Goal: Task Accomplishment & Management: Complete application form

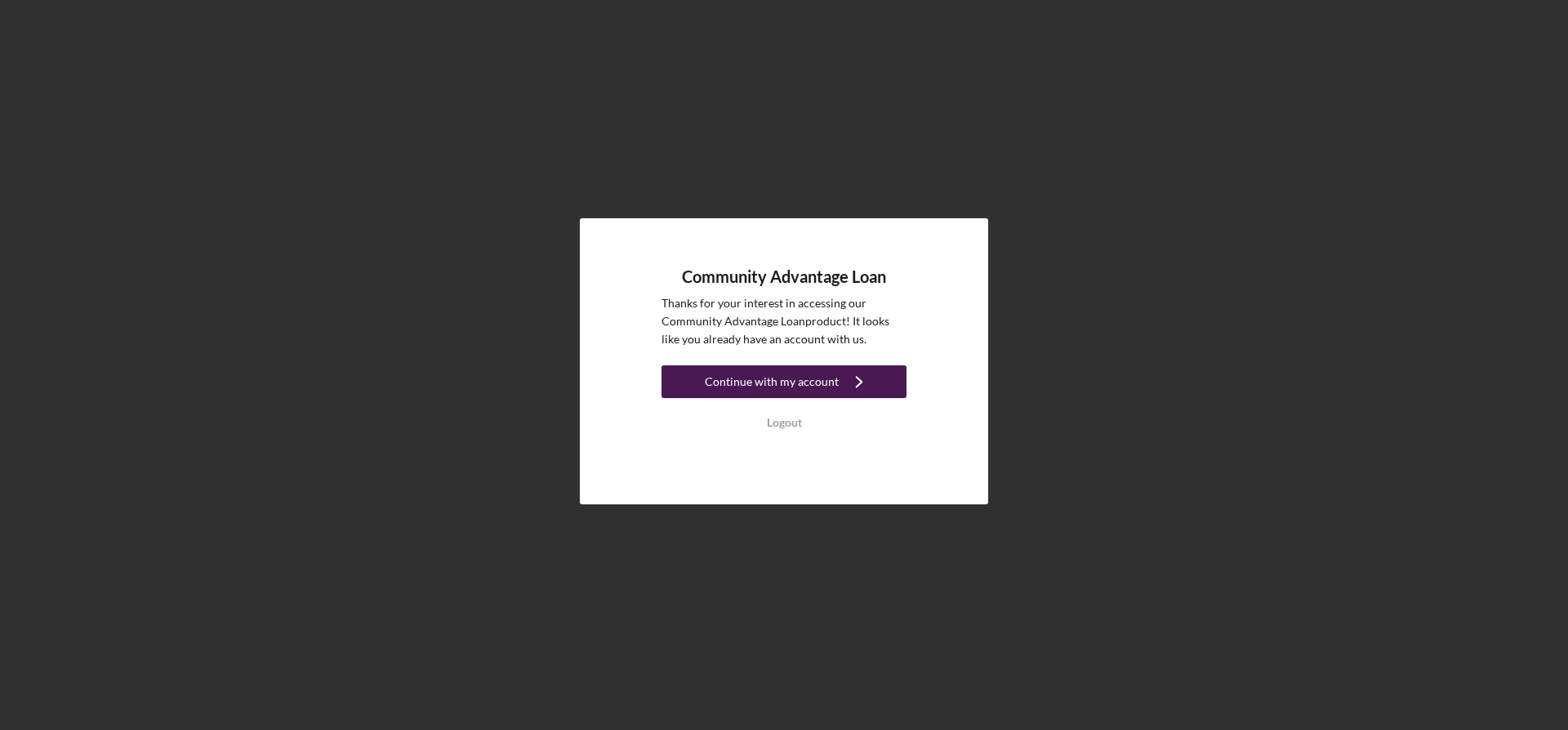
click at [797, 376] on div "Continue with my account" at bounding box center [771, 382] width 134 height 33
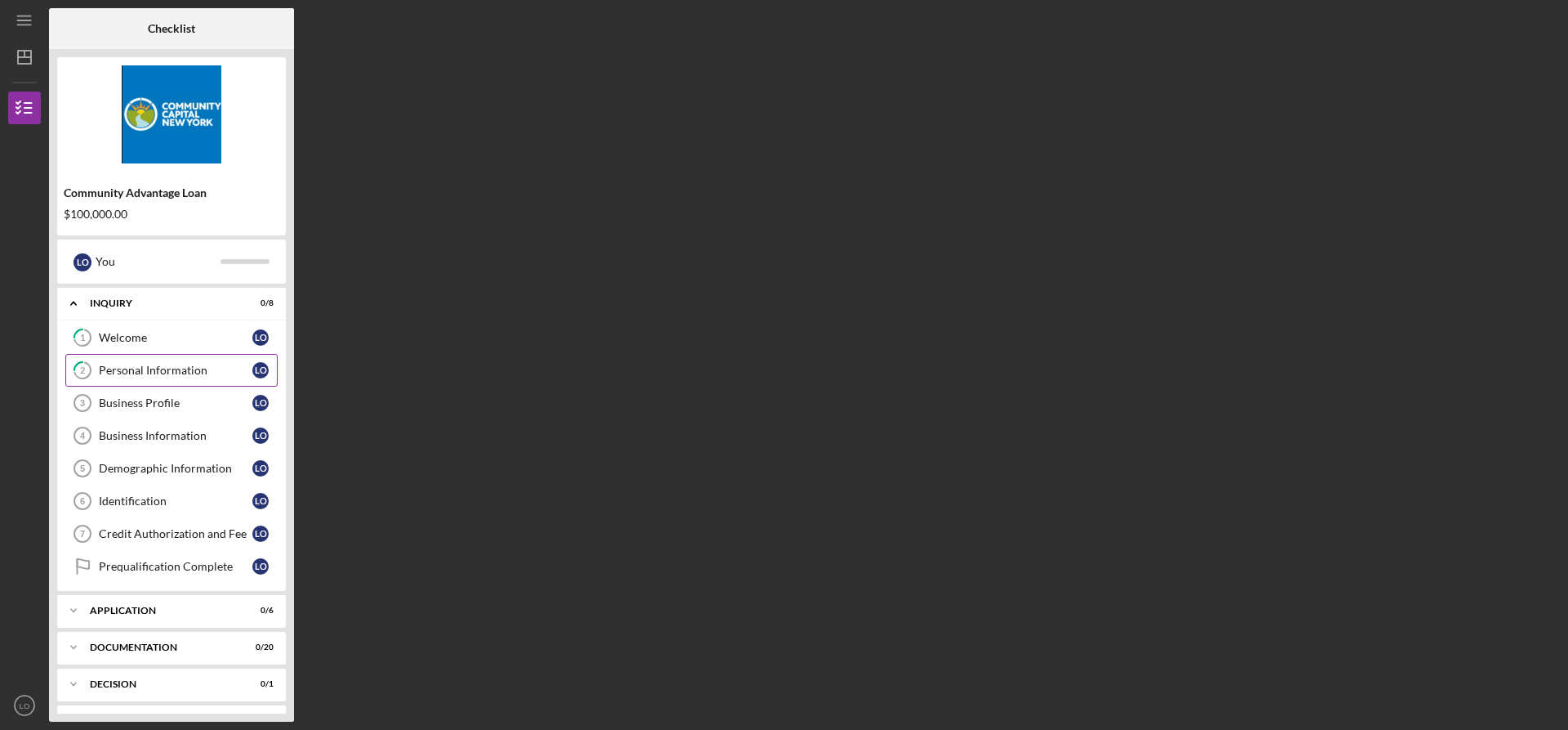
click at [191, 369] on div "Personal Information" at bounding box center [175, 369] width 154 height 13
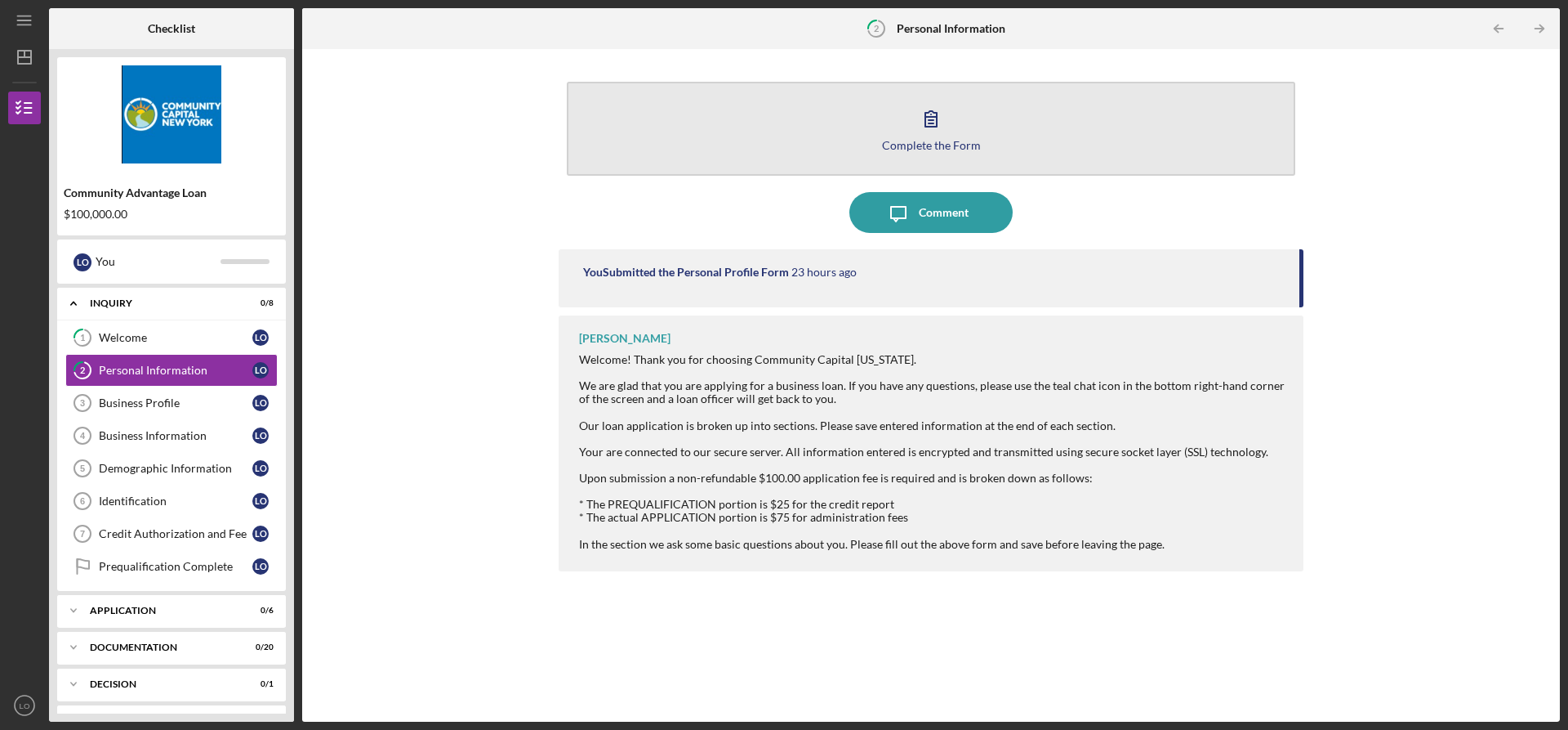
click at [1019, 121] on button "Complete the Form Form" at bounding box center [931, 129] width 729 height 94
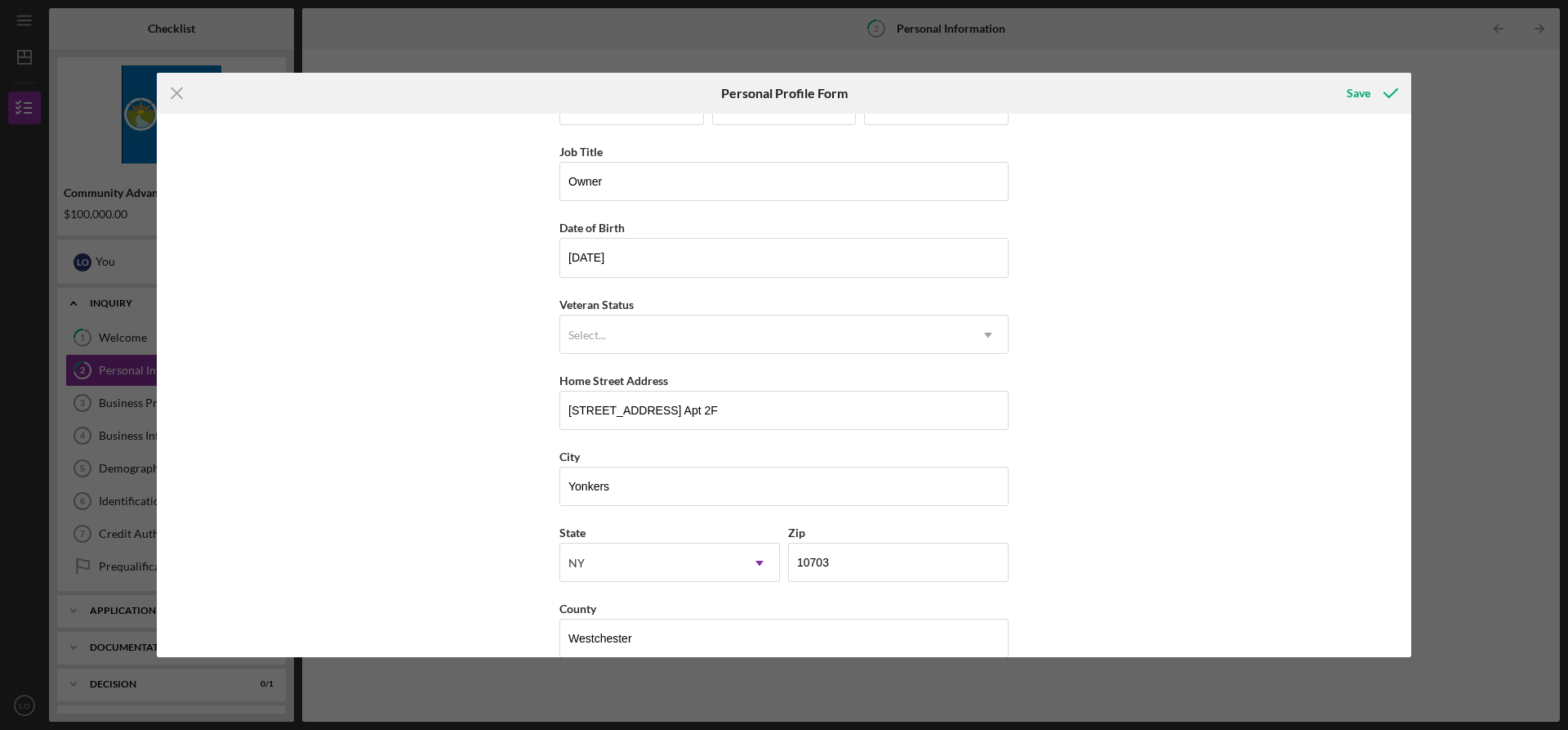
scroll to position [82, 0]
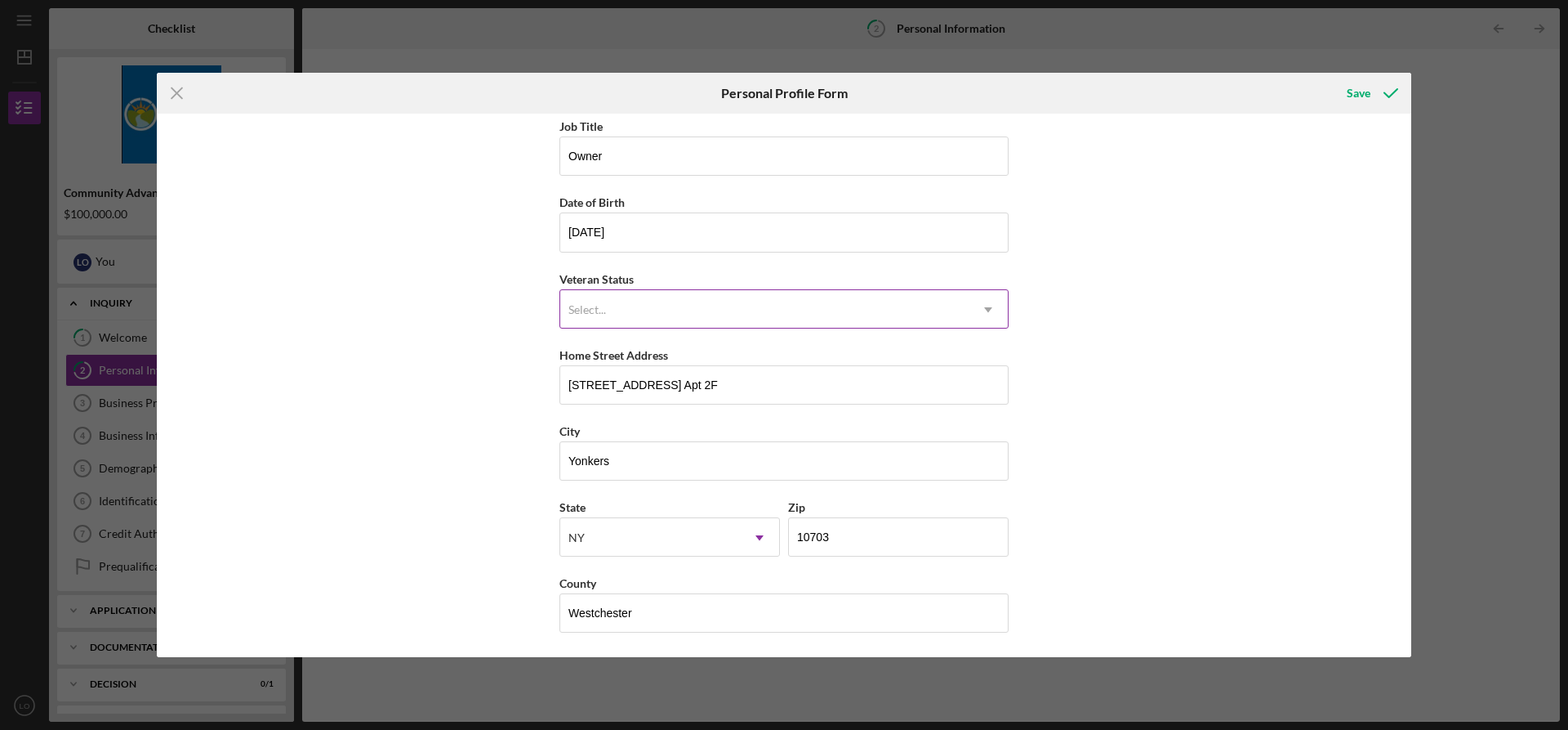
click at [728, 308] on div "Select..." at bounding box center [764, 309] width 408 height 37
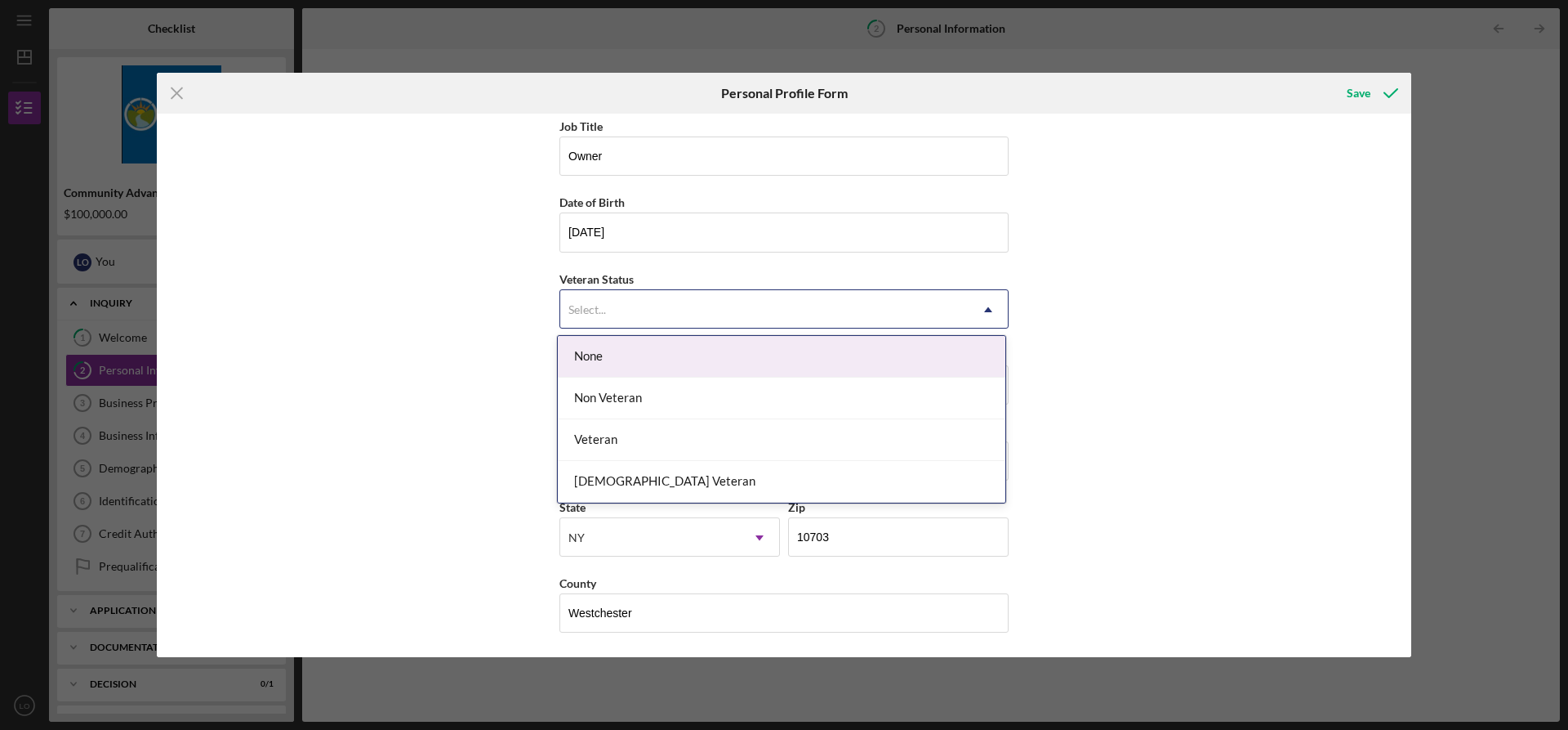
click at [651, 362] on div "None" at bounding box center [781, 356] width 447 height 42
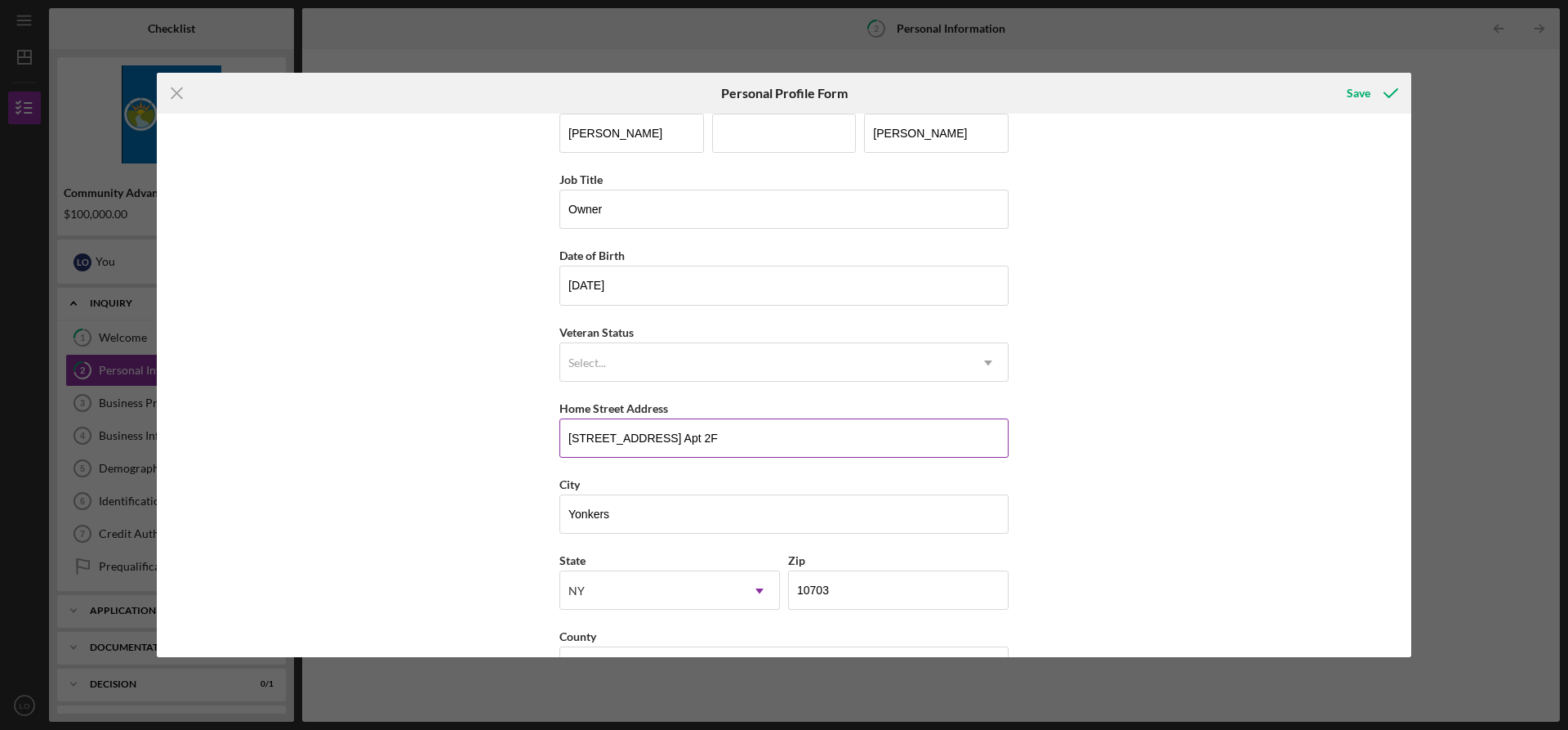
scroll to position [0, 0]
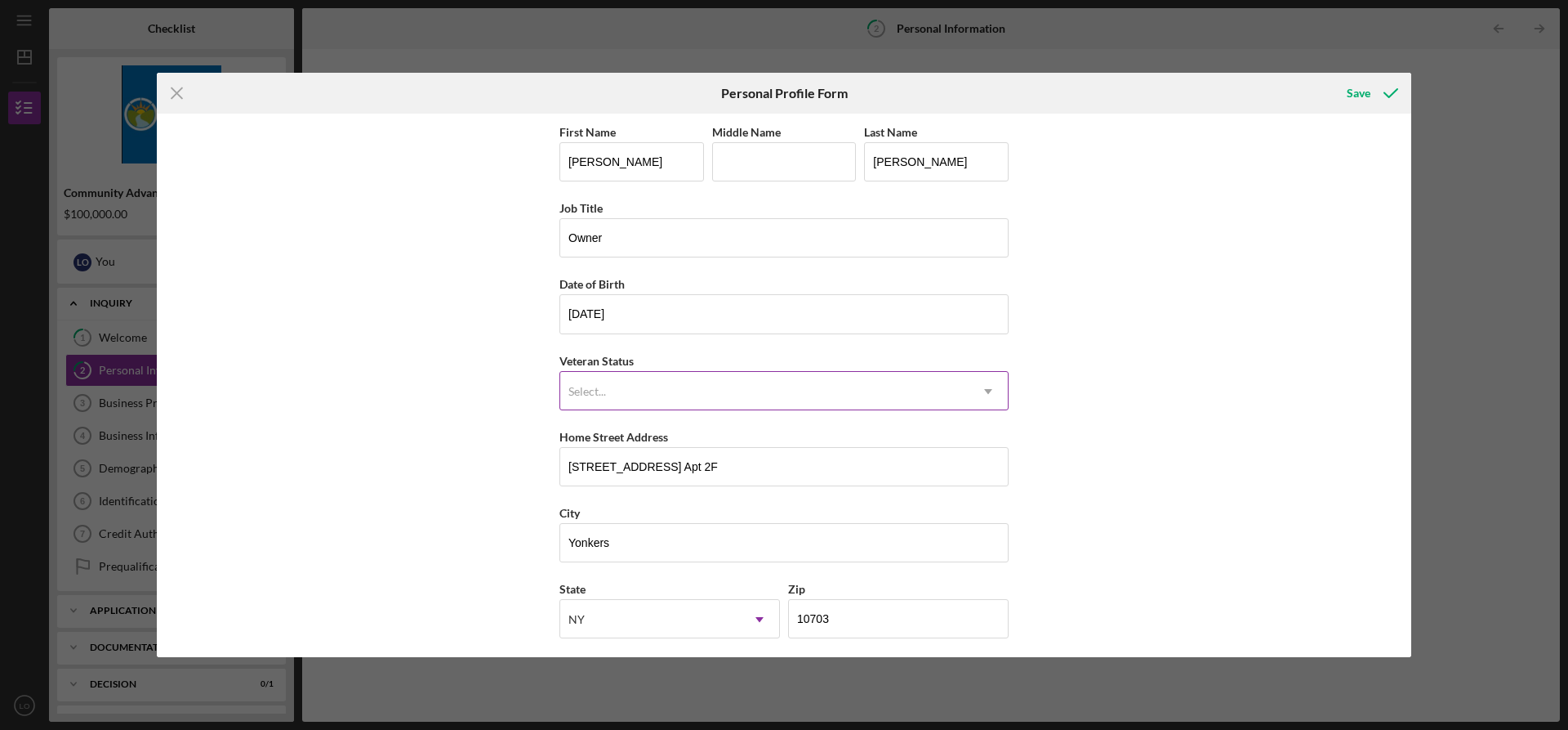
click at [677, 382] on div "Select..." at bounding box center [764, 391] width 408 height 37
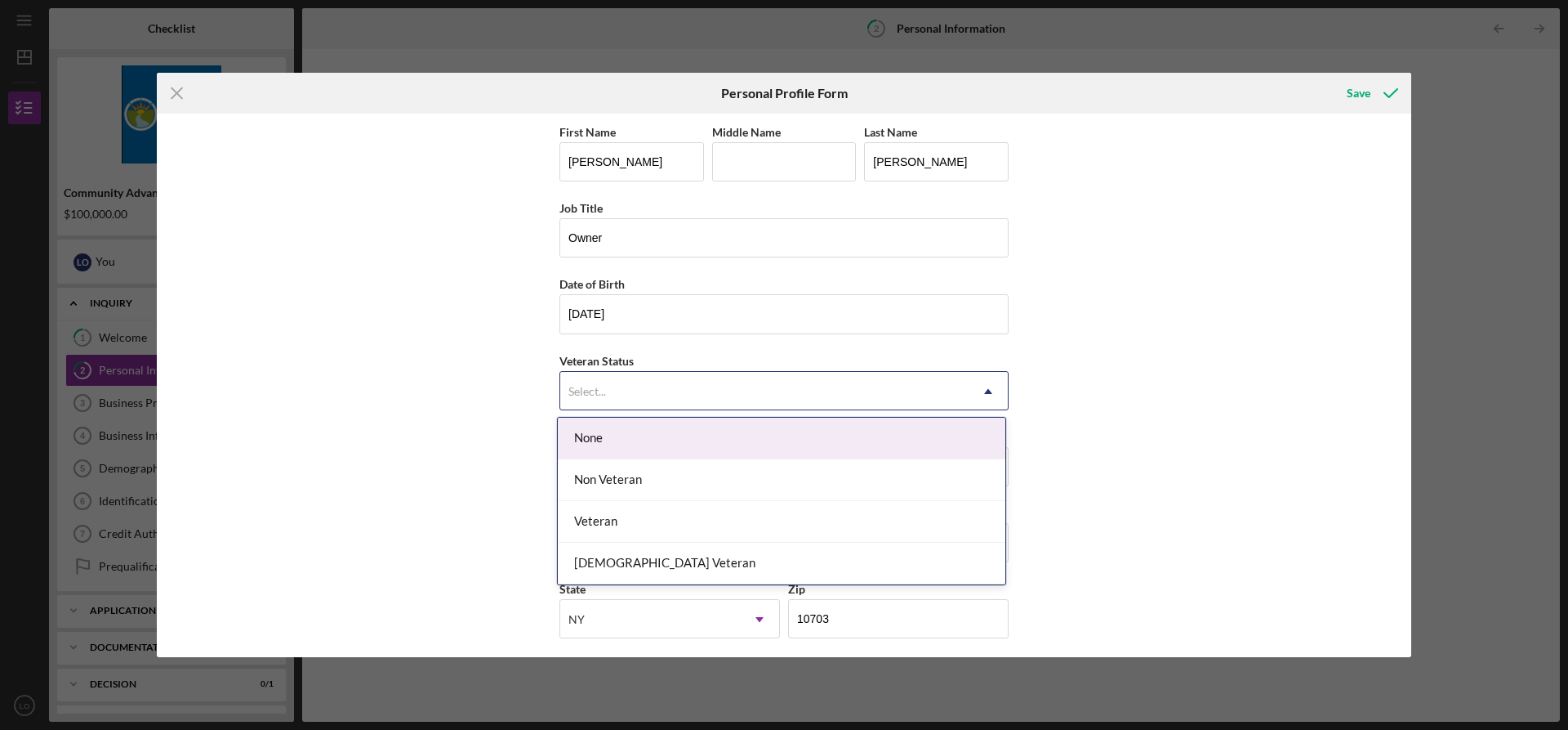
click at [627, 441] on div "None" at bounding box center [781, 438] width 447 height 42
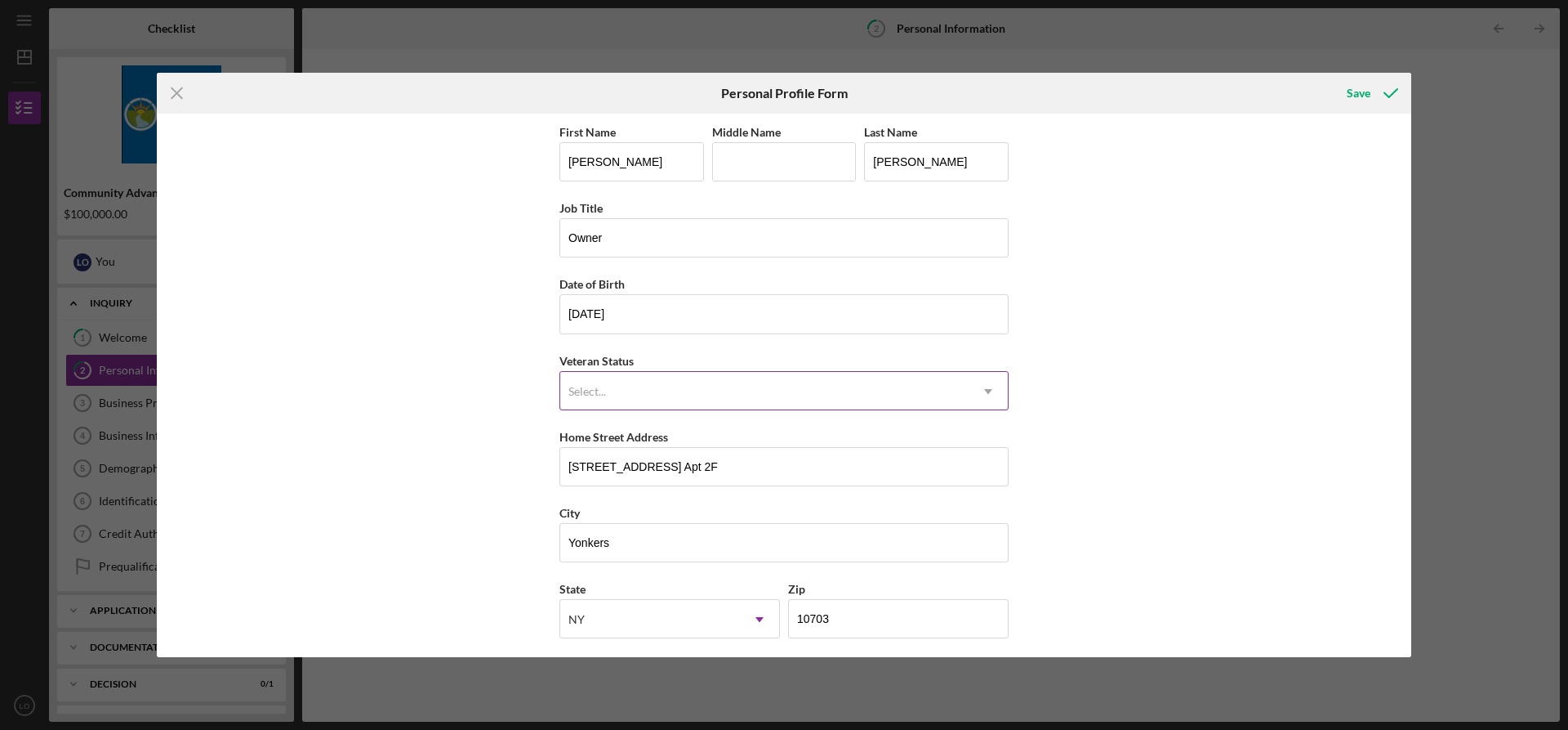
click at [628, 380] on div "Select..." at bounding box center [764, 391] width 408 height 37
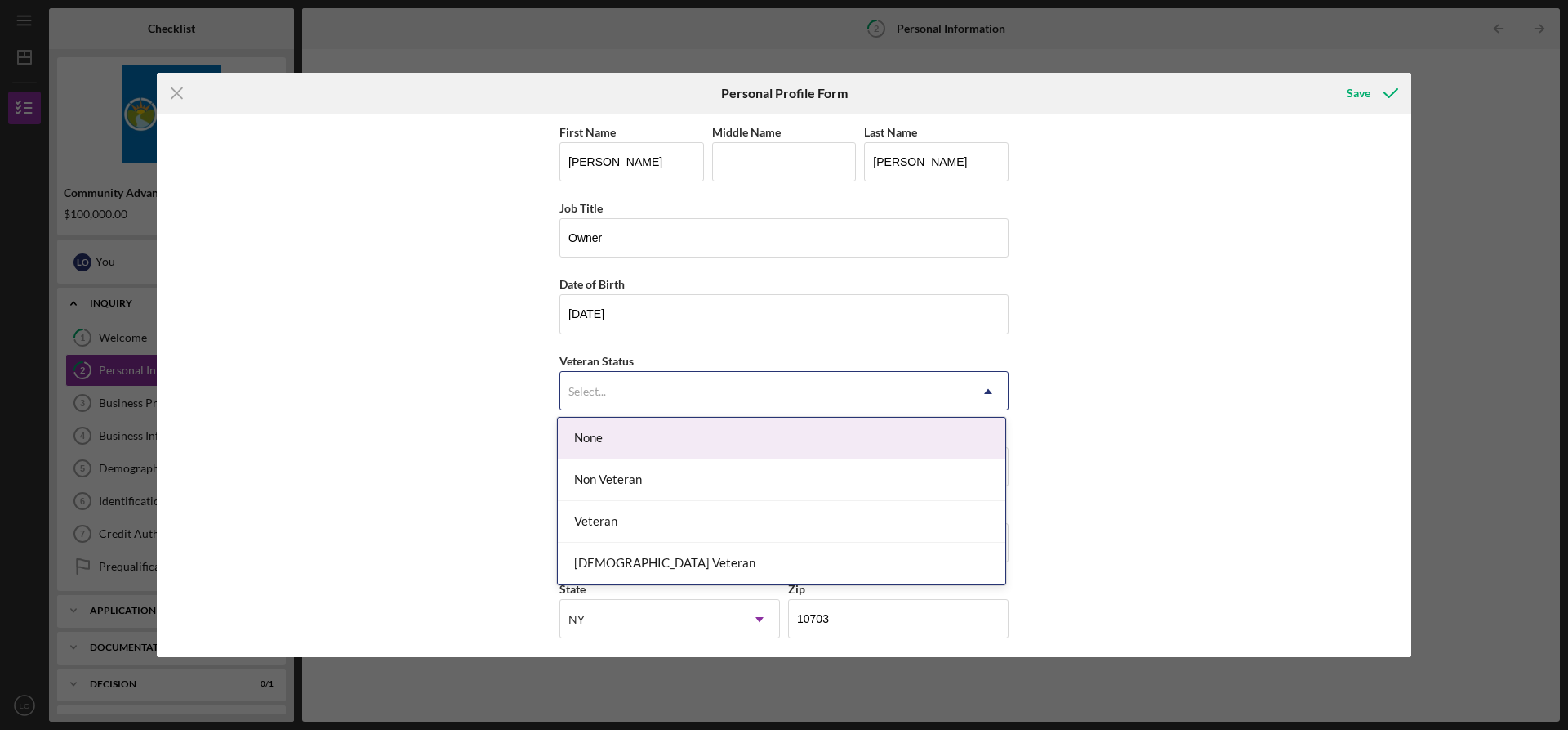
click at [631, 438] on div "None" at bounding box center [781, 438] width 447 height 42
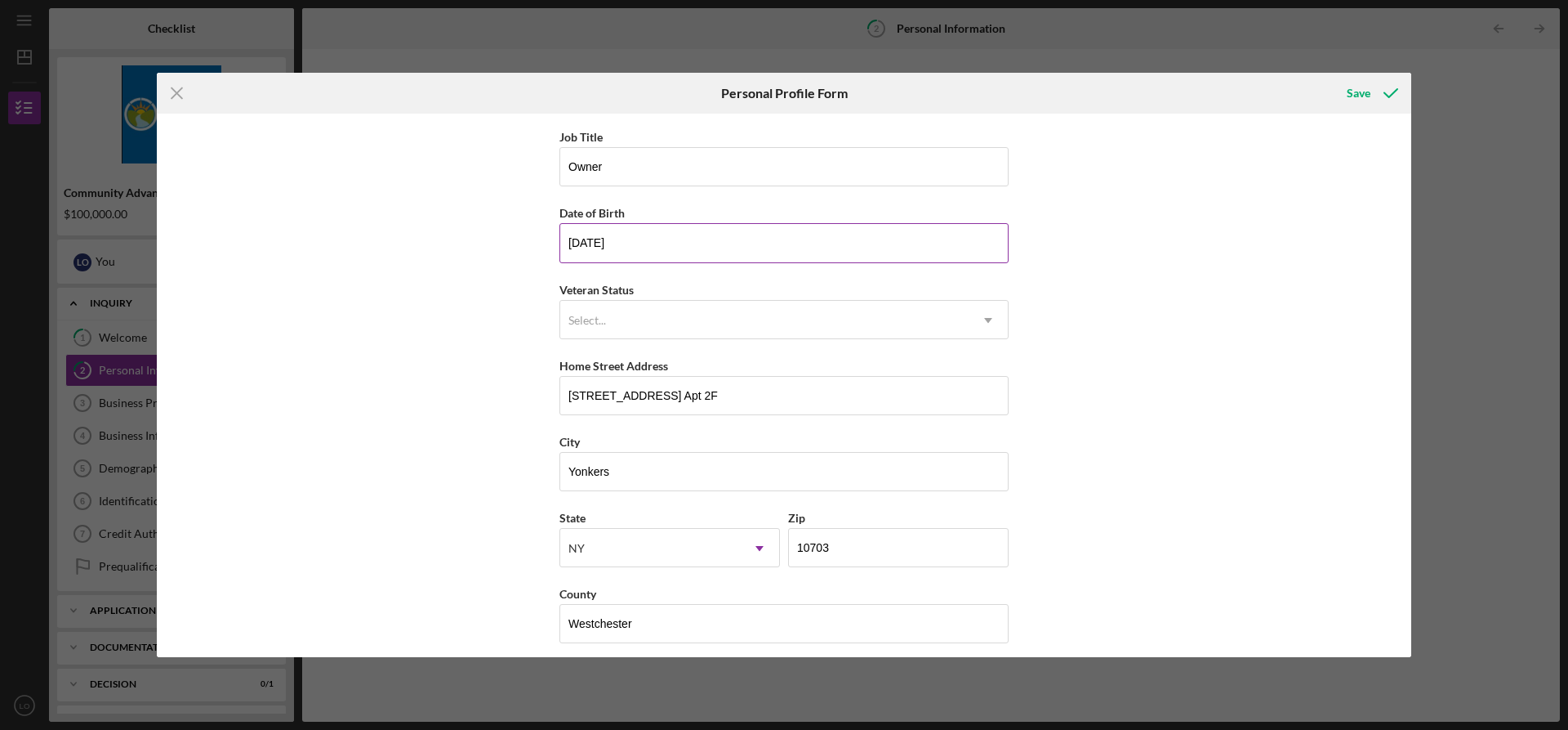
scroll to position [82, 0]
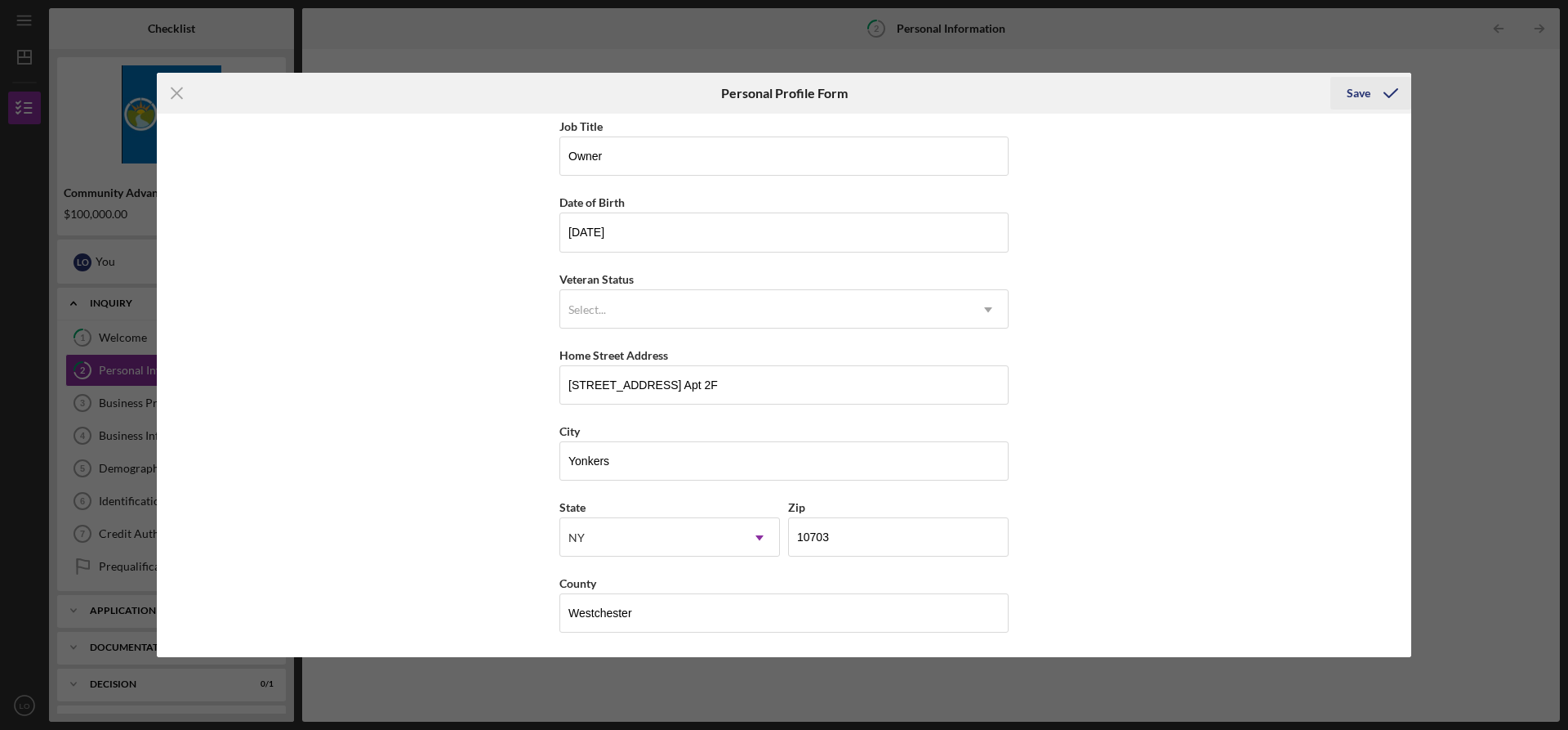
click at [1380, 101] on icon "submit" at bounding box center [1391, 93] width 41 height 41
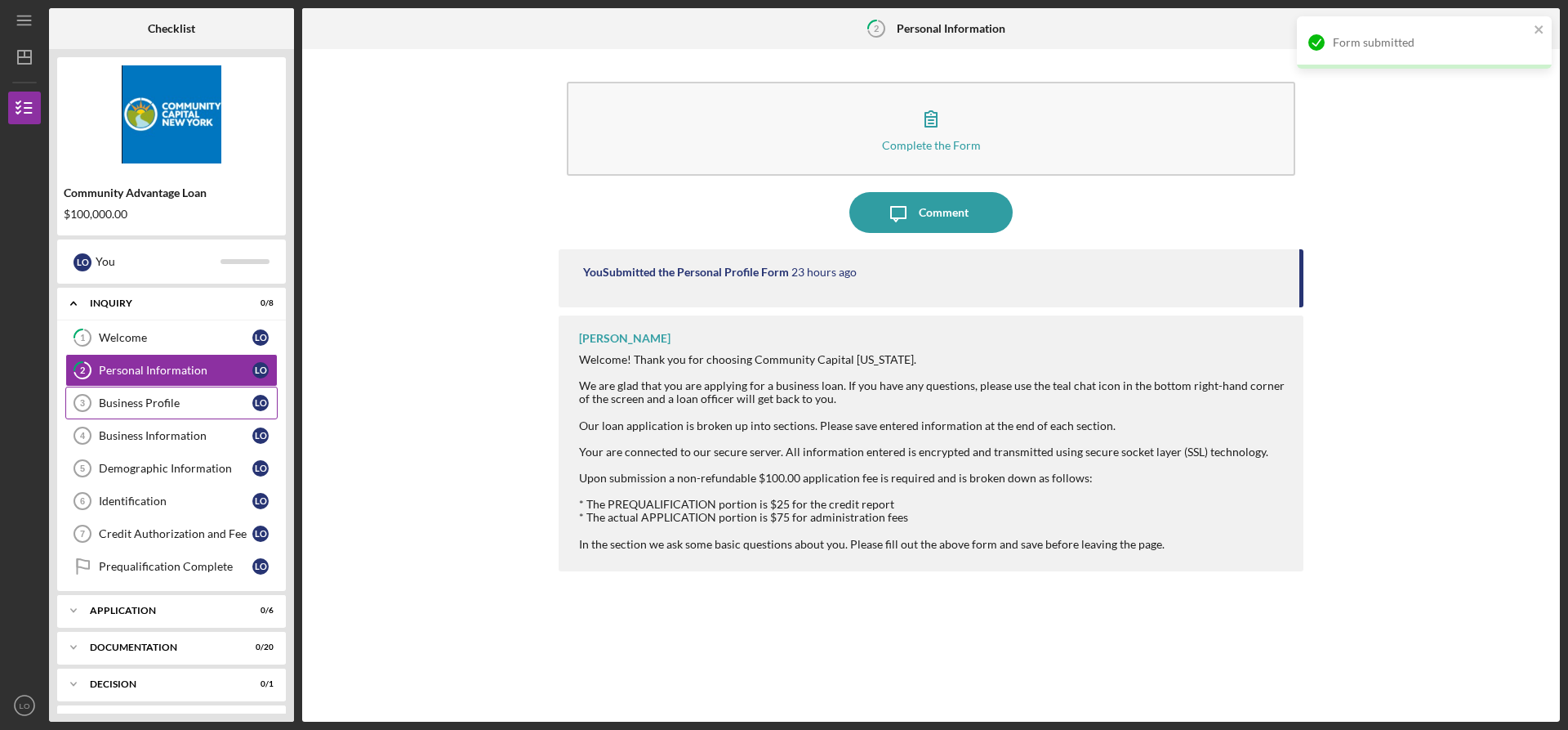
click at [140, 394] on link "Business Profile 3 Business Profile L O" at bounding box center [171, 403] width 212 height 33
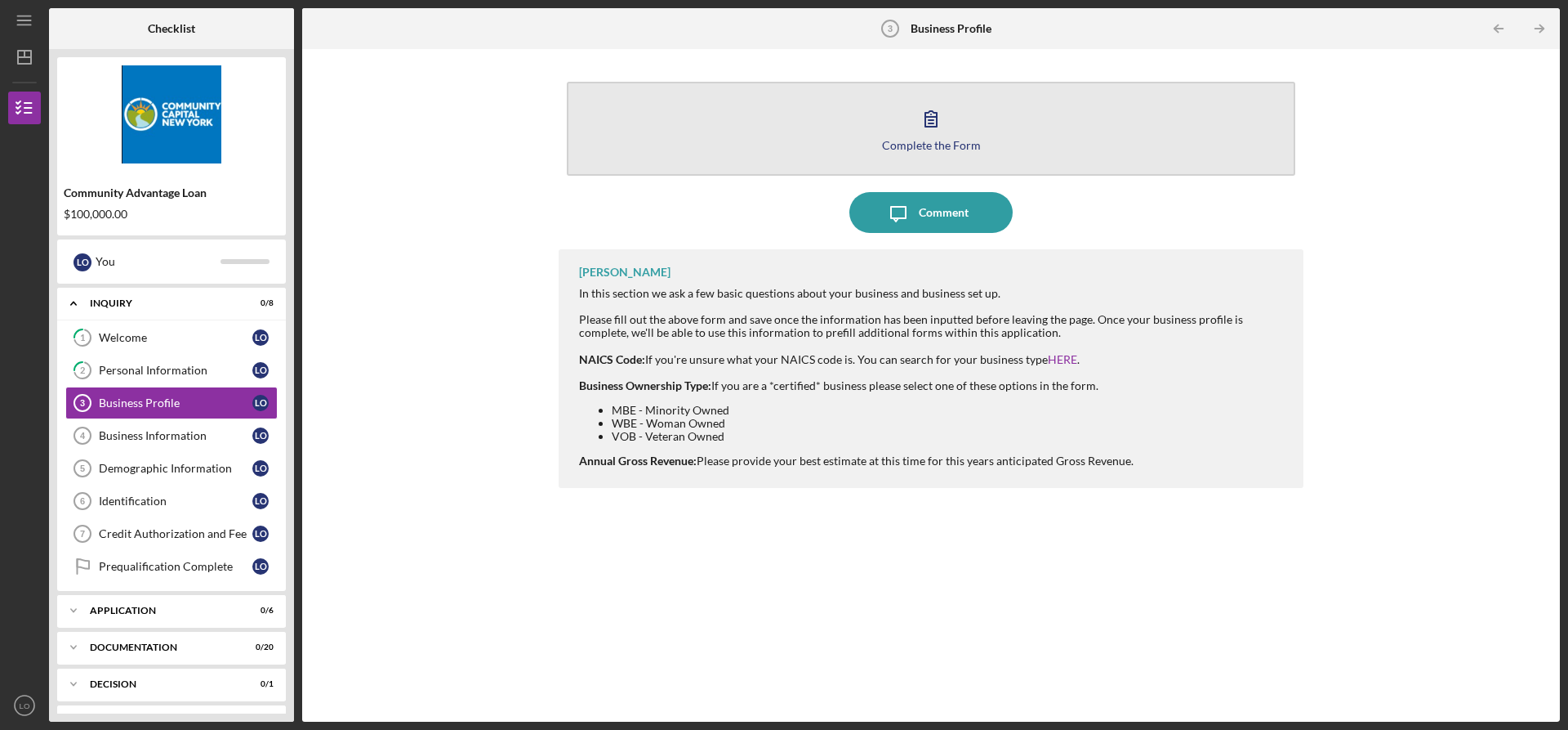
click at [906, 144] on div "Complete the Form" at bounding box center [931, 145] width 99 height 12
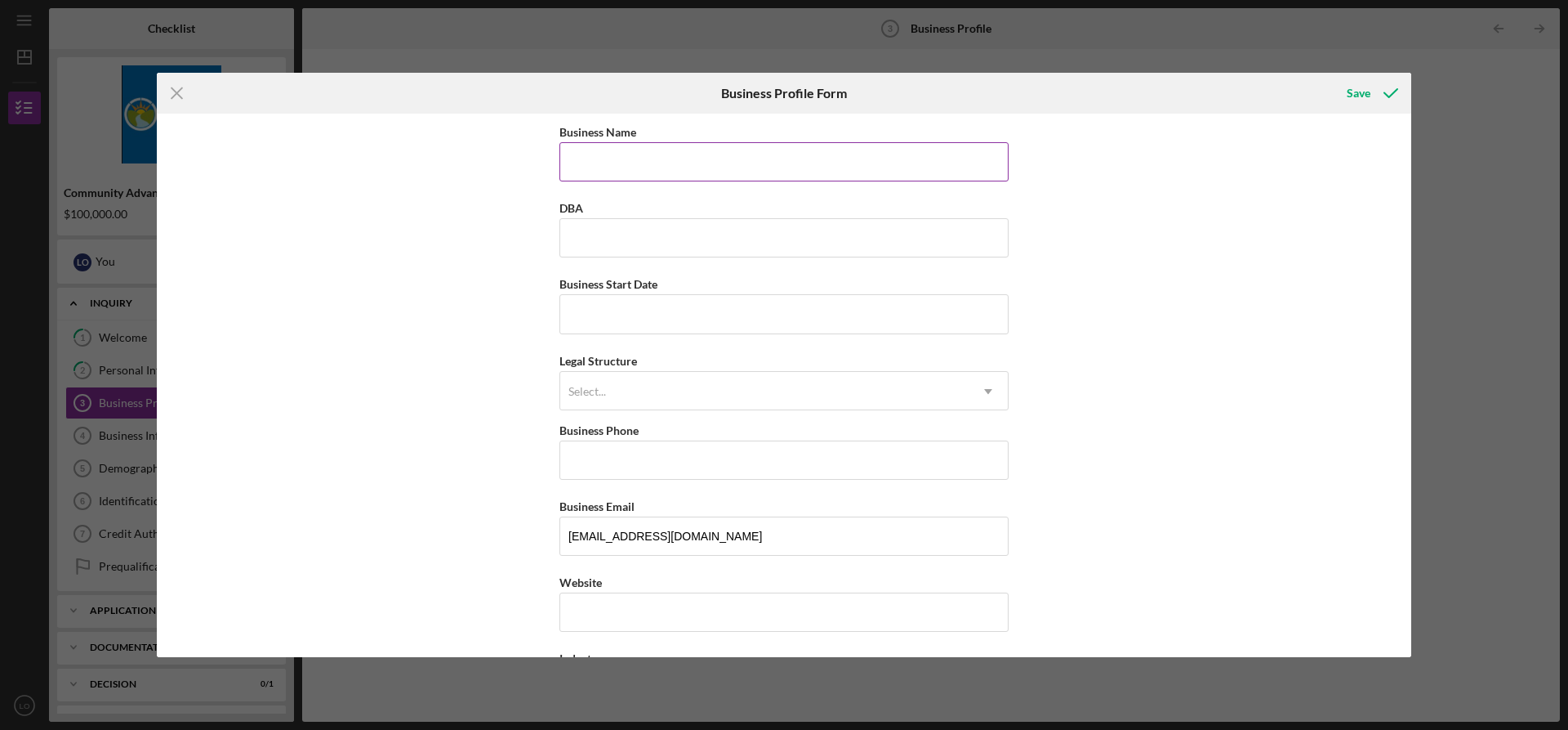
click at [604, 147] on input "Business Name" at bounding box center [784, 162] width 449 height 39
type input "G&J Discount Store"
click at [619, 322] on input "Business Start Date" at bounding box center [784, 313] width 449 height 39
type input "[DATE]"
click at [641, 433] on div "Business Phone" at bounding box center [784, 430] width 449 height 21
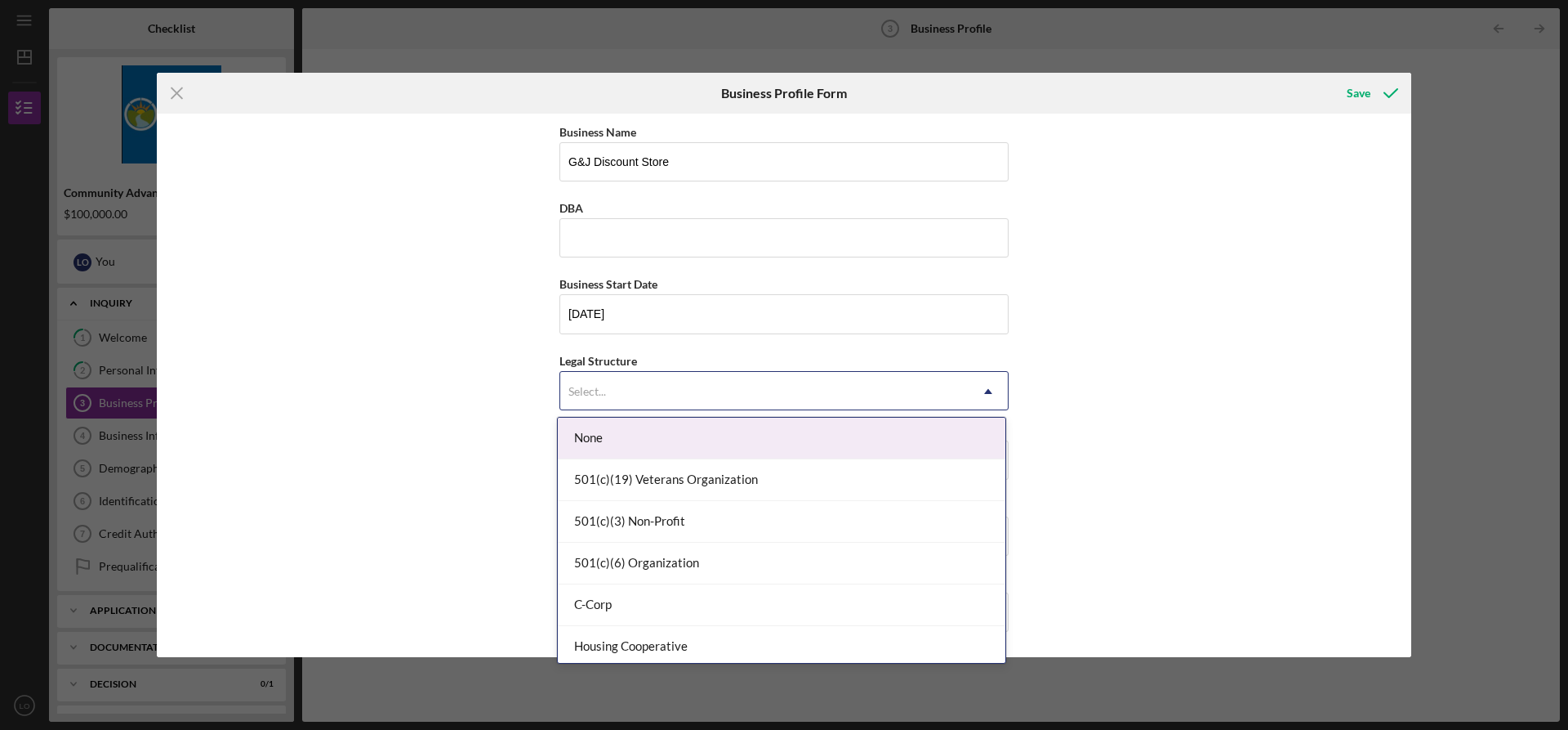
click at [636, 399] on div "Select..." at bounding box center [764, 391] width 408 height 37
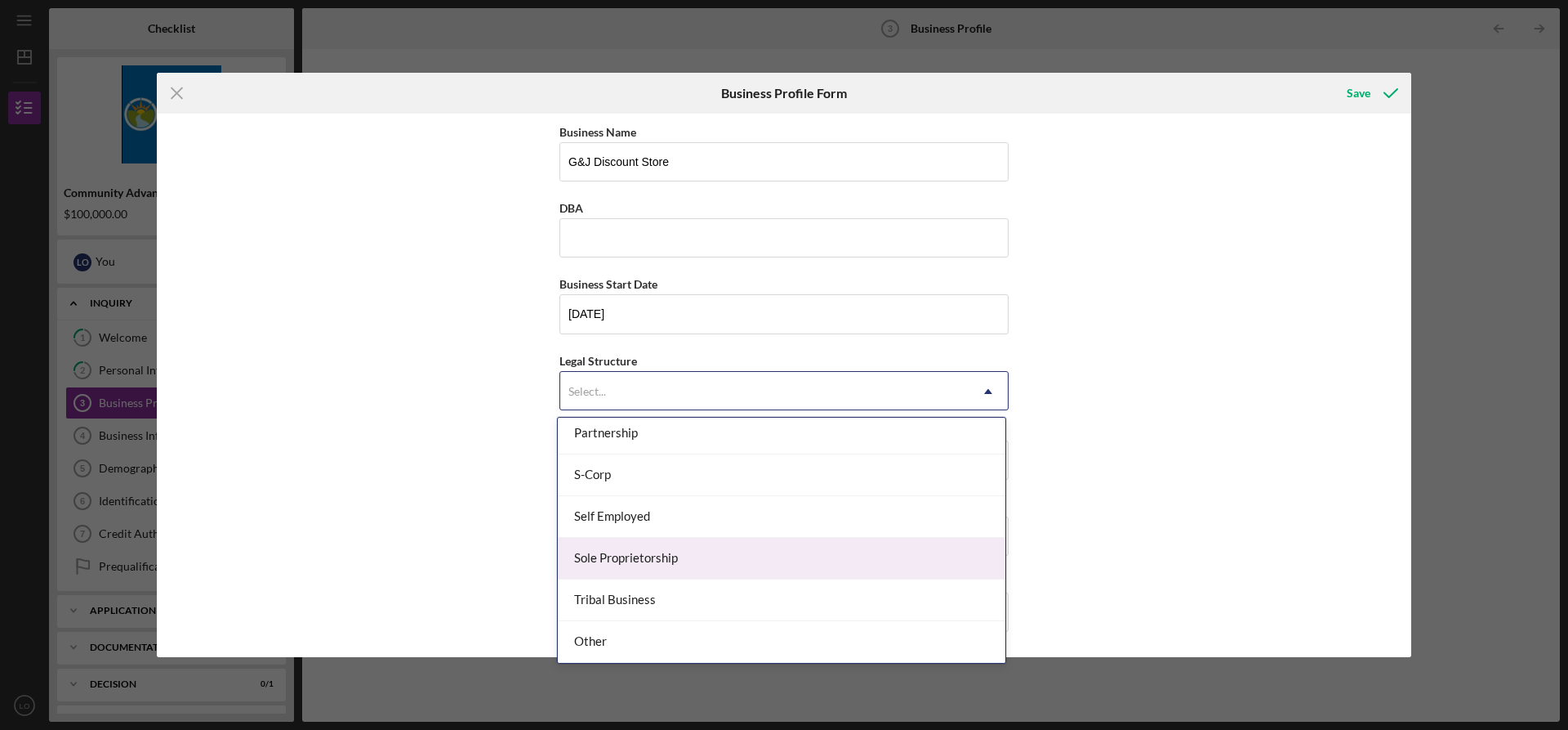
scroll to position [189, 0]
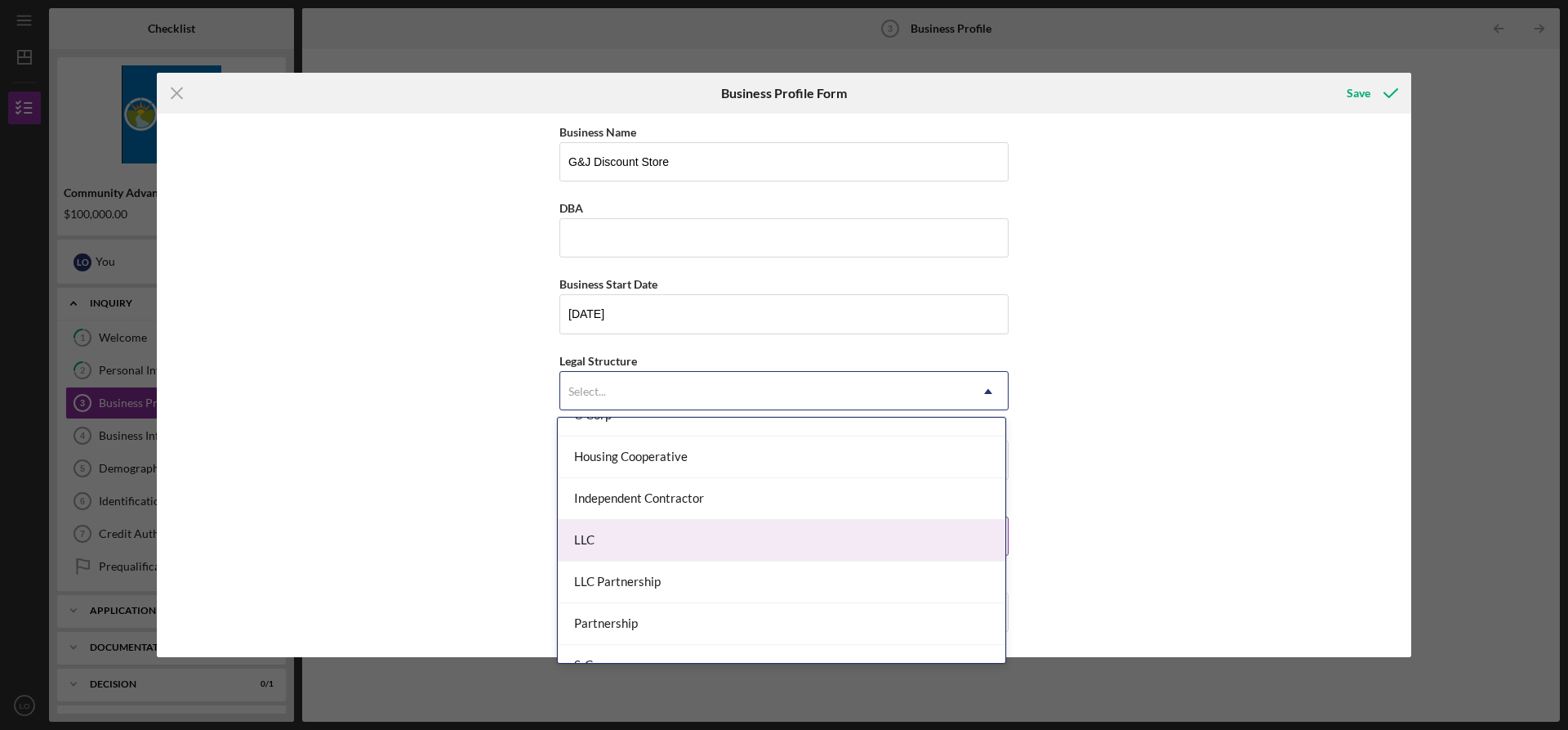
click at [663, 527] on div "LLC" at bounding box center [781, 541] width 447 height 42
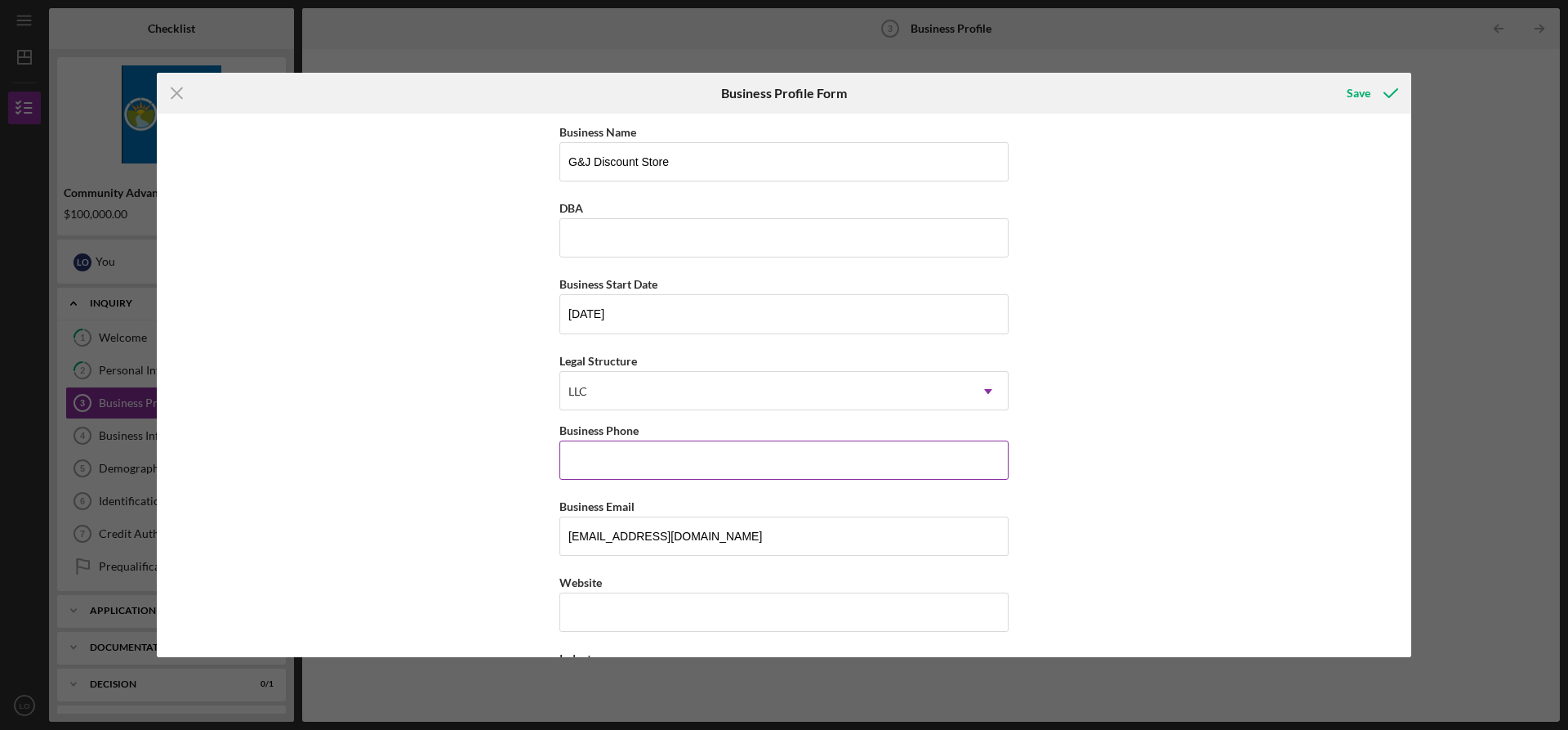
click at [628, 448] on input "Business Phone" at bounding box center [784, 460] width 449 height 39
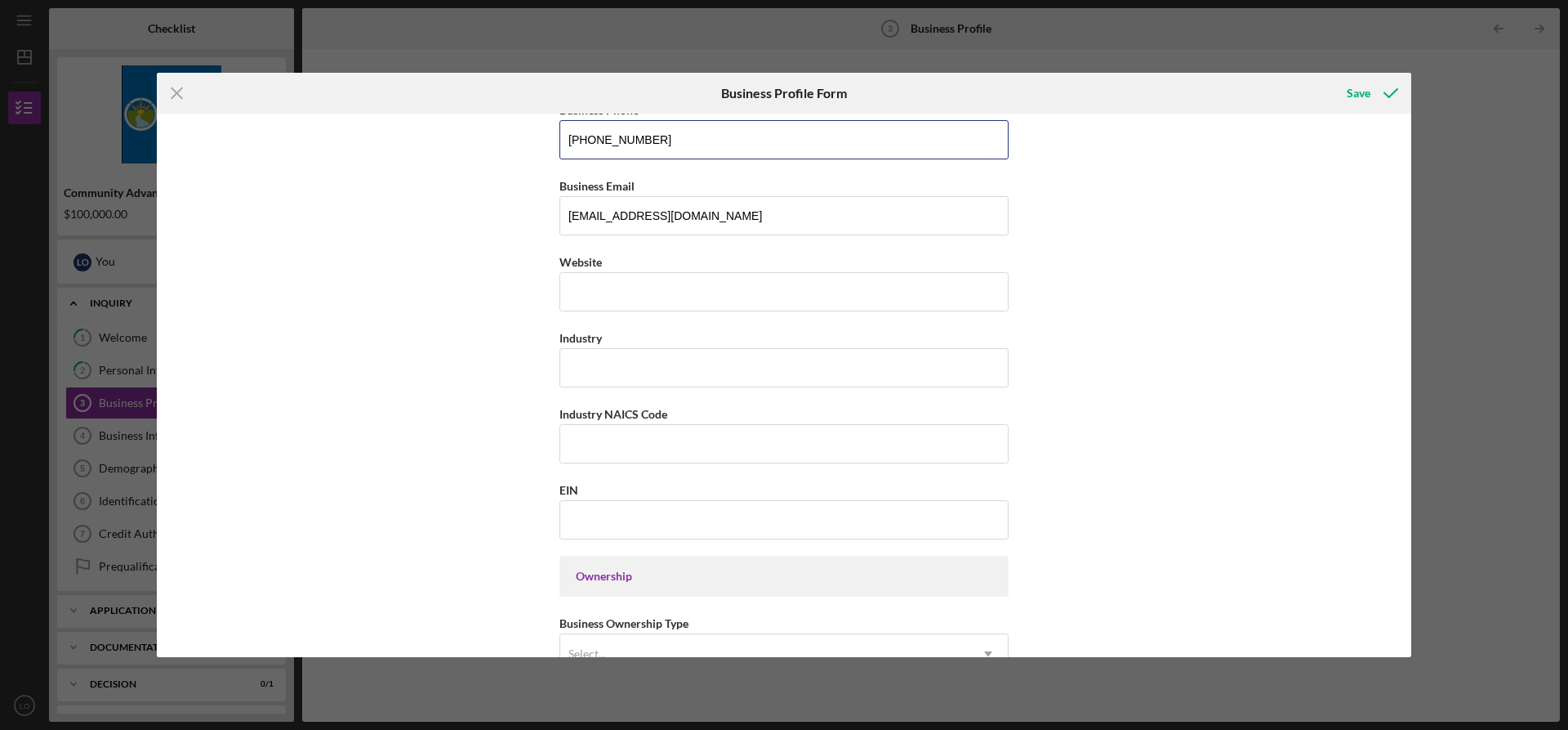
scroll to position [382, 0]
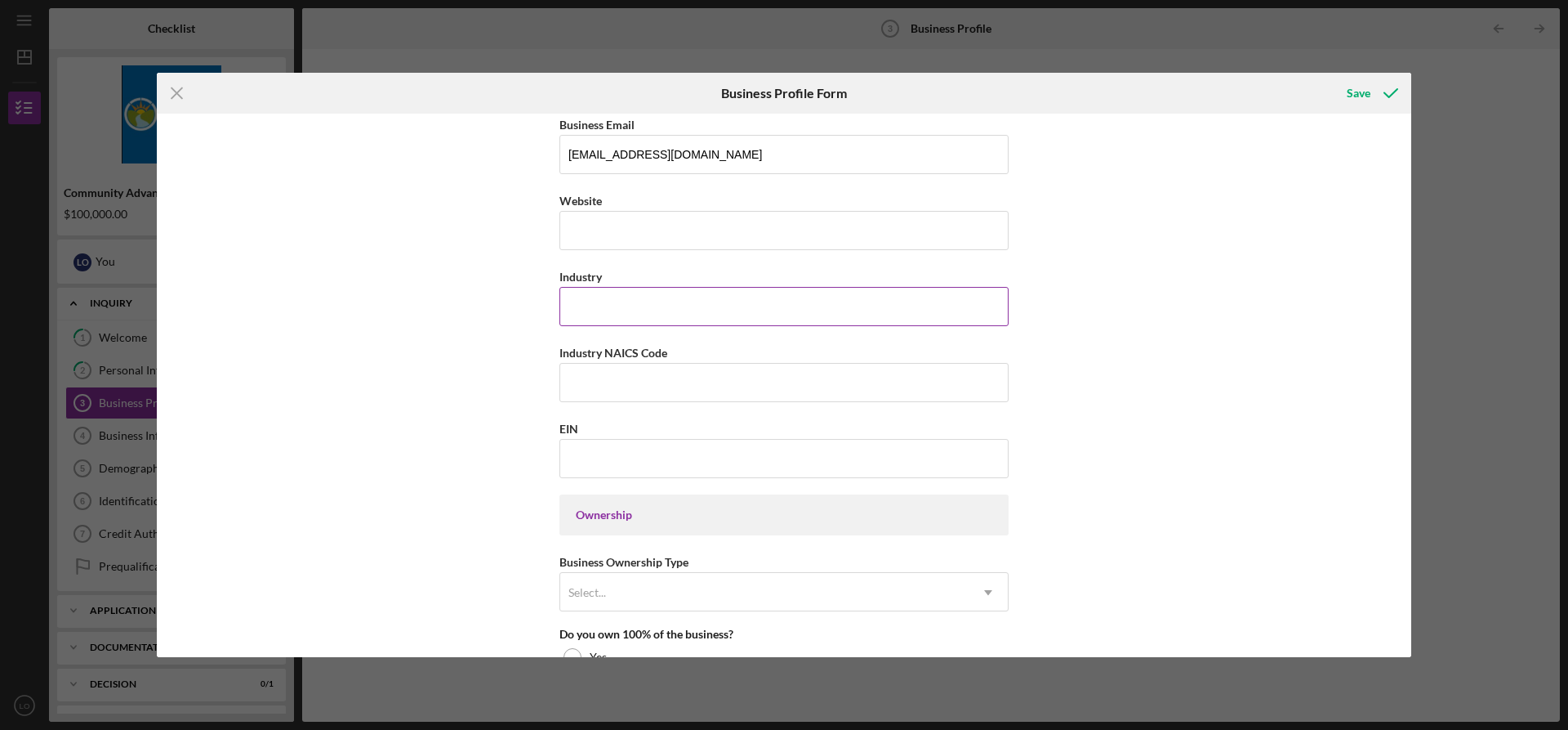
type input "[PHONE_NUMBER]"
click at [640, 308] on input "Industry" at bounding box center [784, 306] width 449 height 39
click at [638, 450] on input "EIN" at bounding box center [784, 458] width 449 height 39
click at [647, 514] on div "Ownership" at bounding box center [784, 514] width 417 height 13
click at [623, 514] on div "Ownership" at bounding box center [784, 514] width 417 height 13
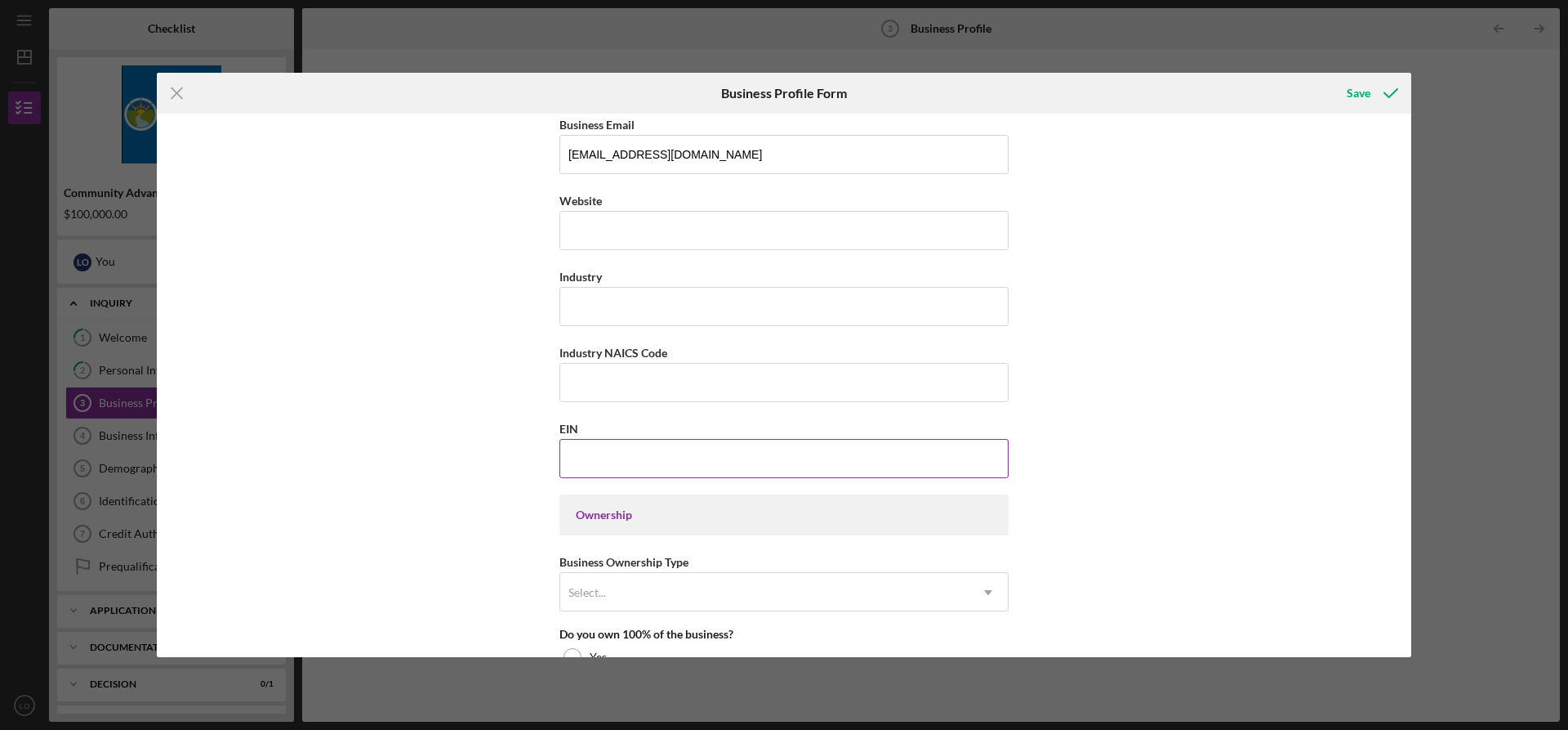
click at [621, 454] on input "EIN" at bounding box center [784, 458] width 449 height 39
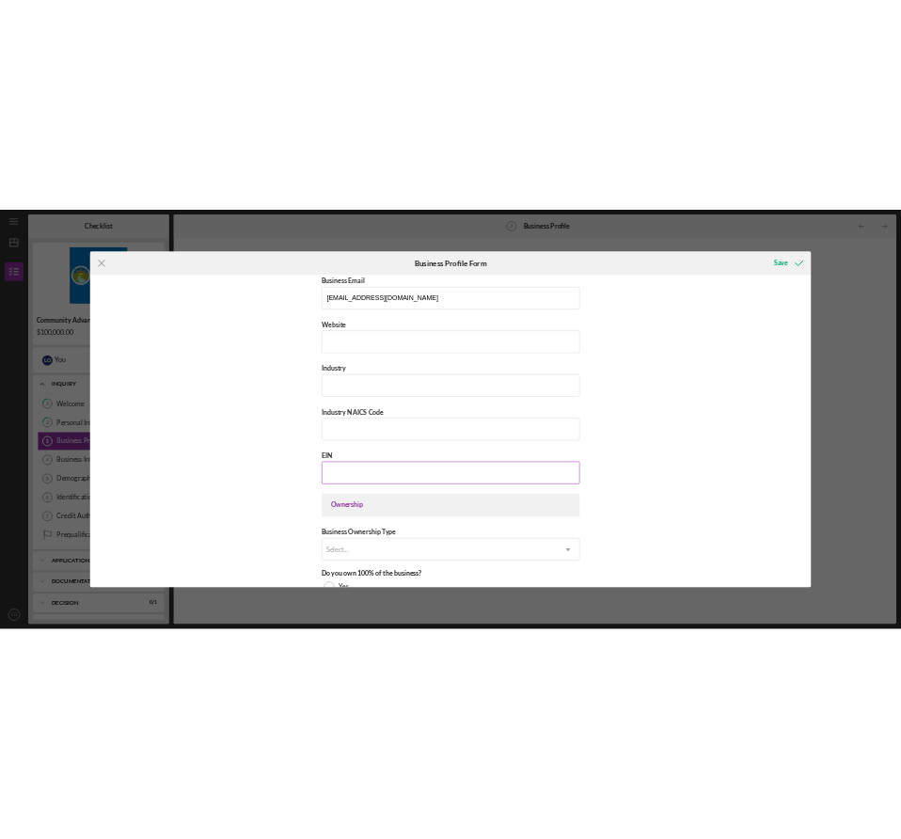
scroll to position [658, 0]
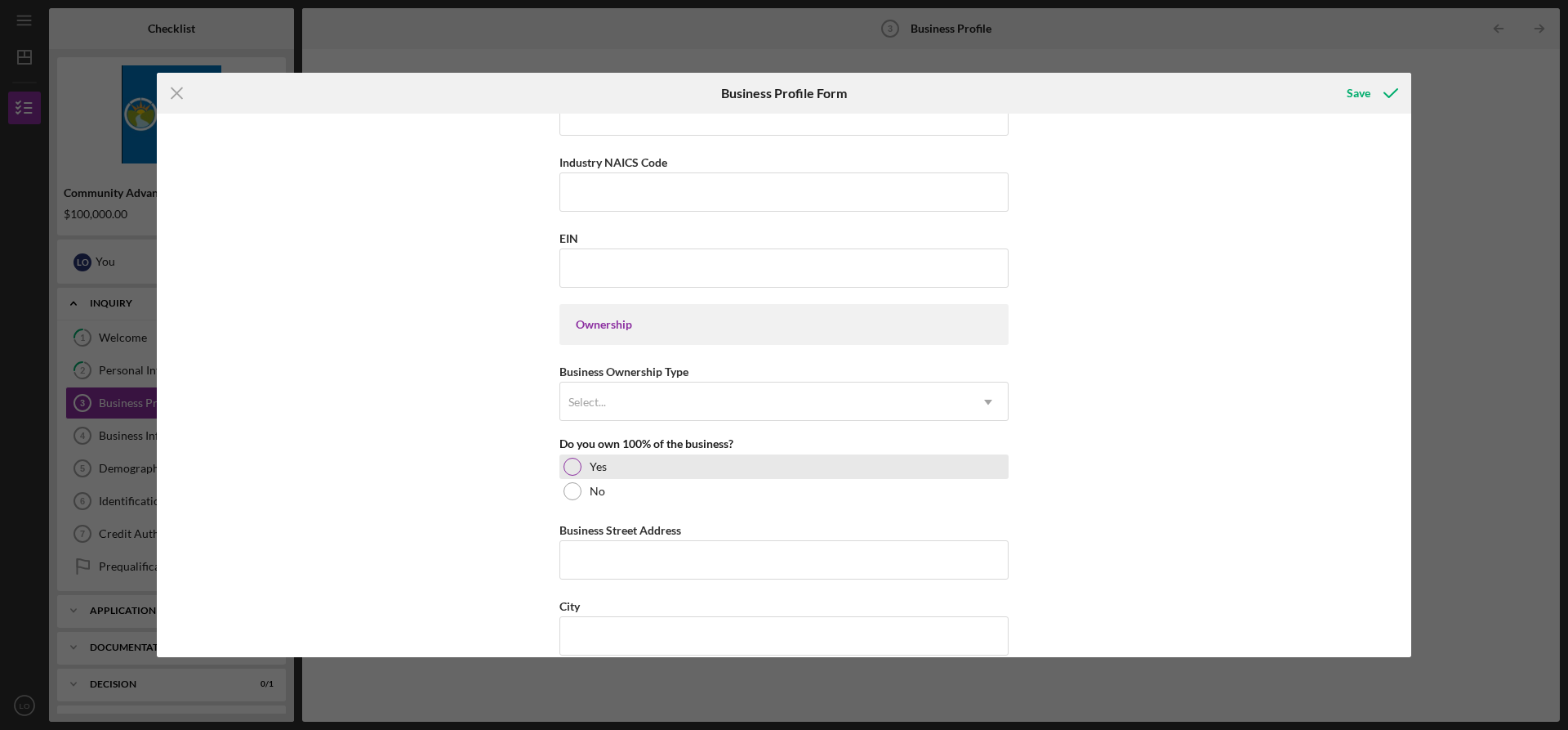
click at [576, 461] on div at bounding box center [572, 467] width 18 height 18
click at [599, 253] on input "EIN" at bounding box center [784, 268] width 449 height 39
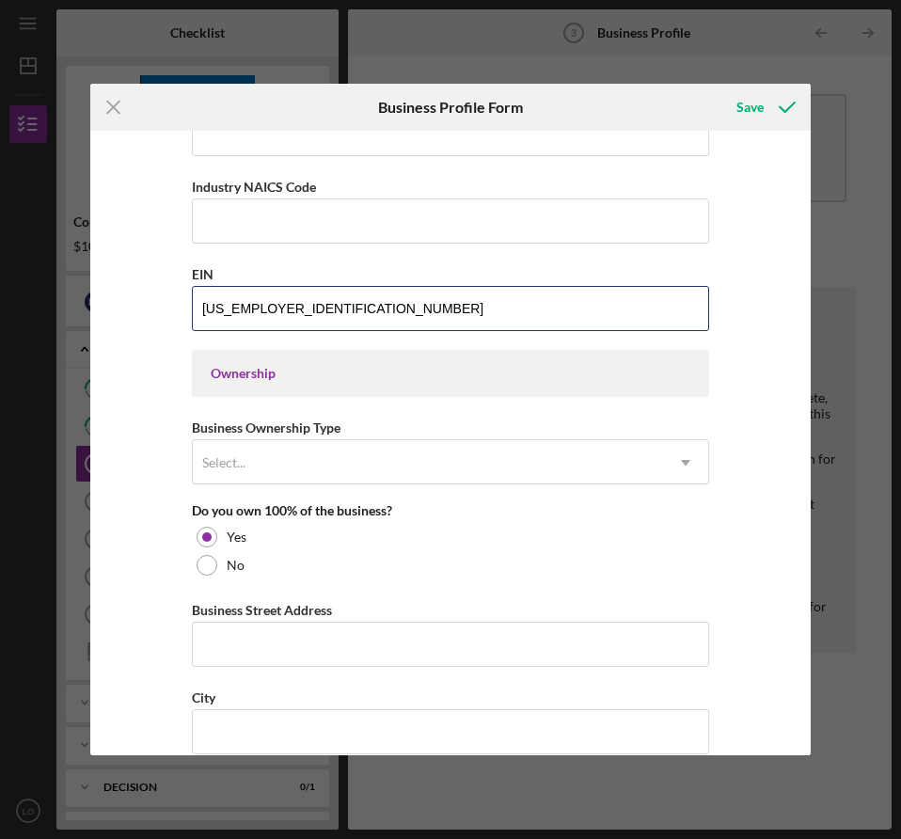
scroll to position [877, 0]
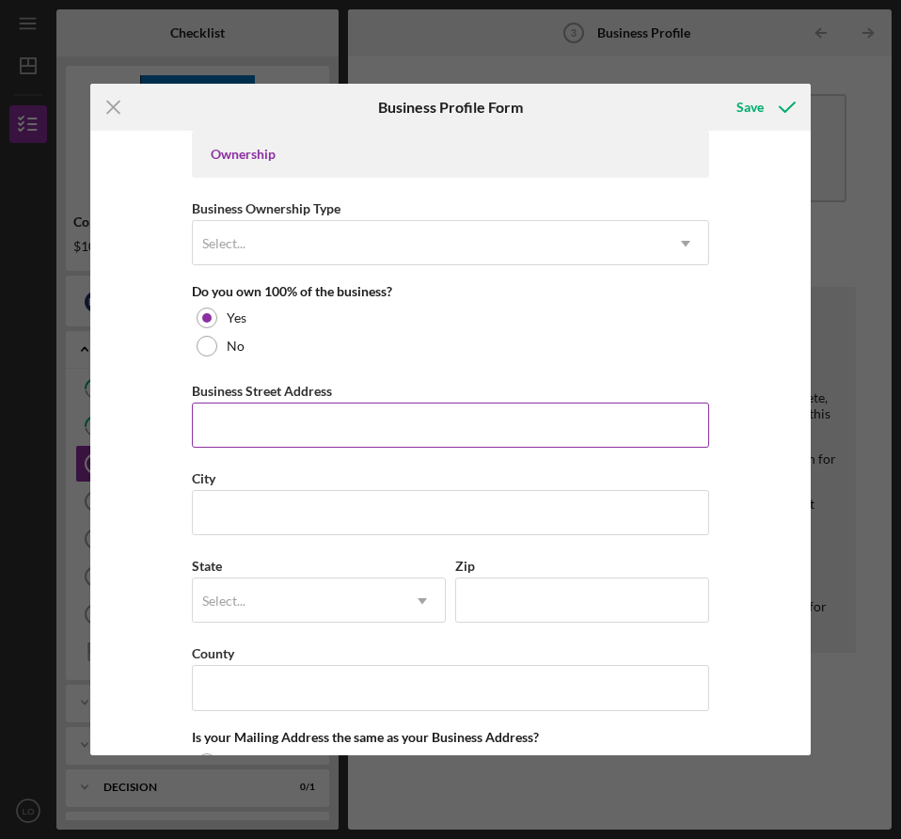
type input "[US_EMPLOYER_IDENTIFICATION_NUMBER]"
click at [299, 428] on input "Business Street Address" at bounding box center [450, 424] width 517 height 45
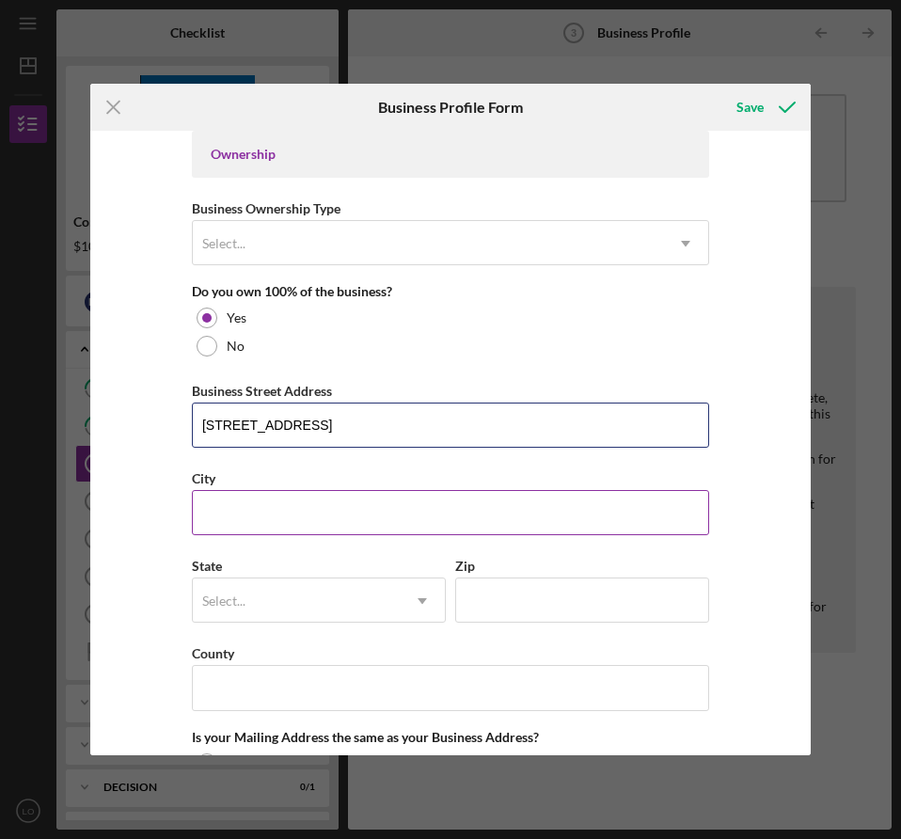
type input "[STREET_ADDRESS]"
click at [292, 515] on input "City" at bounding box center [450, 512] width 517 height 45
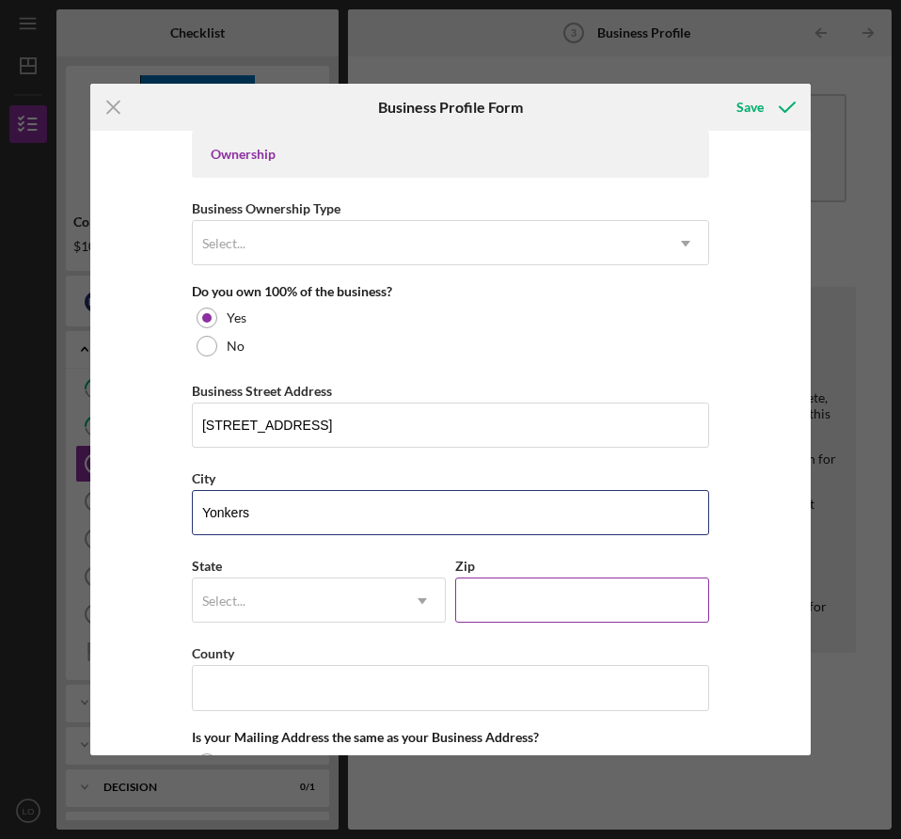
type input "Yonkers"
click at [511, 596] on input "Zip" at bounding box center [582, 599] width 254 height 45
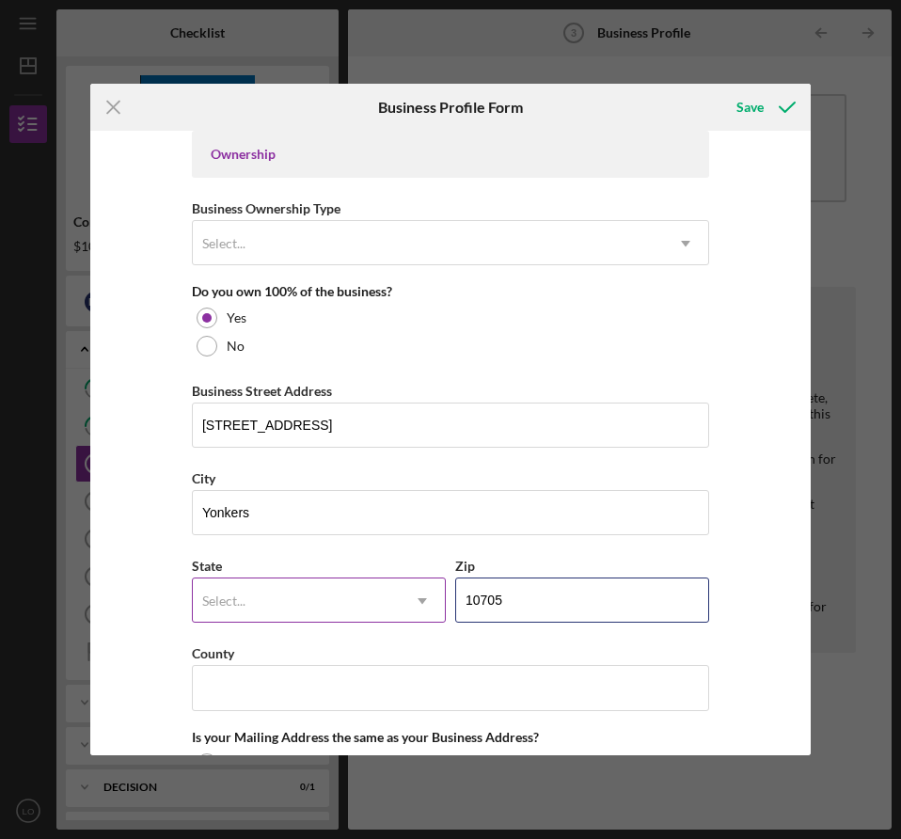
type input "10705"
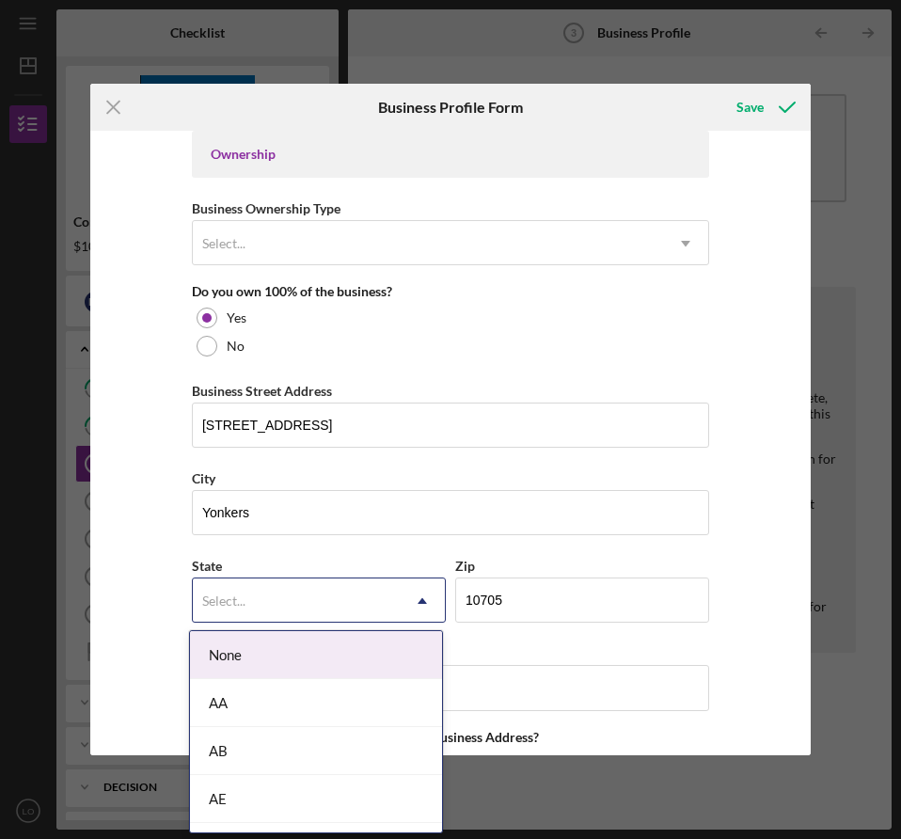
click at [270, 589] on div "Select..." at bounding box center [296, 600] width 207 height 43
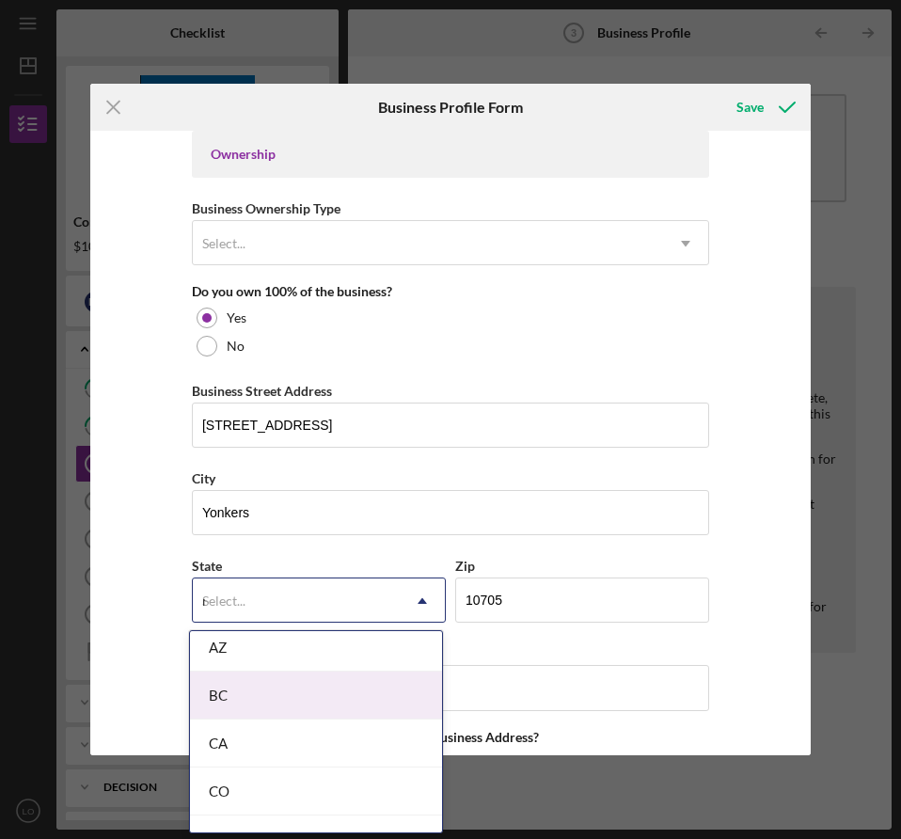
scroll to position [151, 0]
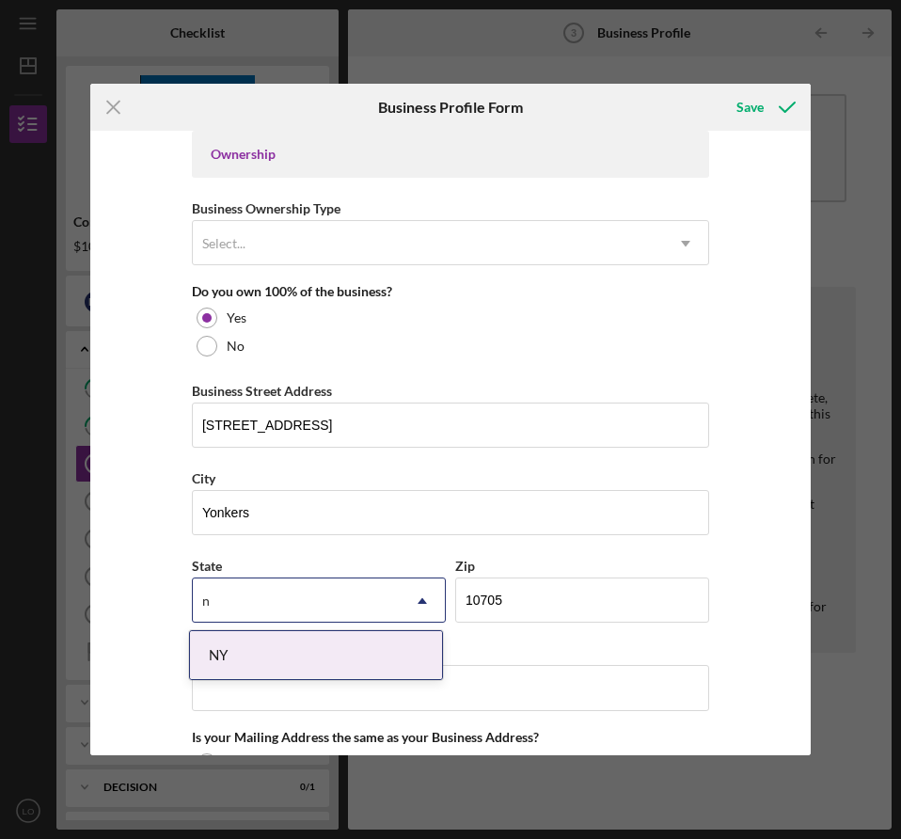
type input "ny"
click at [245, 671] on div "NY" at bounding box center [316, 655] width 252 height 48
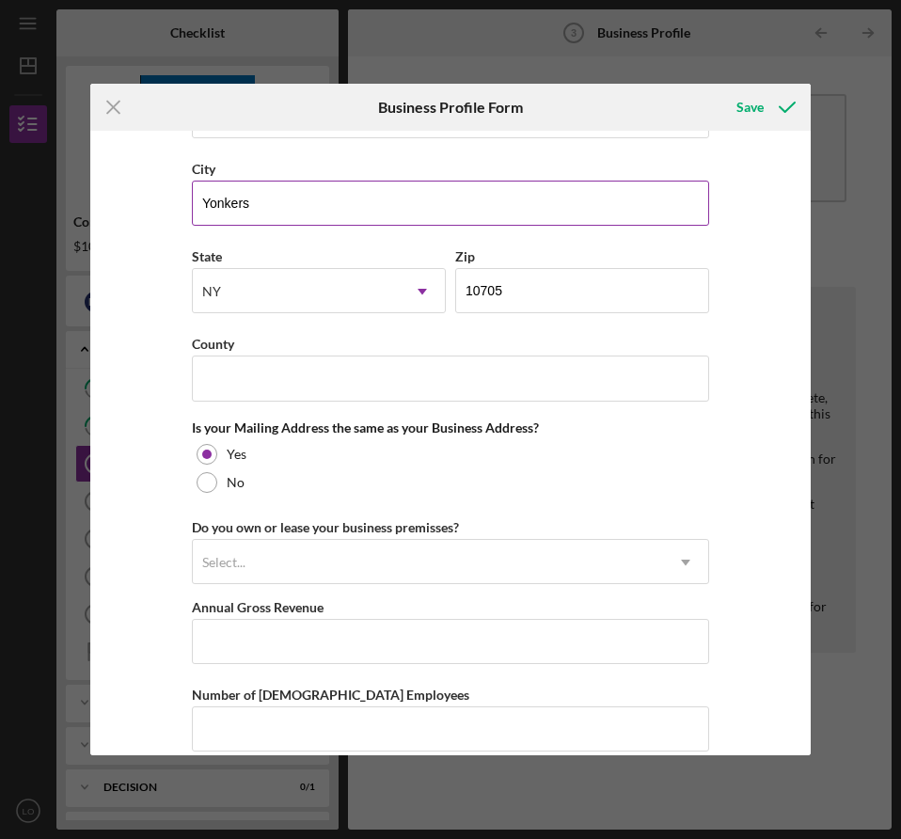
scroll to position [1298, 0]
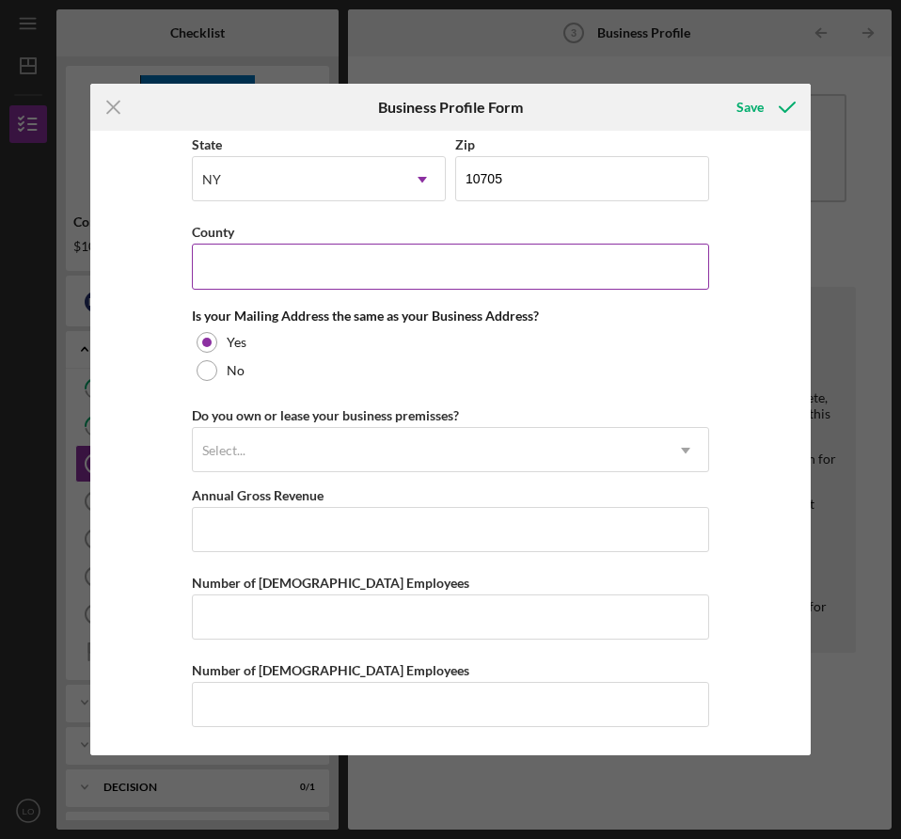
click at [308, 257] on input "County" at bounding box center [450, 266] width 517 height 45
type input "Westchester"
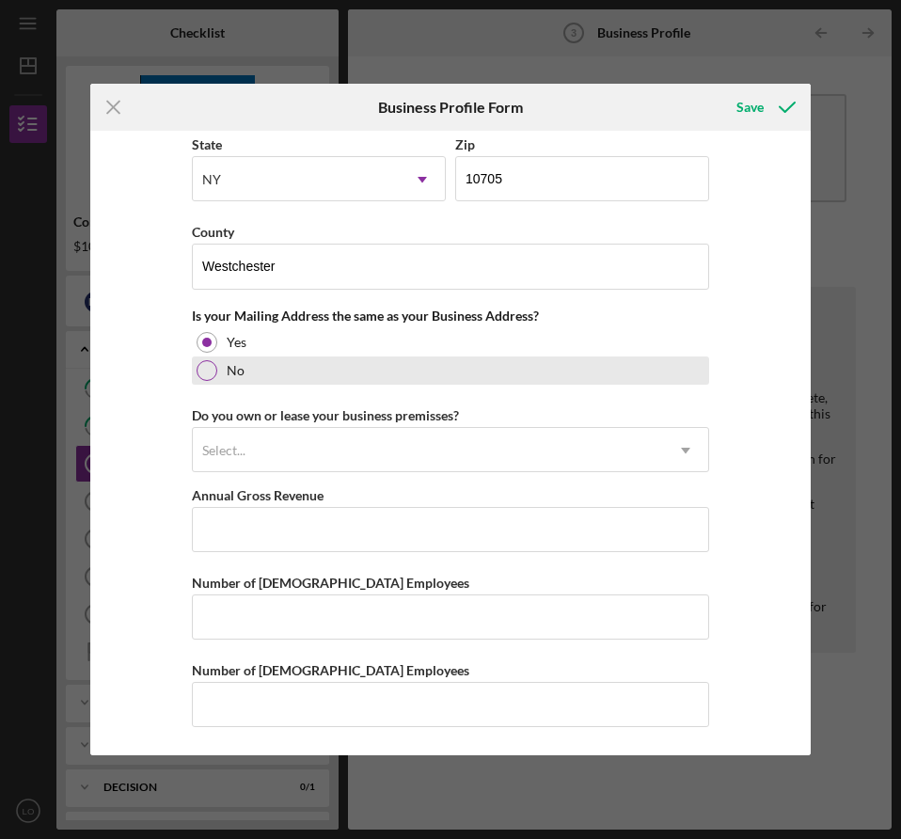
click at [230, 374] on label "No" at bounding box center [236, 370] width 18 height 15
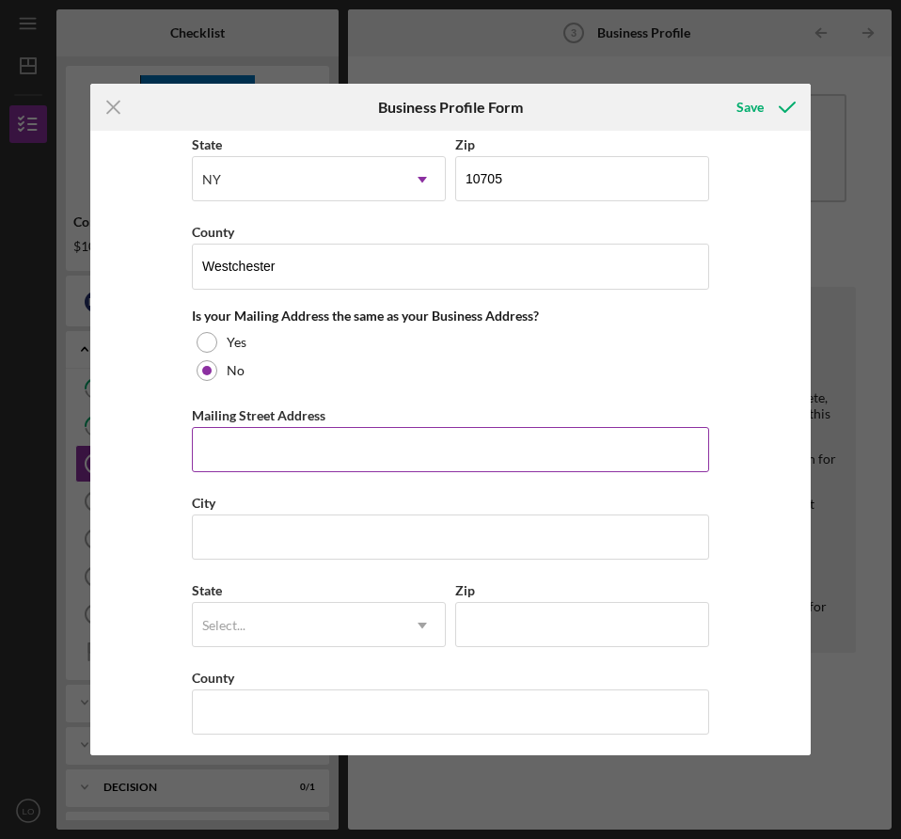
click at [275, 436] on input "Mailing Street Address" at bounding box center [450, 449] width 517 height 45
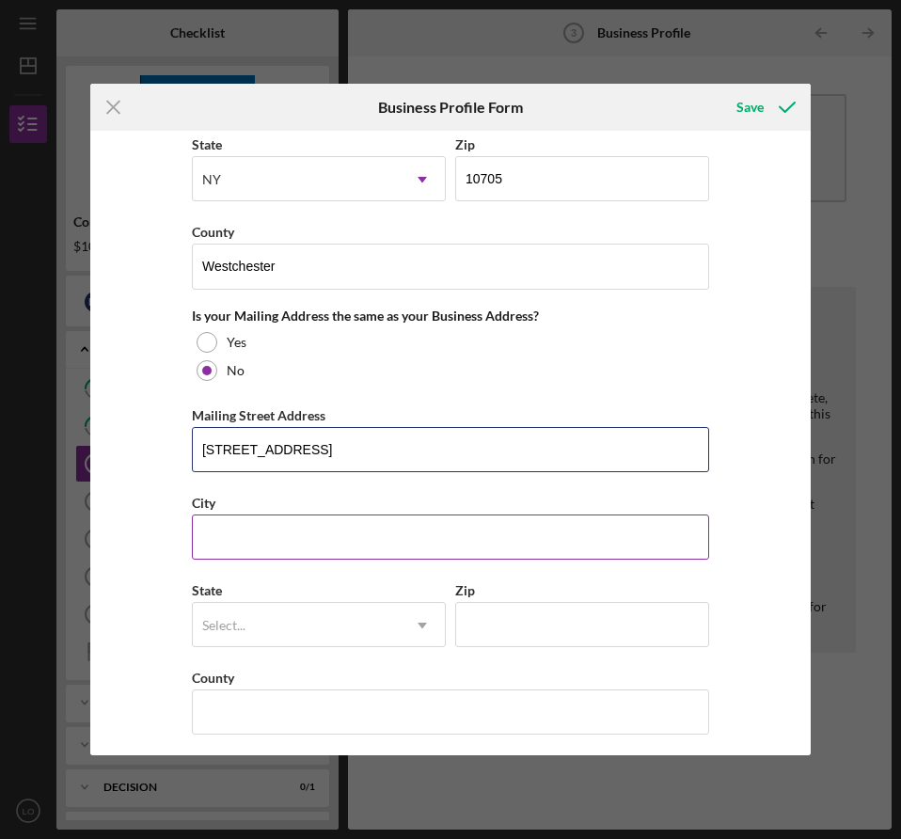
type input "[STREET_ADDRESS]"
click at [273, 515] on input "City" at bounding box center [450, 536] width 517 height 45
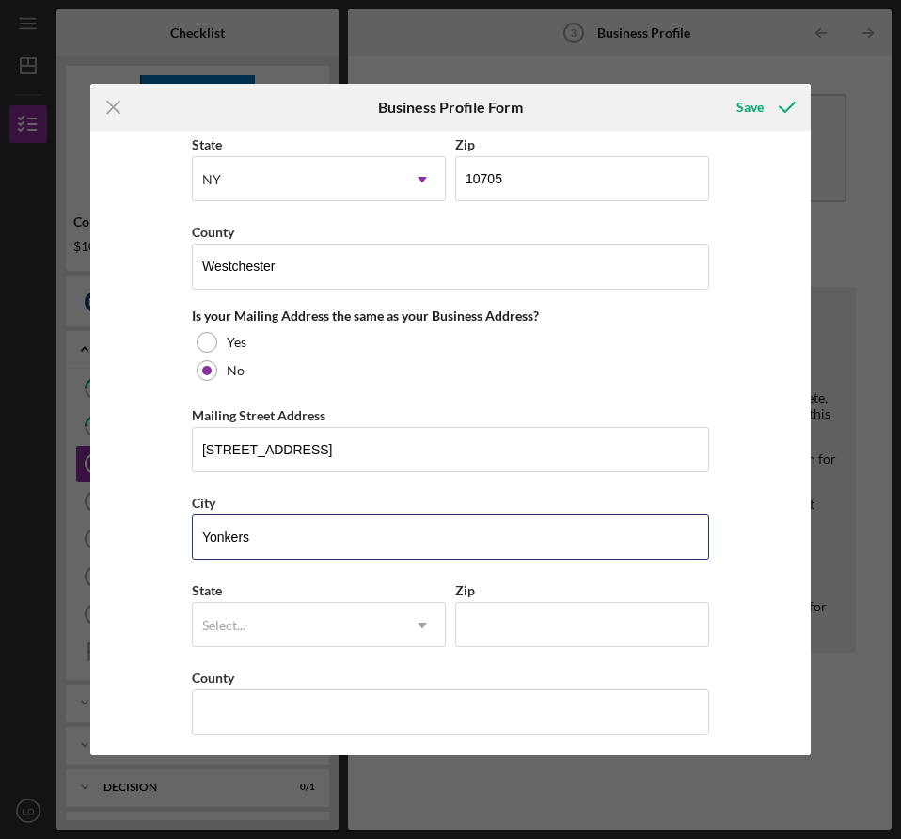
type input "Yonkers"
click at [316, 652] on div "State Select... Icon/Dropdown Arrow" at bounding box center [319, 621] width 254 height 87
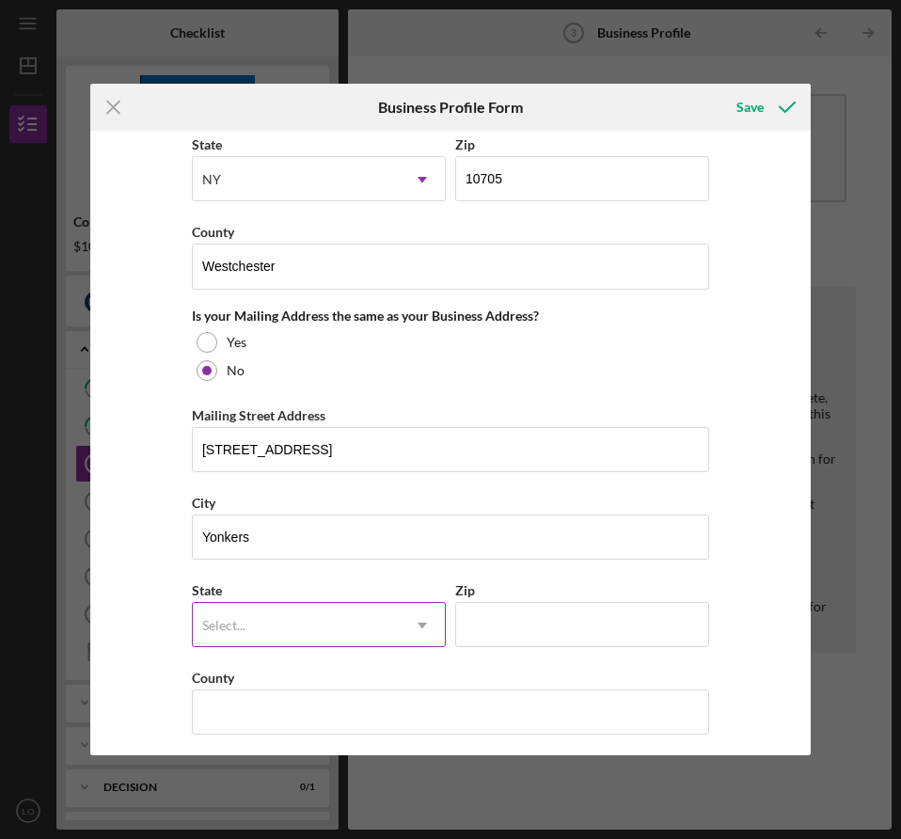
click at [298, 622] on div "Select..." at bounding box center [296, 625] width 207 height 43
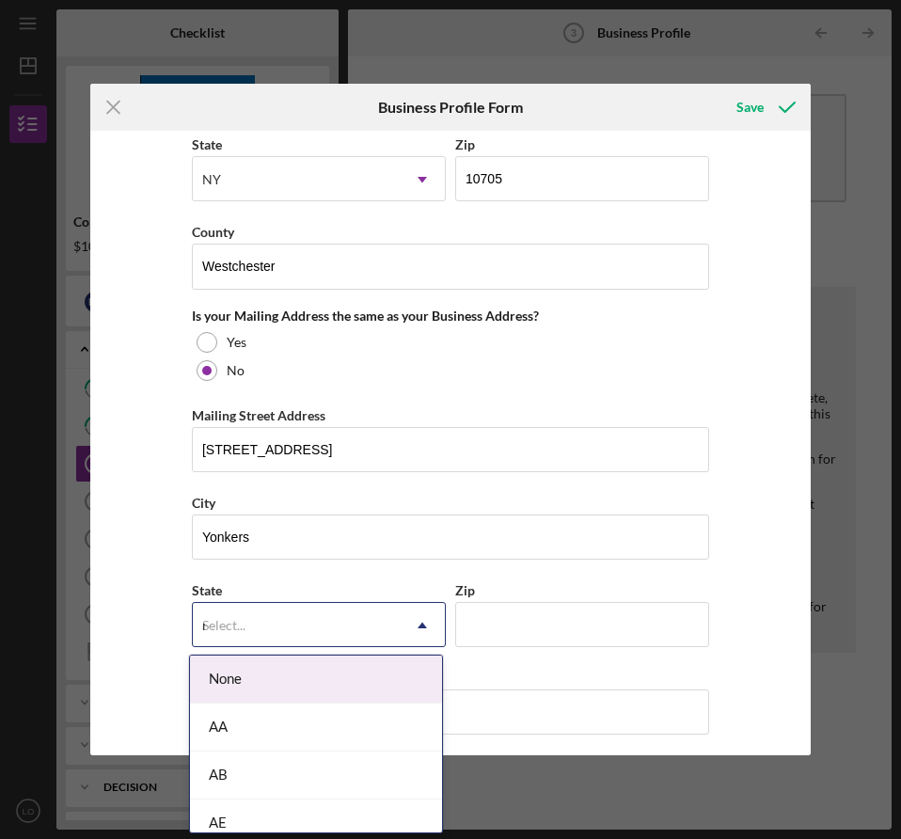
type input "ny"
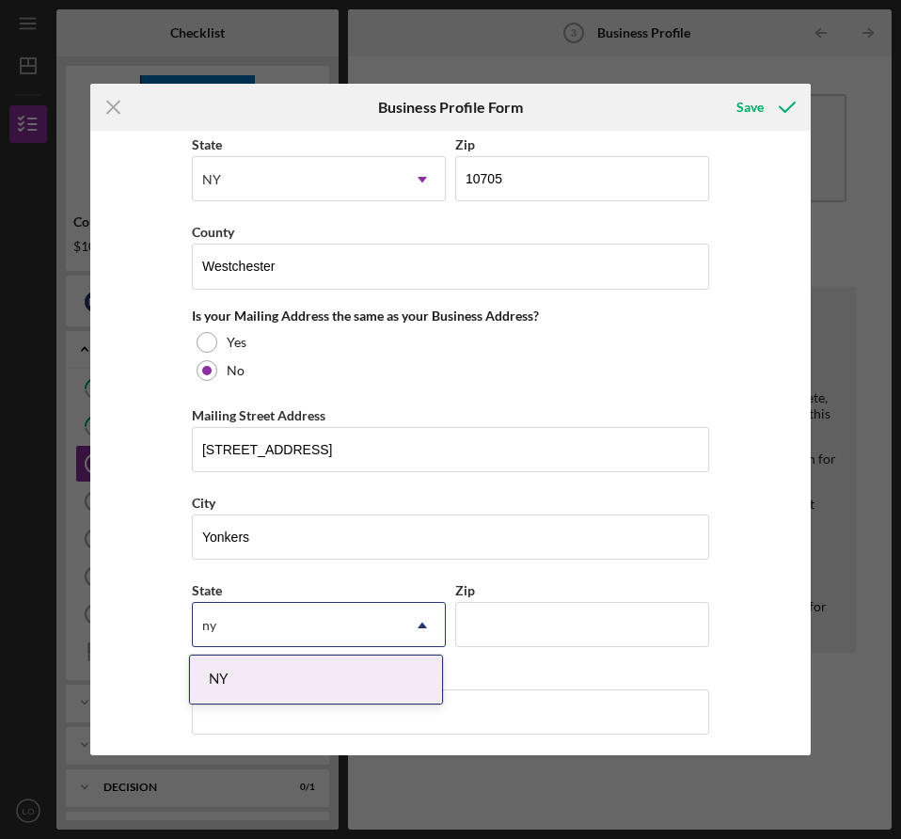
click at [302, 662] on div "NY" at bounding box center [316, 679] width 252 height 48
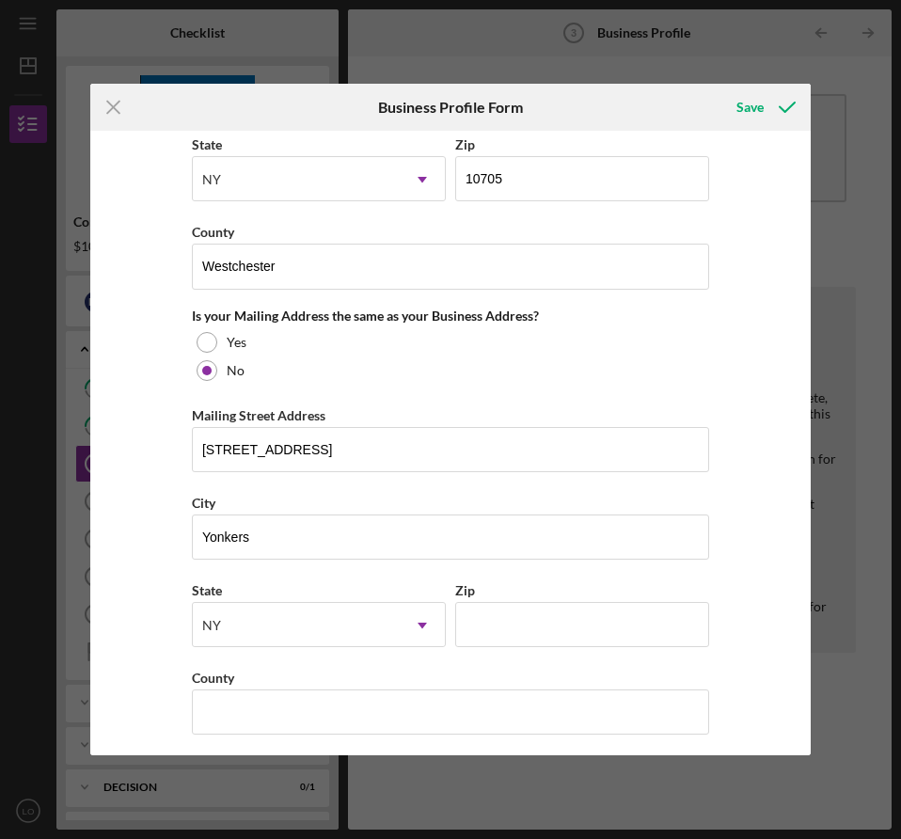
click at [449, 628] on div "State option NY, selected. NY Icon/Dropdown Arrow Zip" at bounding box center [450, 621] width 517 height 87
click at [474, 627] on input "Zip" at bounding box center [582, 624] width 254 height 45
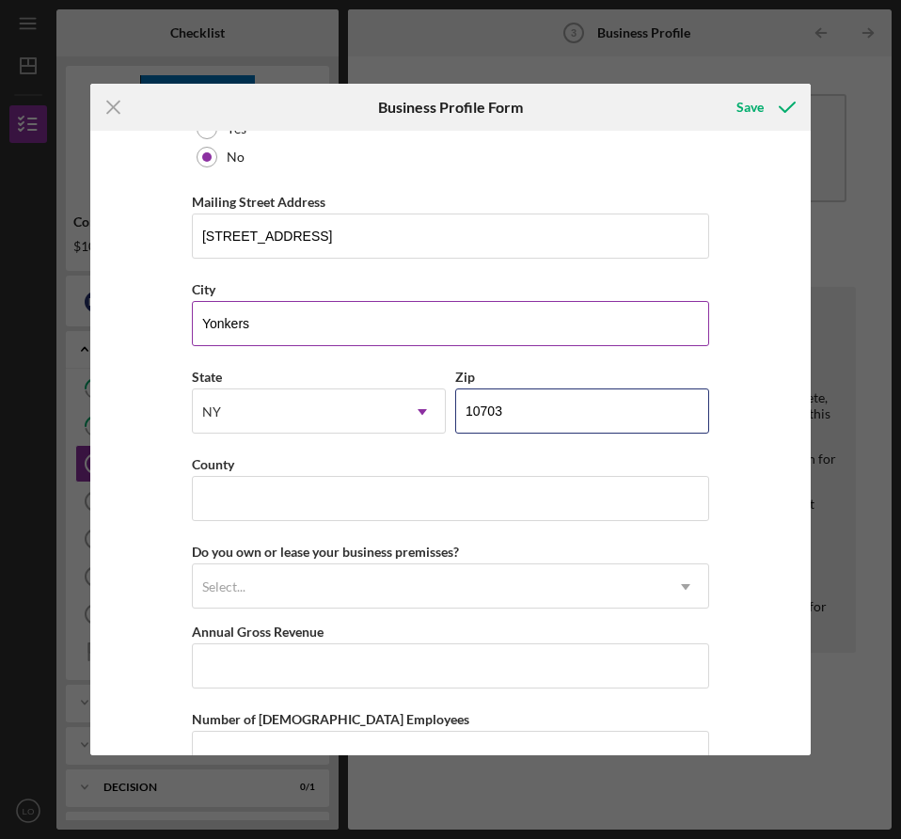
scroll to position [1648, 0]
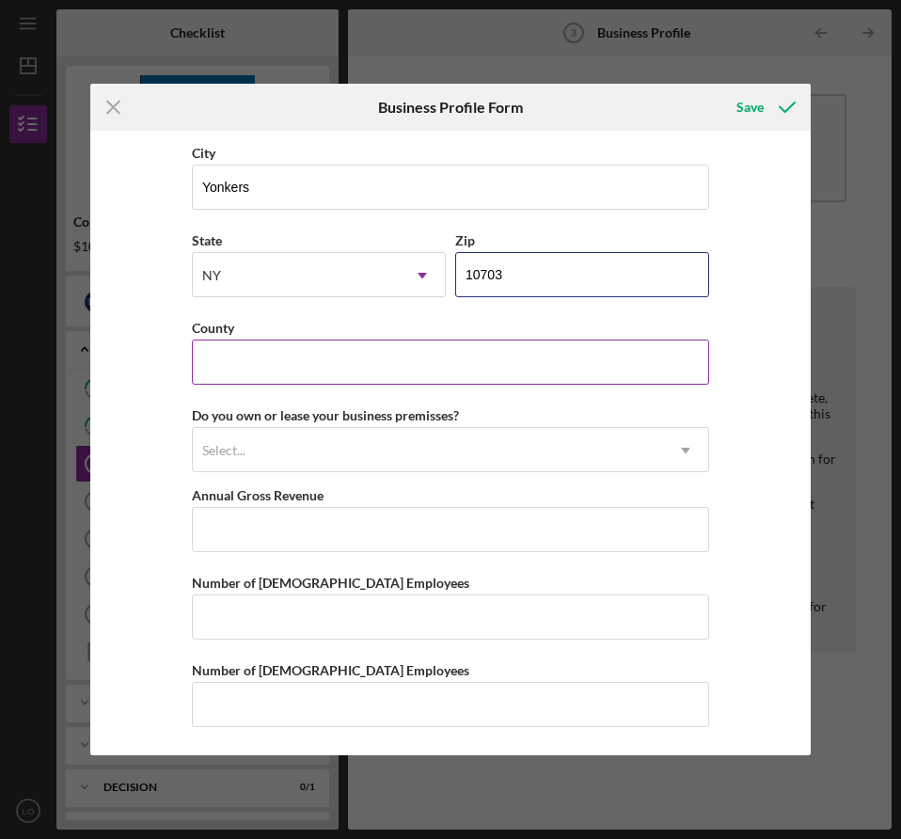
type input "10703"
click at [319, 360] on input "County" at bounding box center [450, 361] width 517 height 45
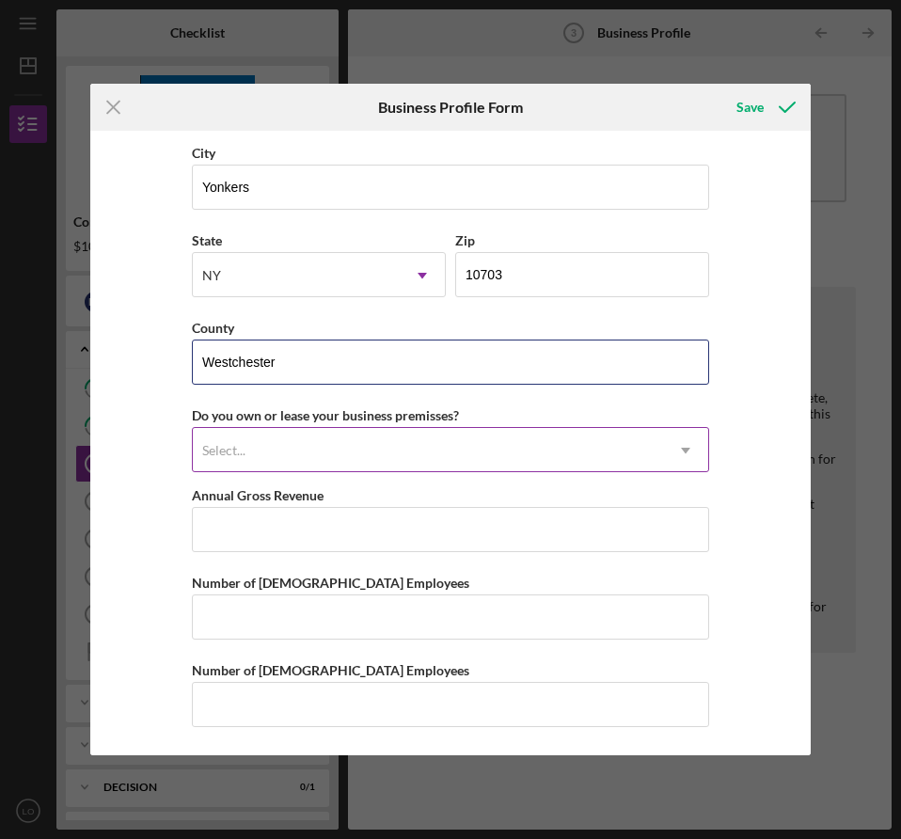
type input "Westchester"
click at [318, 440] on div "Select..." at bounding box center [428, 450] width 470 height 43
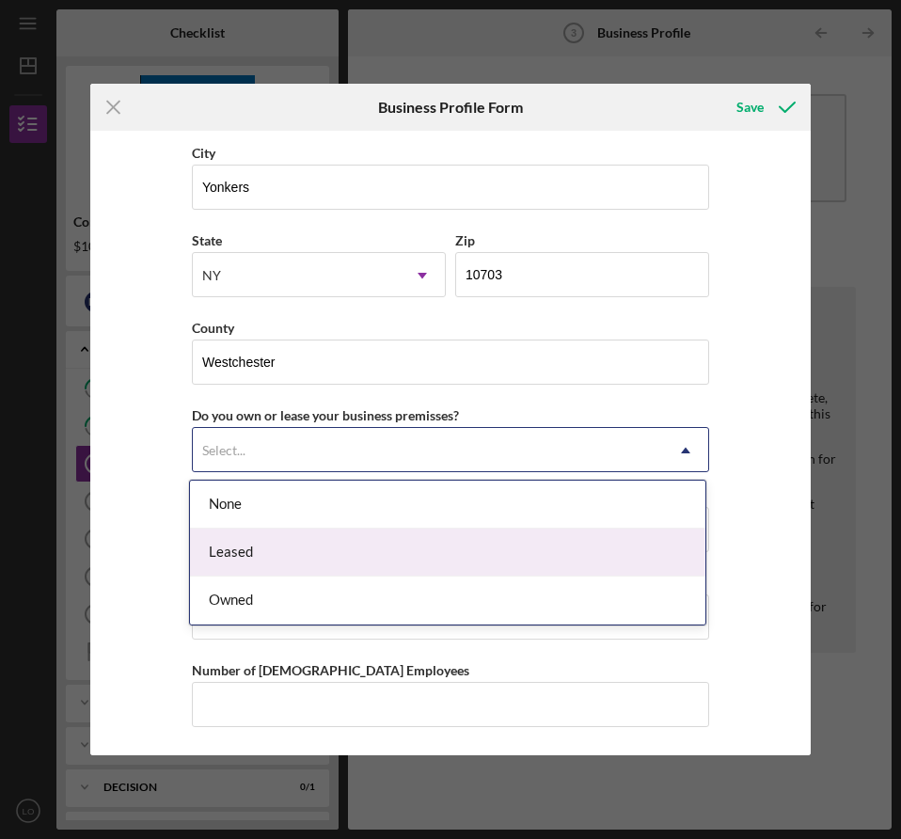
click at [279, 533] on div "Leased" at bounding box center [447, 552] width 515 height 48
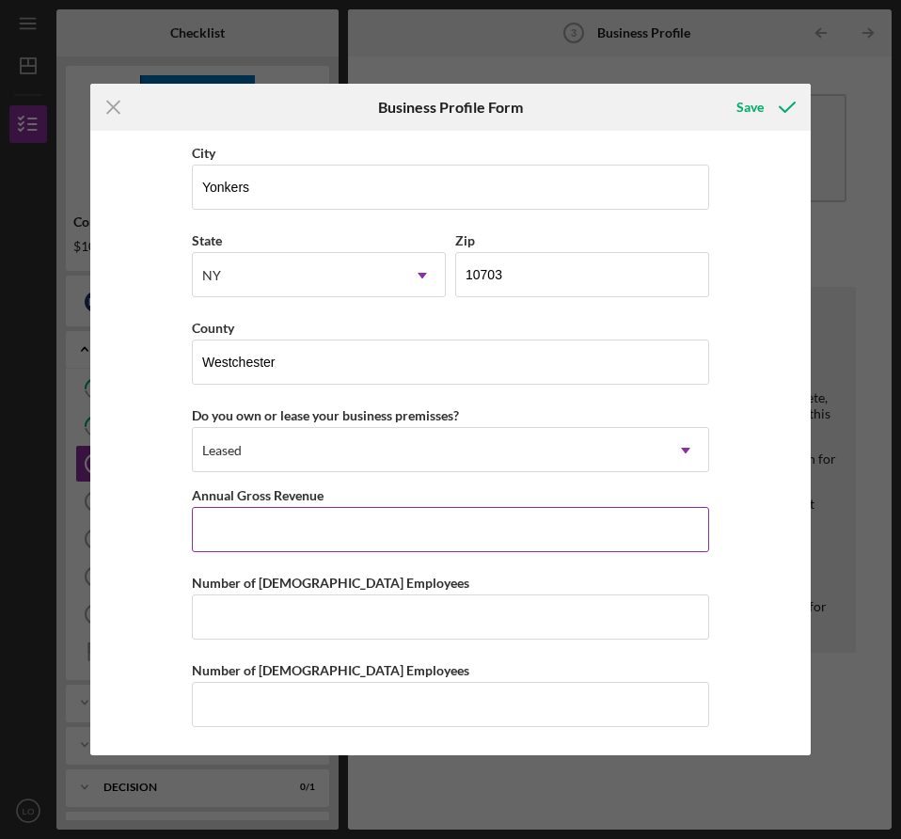
click at [316, 518] on input "Annual Gross Revenue" at bounding box center [450, 529] width 517 height 45
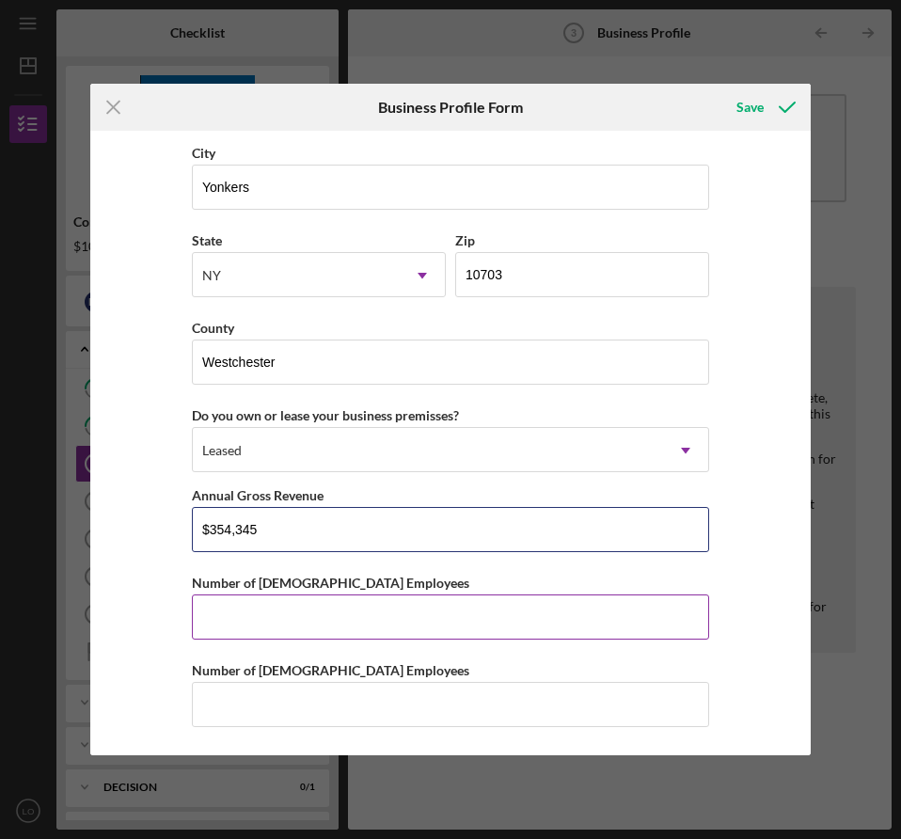
type input "$354,345"
drag, startPoint x: 369, startPoint y: 605, endPoint x: 392, endPoint y: 607, distance: 23.7
click at [370, 606] on input "Number of [DEMOGRAPHIC_DATA] Employees" at bounding box center [450, 616] width 517 height 45
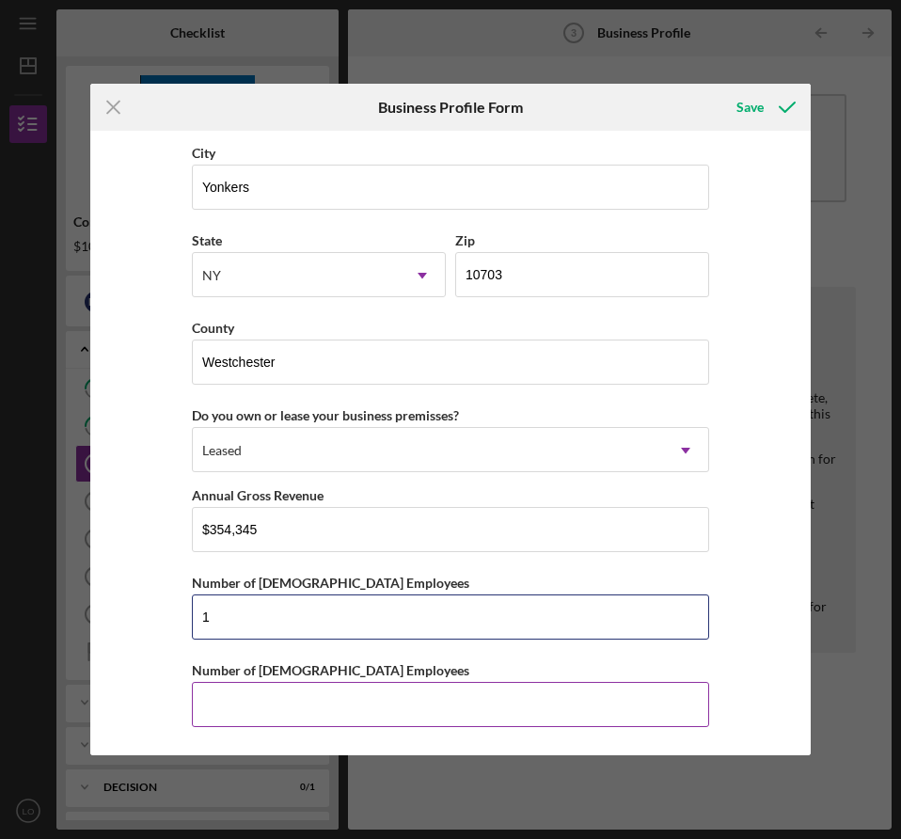
type input "1"
click at [427, 689] on input "Number of [DEMOGRAPHIC_DATA] Employees" at bounding box center [450, 704] width 517 height 45
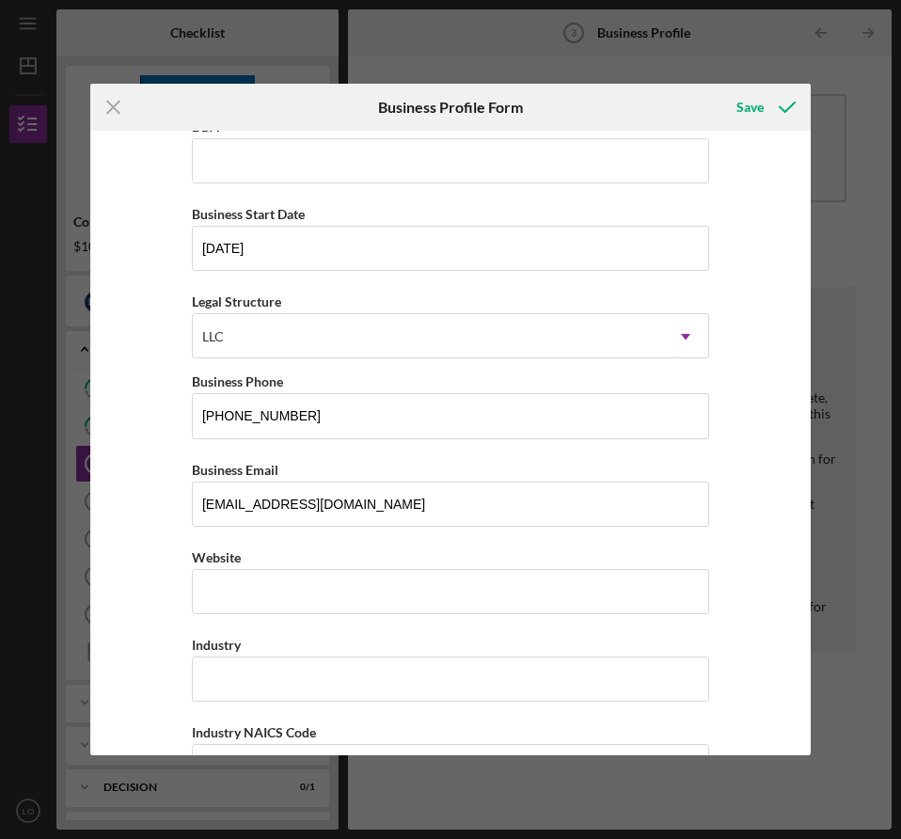
scroll to position [0, 0]
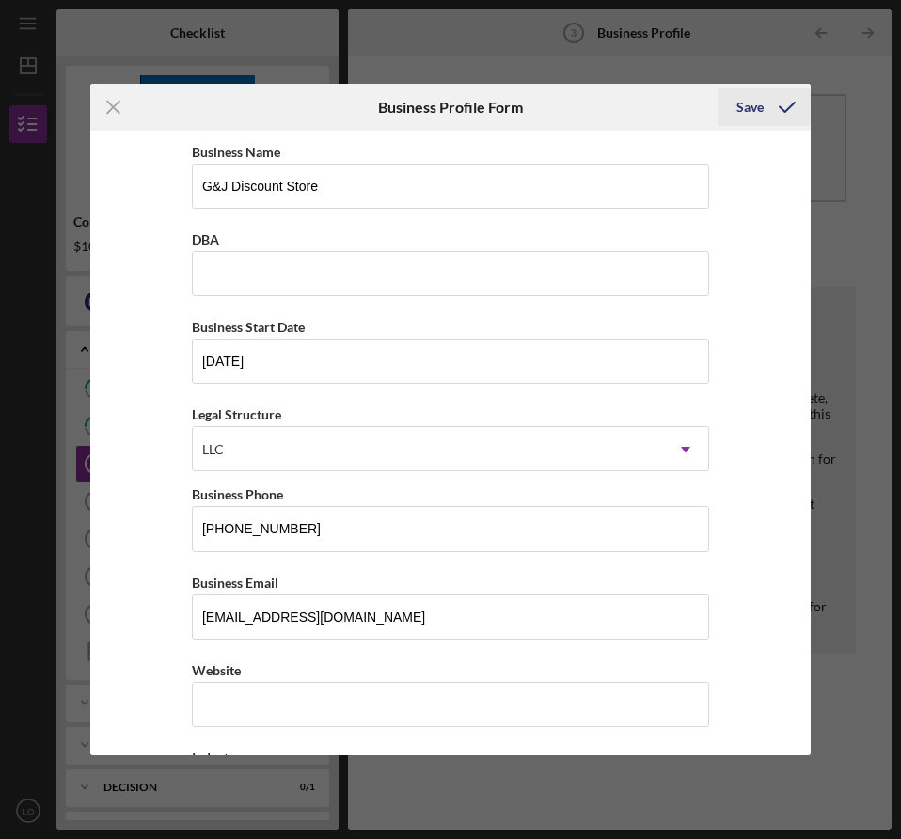
type input "1"
click at [775, 111] on icon "submit" at bounding box center [786, 107] width 47 height 47
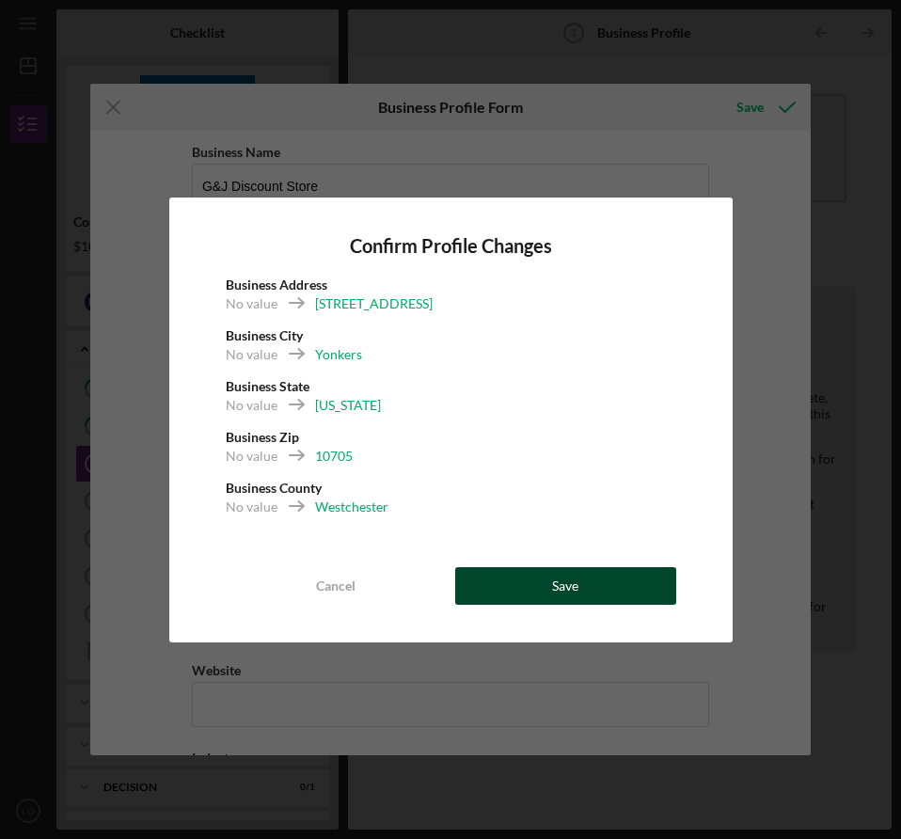
click at [616, 586] on button "Save" at bounding box center [565, 586] width 221 height 38
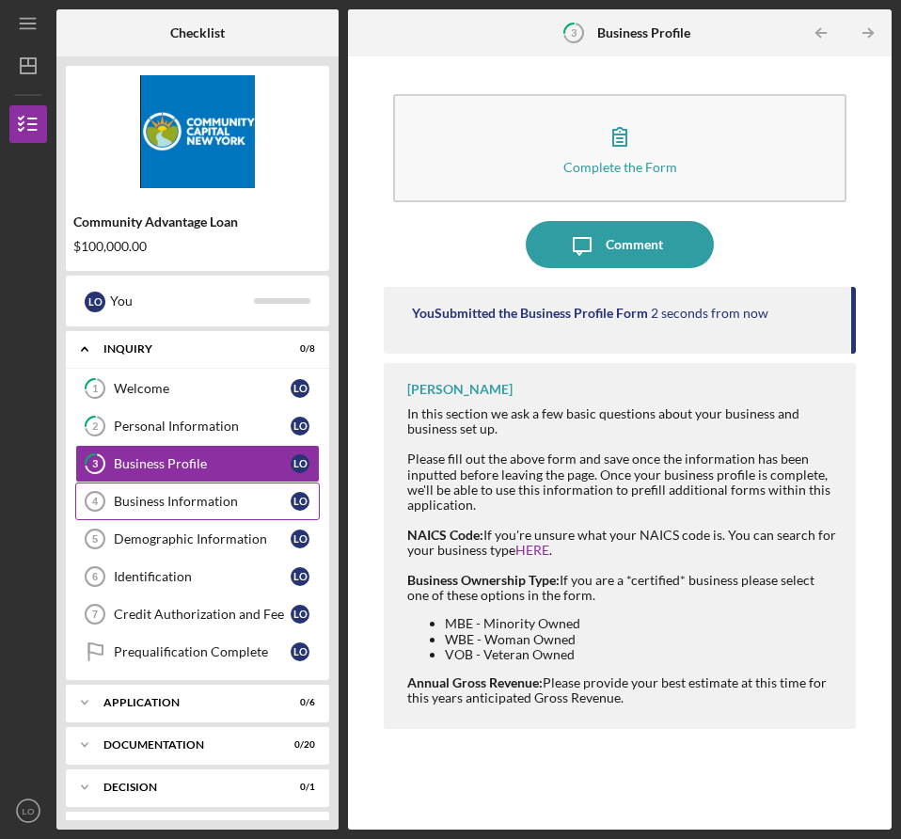
click at [244, 495] on div "Business Information" at bounding box center [202, 501] width 177 height 15
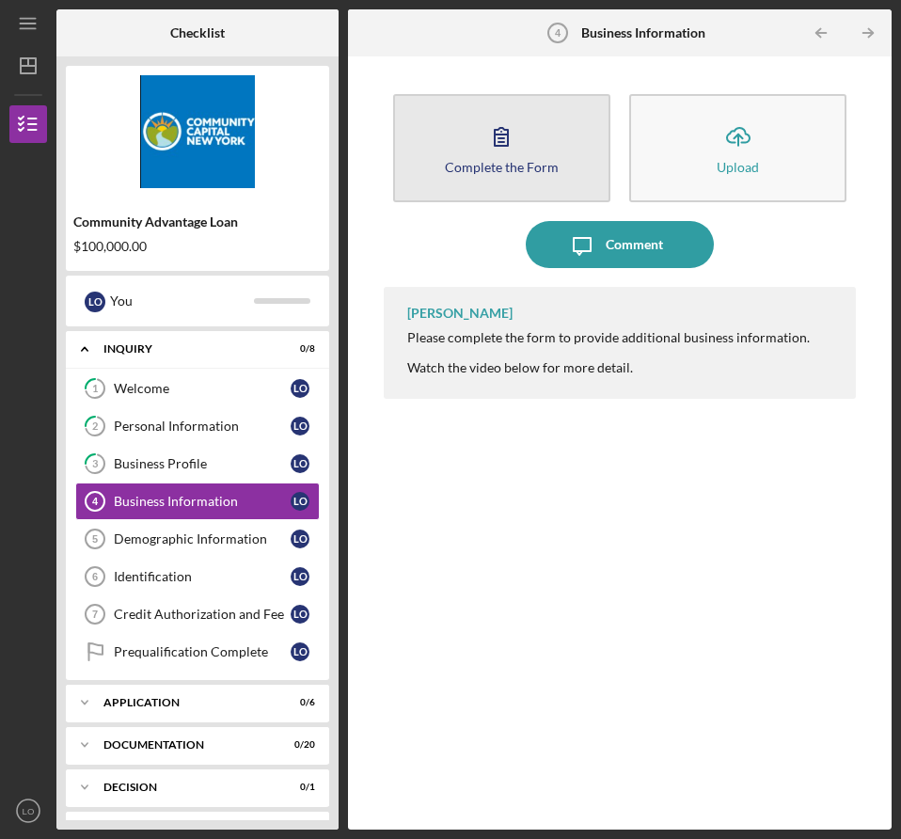
click at [526, 151] on button "Complete the Form Form" at bounding box center [501, 148] width 217 height 108
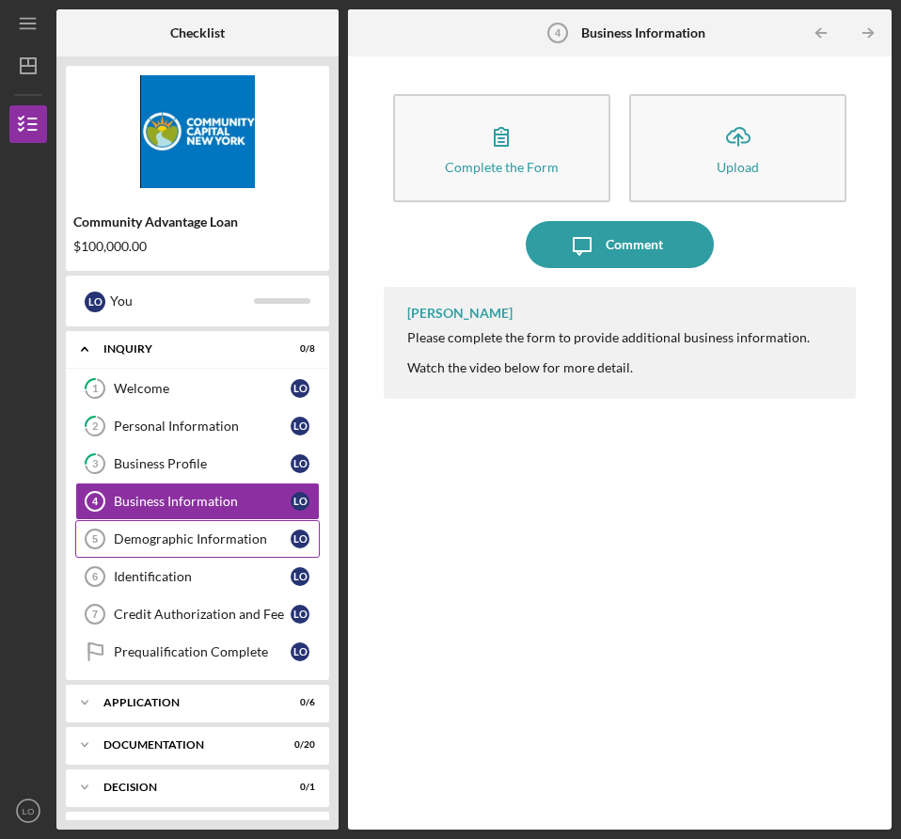
click at [226, 533] on div "Demographic Information" at bounding box center [202, 538] width 177 height 15
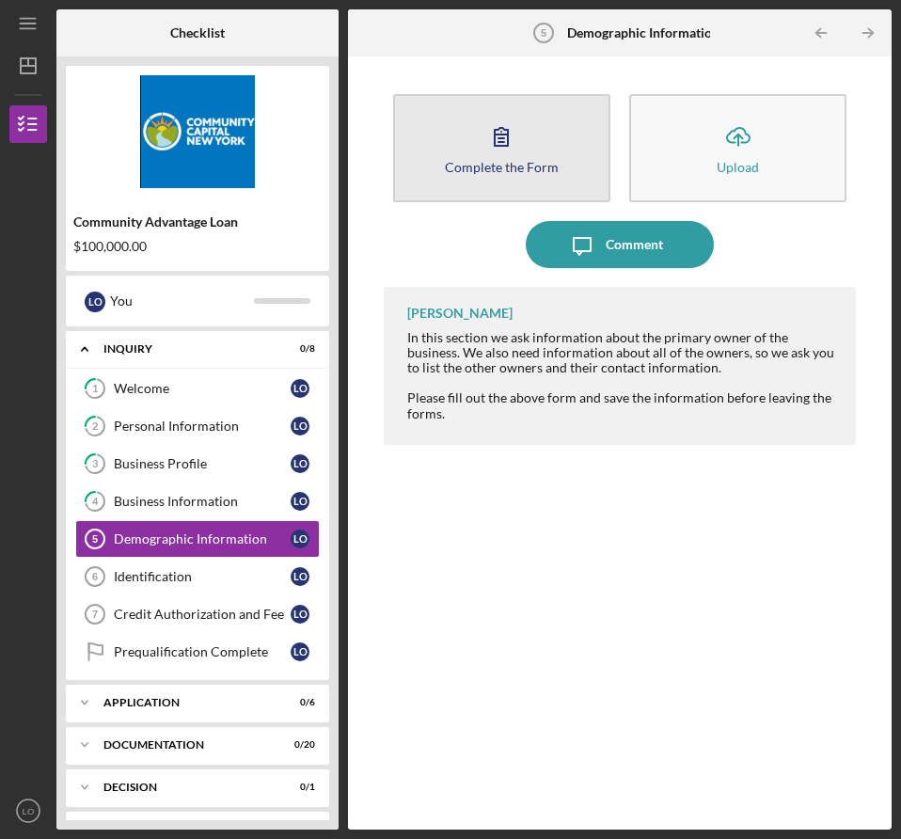
click at [563, 144] on button "Complete the Form Form" at bounding box center [501, 148] width 217 height 108
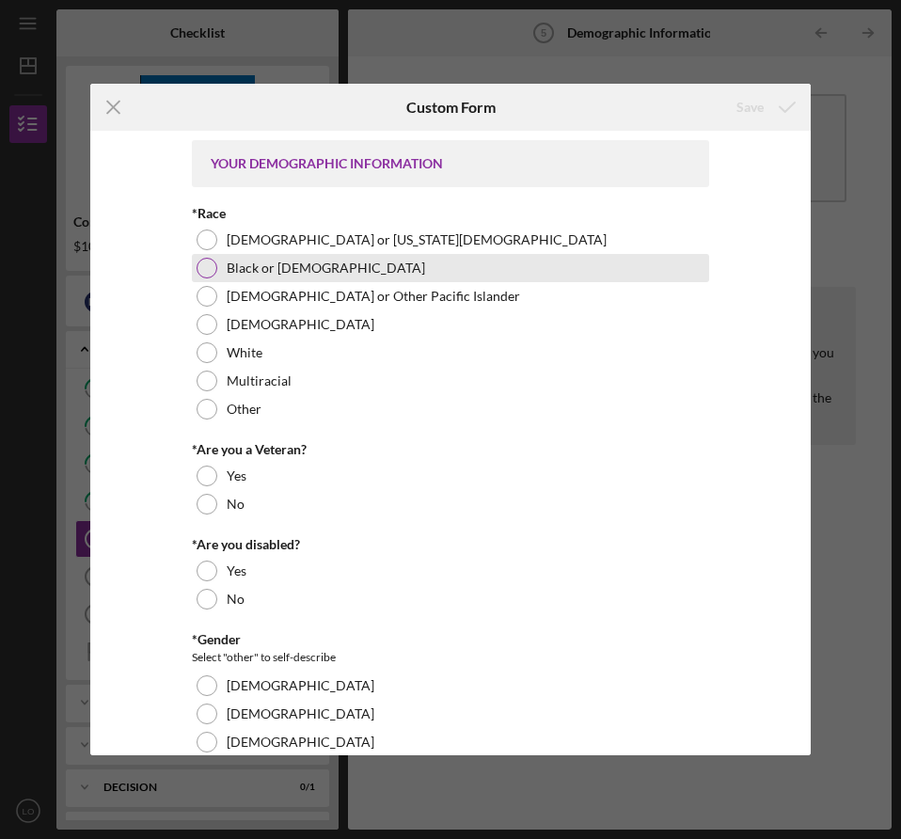
click at [323, 268] on label "Black or [DEMOGRAPHIC_DATA]" at bounding box center [326, 267] width 198 height 15
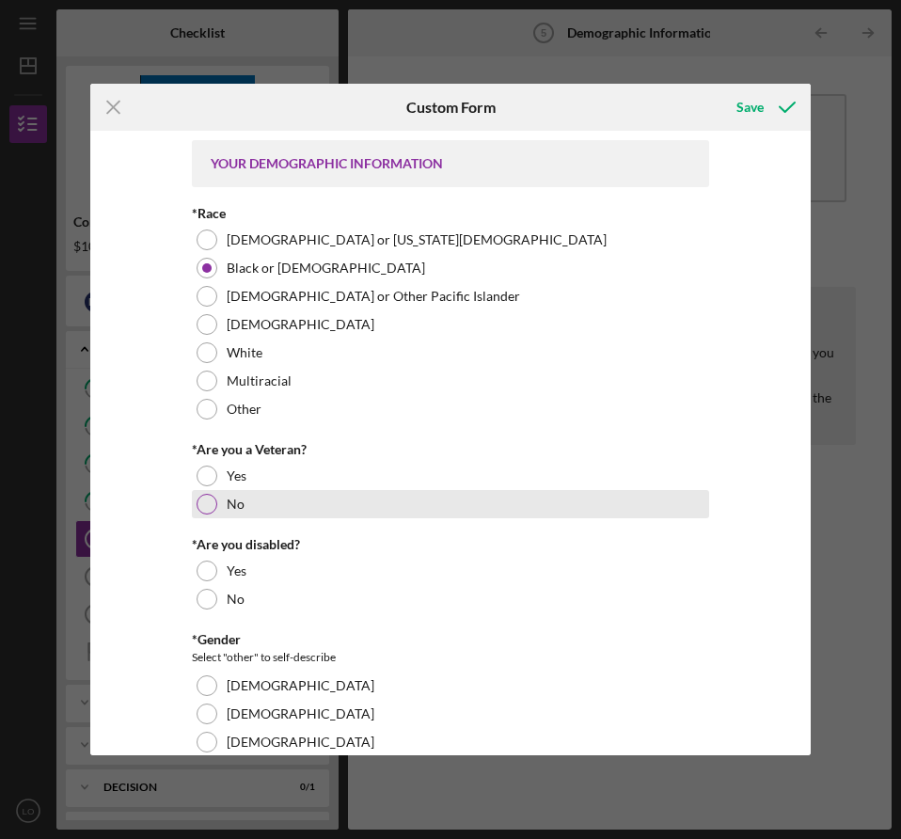
click at [271, 497] on div "No" at bounding box center [450, 504] width 517 height 28
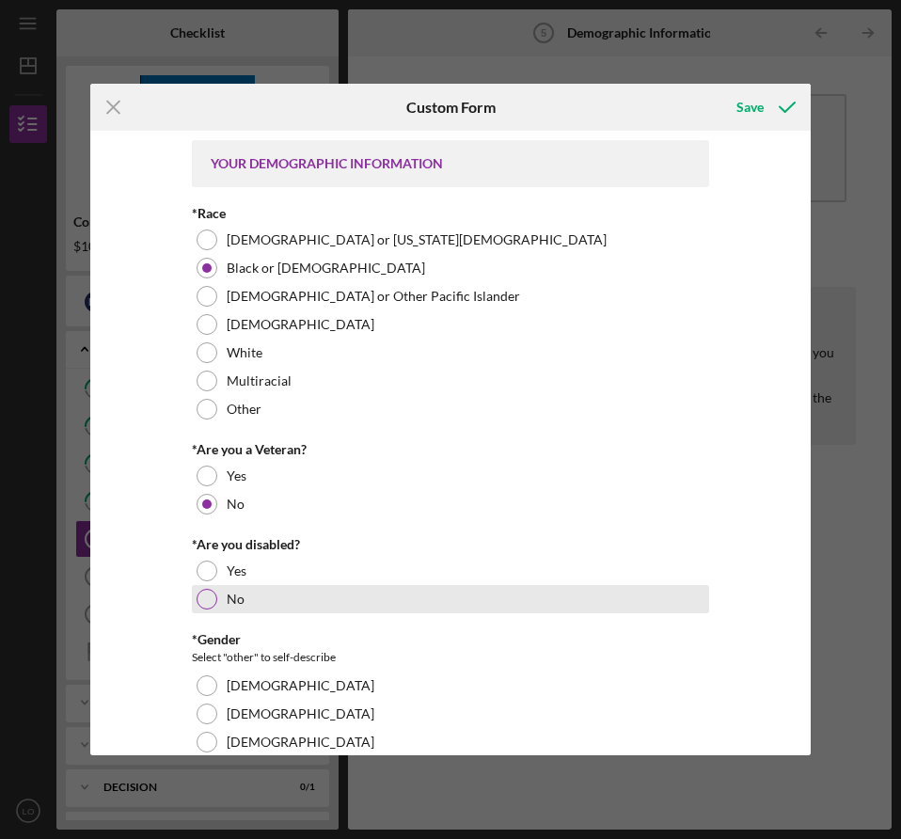
click at [259, 588] on div "No" at bounding box center [450, 599] width 517 height 28
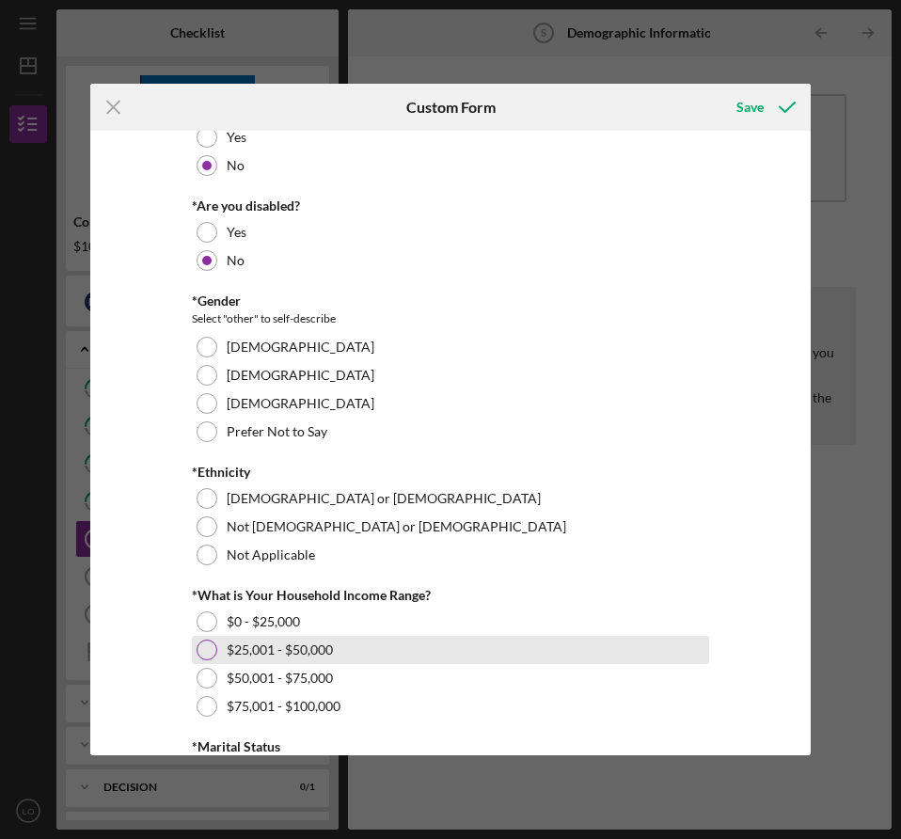
scroll to position [439, 0]
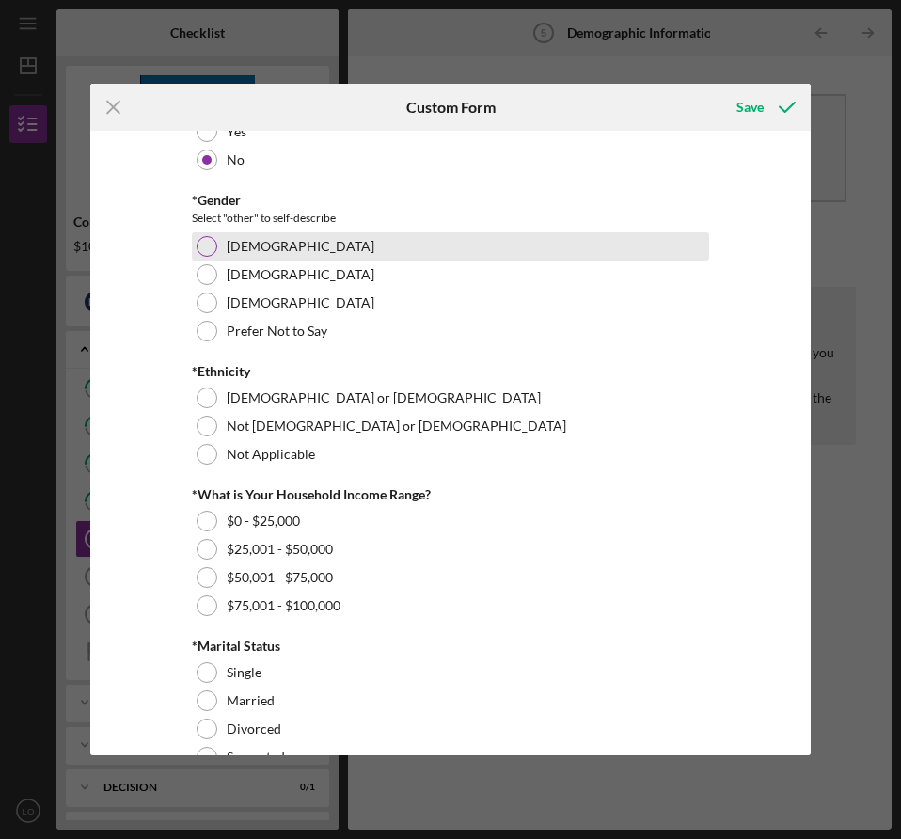
click at [300, 251] on div "[DEMOGRAPHIC_DATA]" at bounding box center [450, 246] width 517 height 28
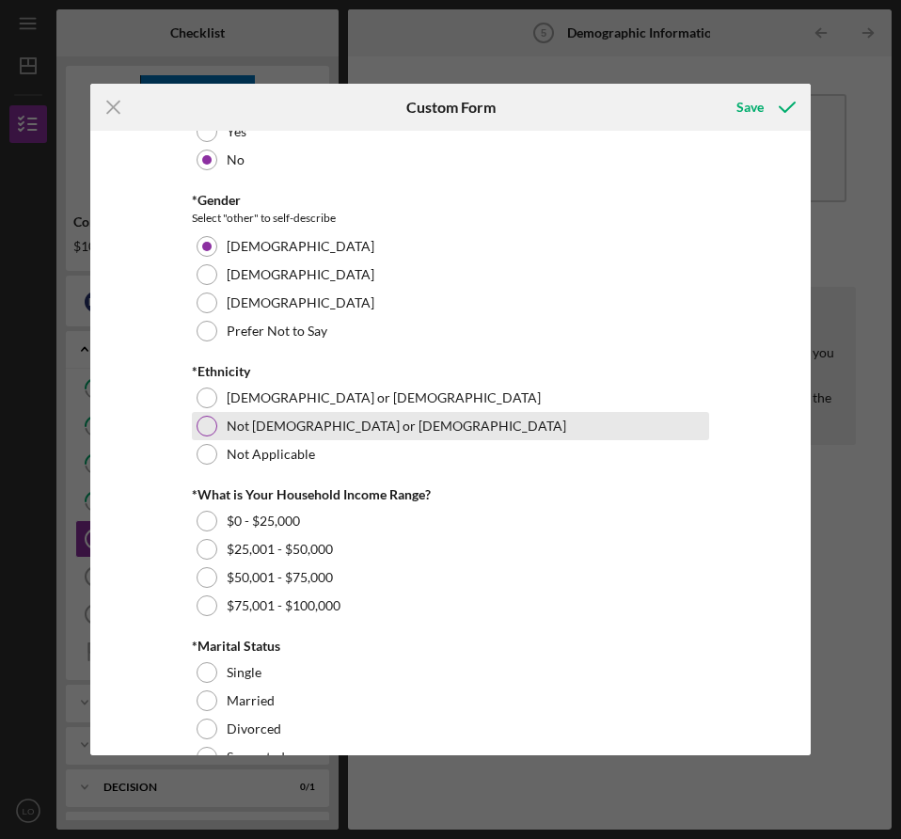
click at [309, 426] on label "Not [DEMOGRAPHIC_DATA] or [DEMOGRAPHIC_DATA]" at bounding box center [396, 425] width 339 height 15
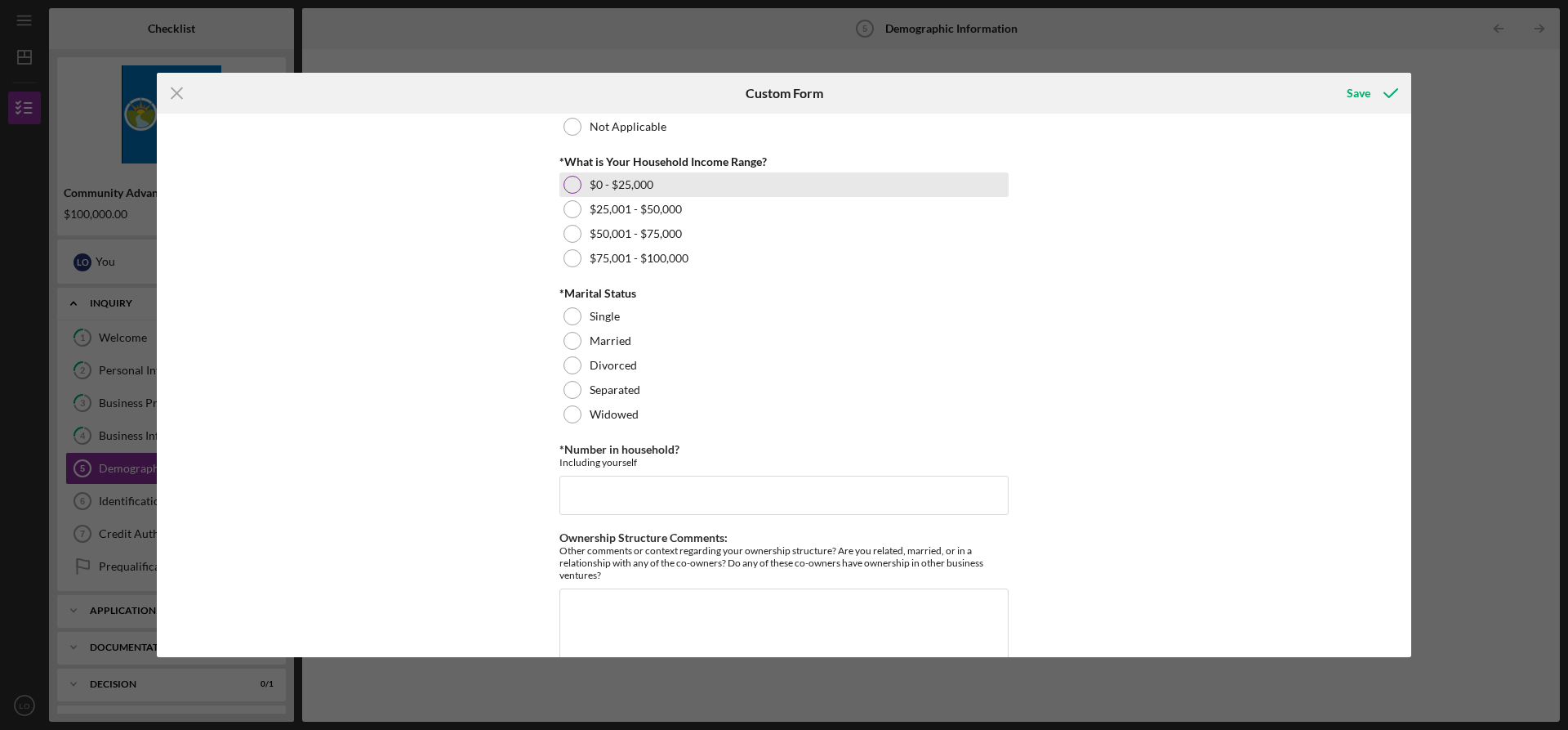
scroll to position [687, 0]
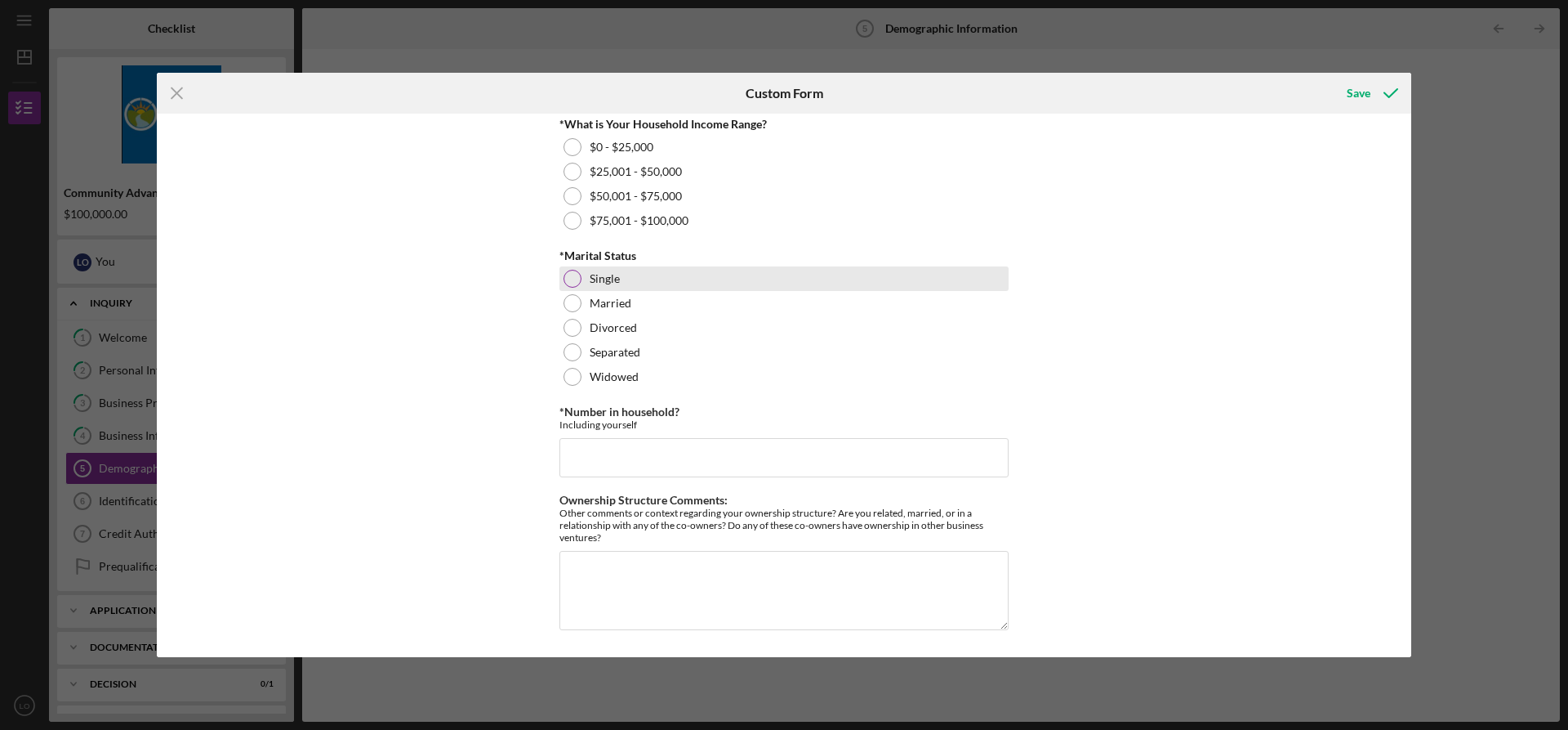
click at [628, 288] on div "Single" at bounding box center [784, 279] width 449 height 24
click at [632, 275] on div "Single" at bounding box center [784, 279] width 449 height 24
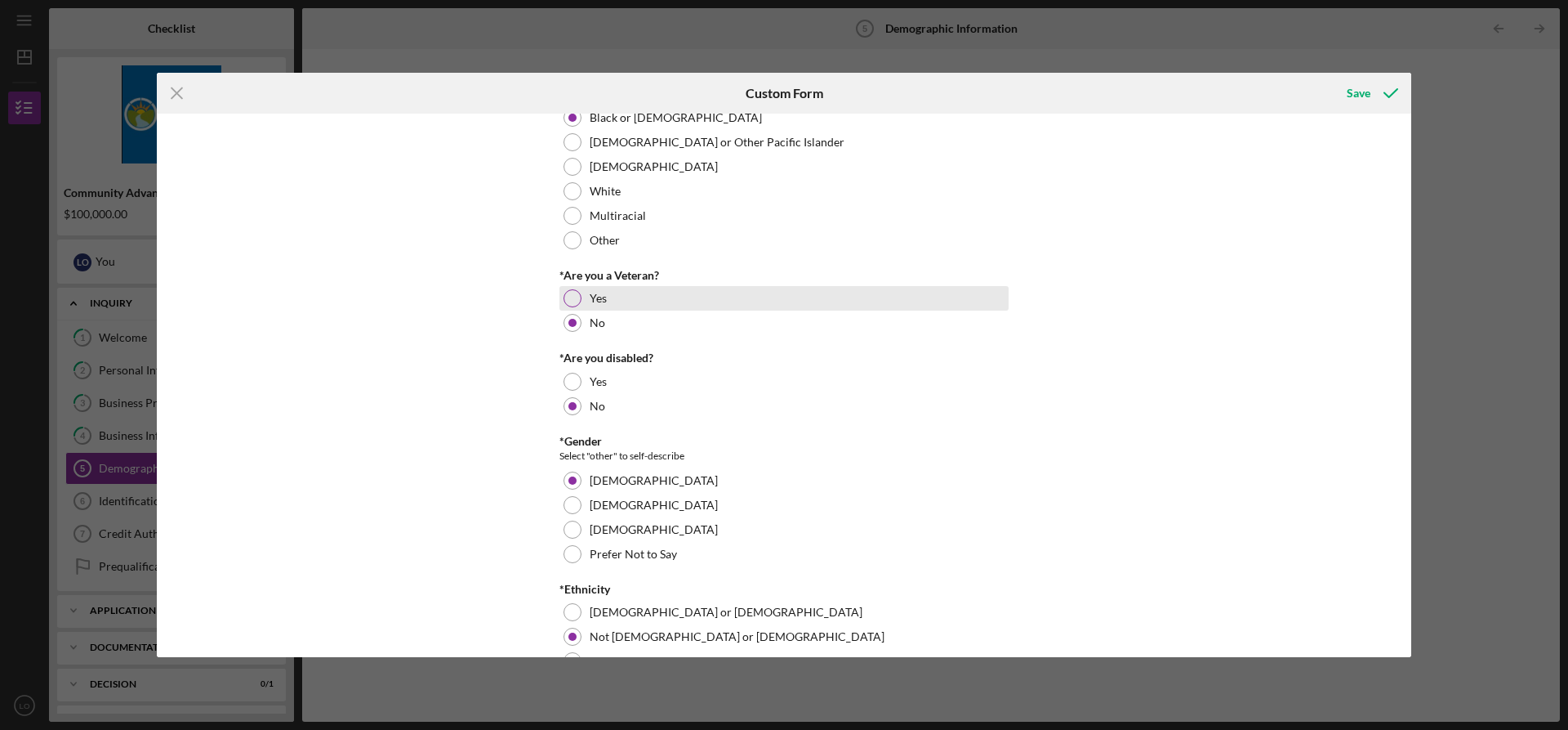
scroll to position [497, 0]
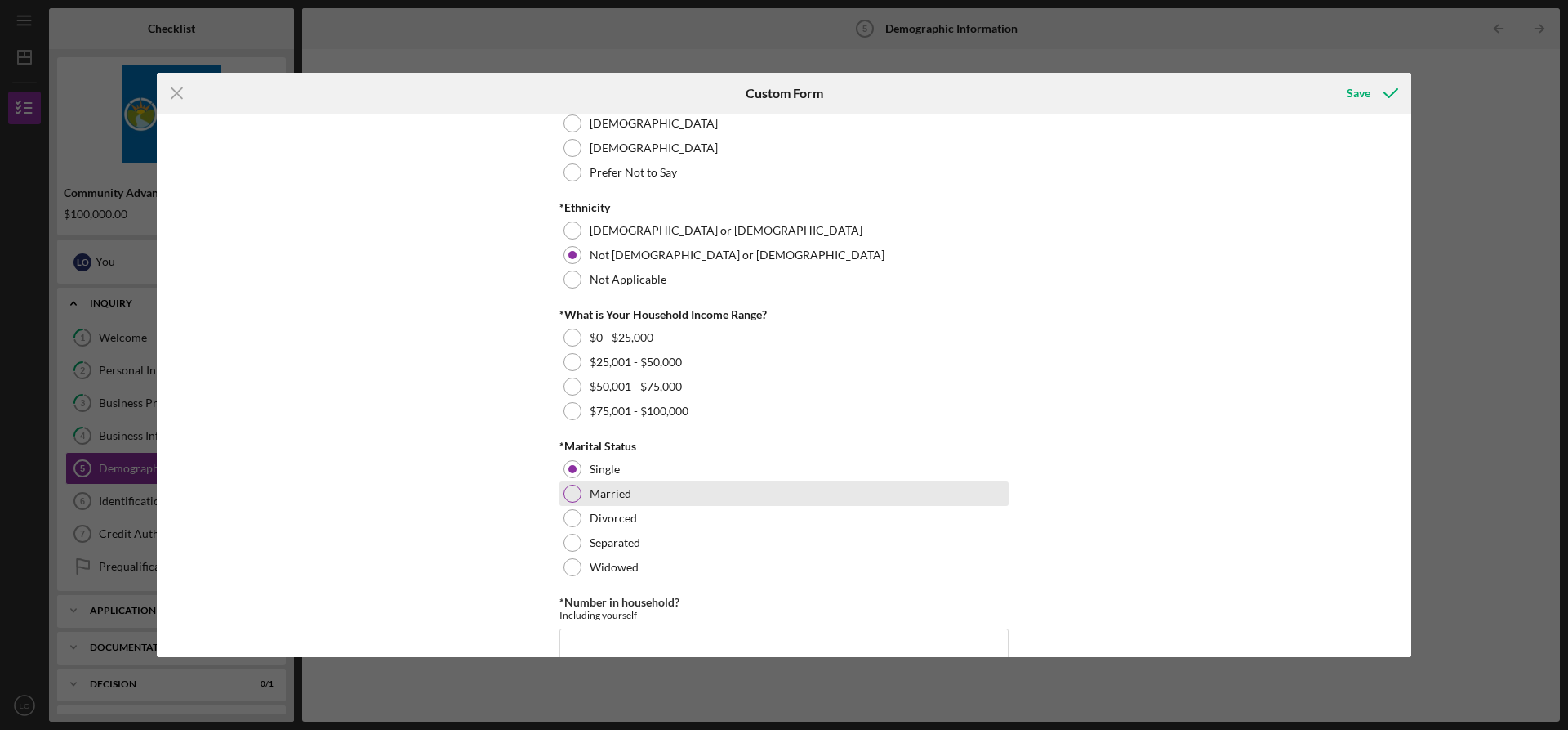
click at [615, 488] on label "Married" at bounding box center [611, 493] width 42 height 13
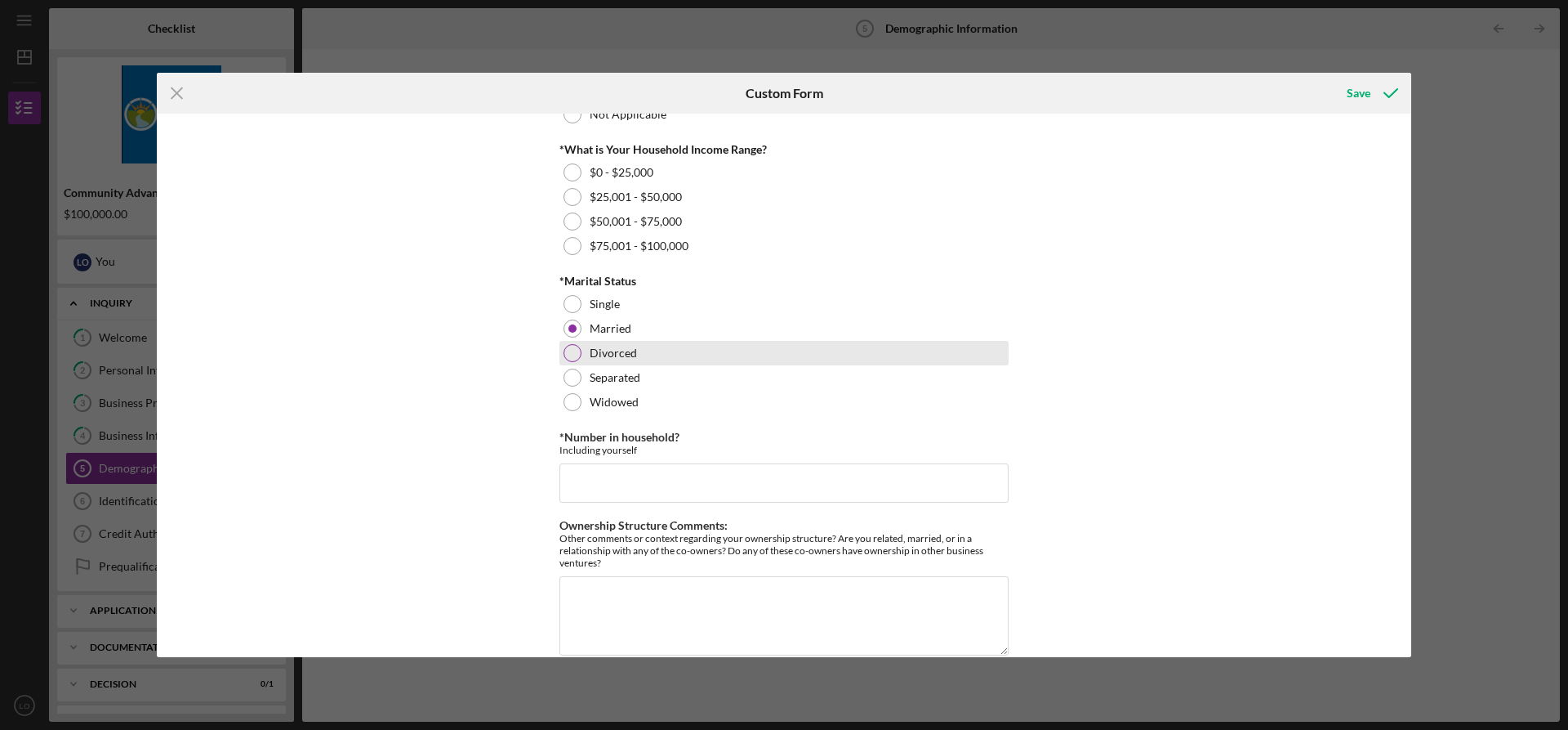
scroll to position [687, 0]
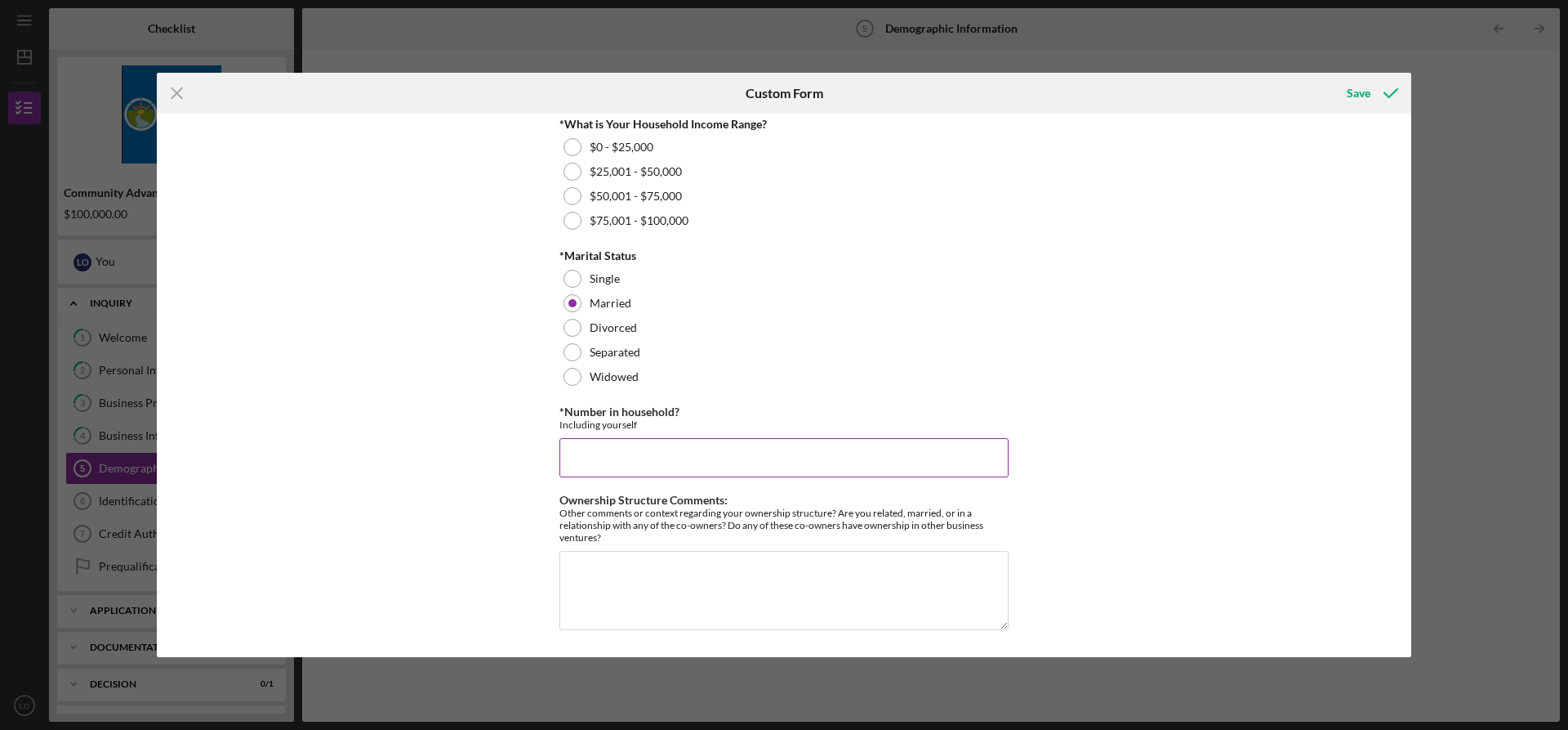
click at [608, 446] on input "*Number in household?" at bounding box center [784, 457] width 449 height 39
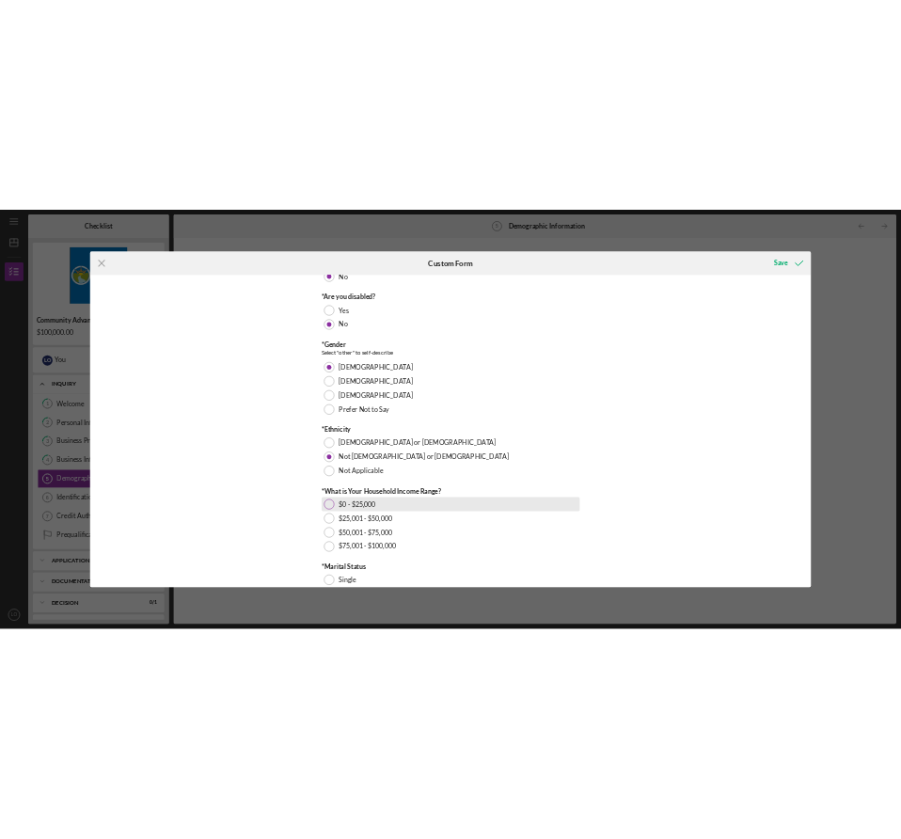
scroll to position [439, 0]
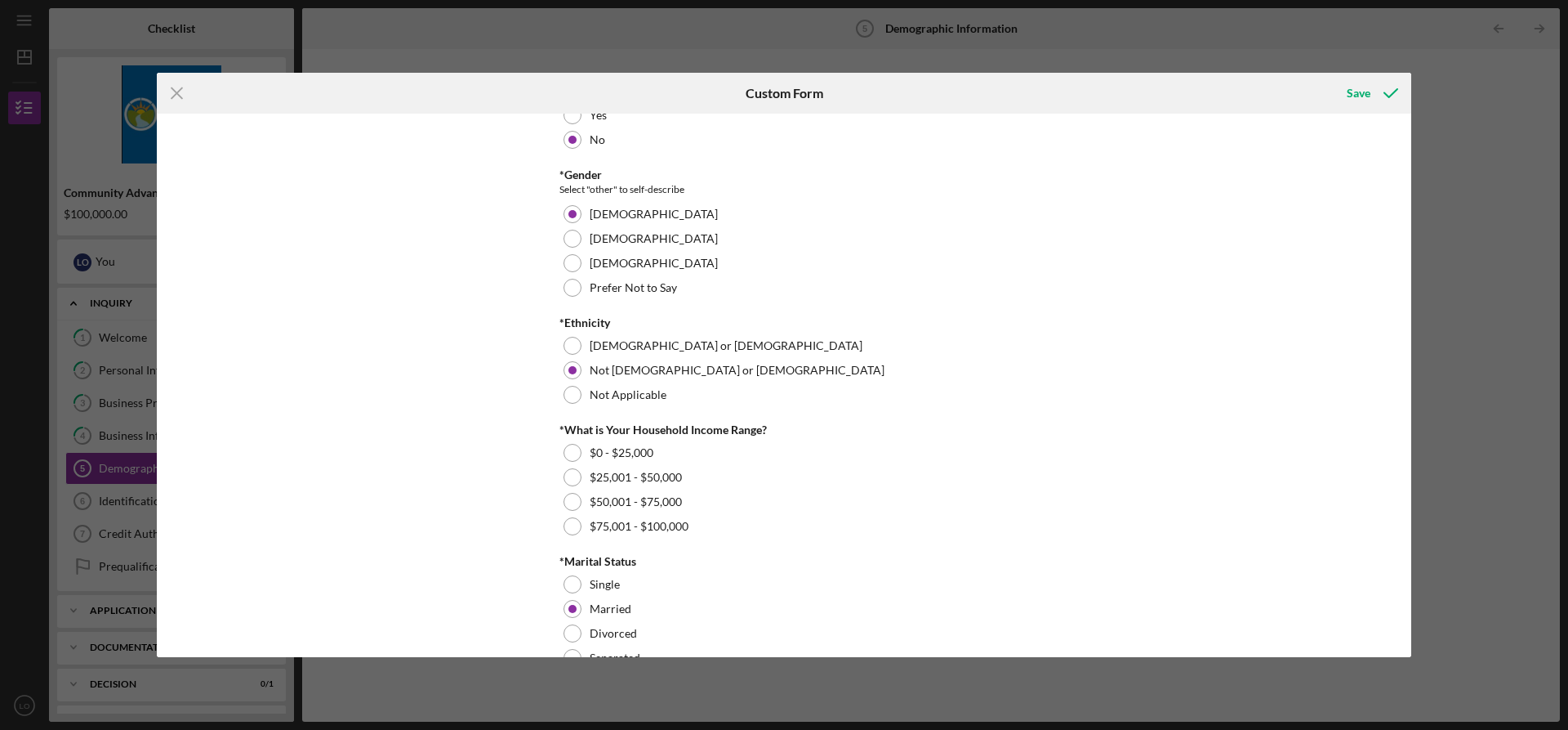
type input "4"
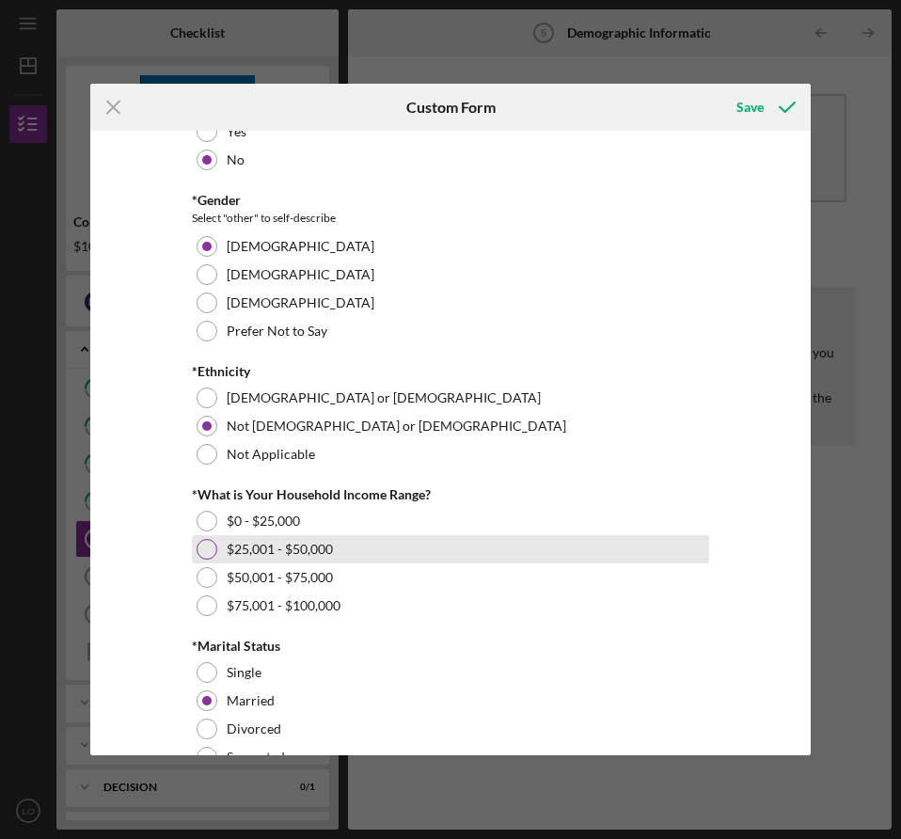
click at [307, 542] on label "$25,001 - $50,000" at bounding box center [280, 549] width 106 height 15
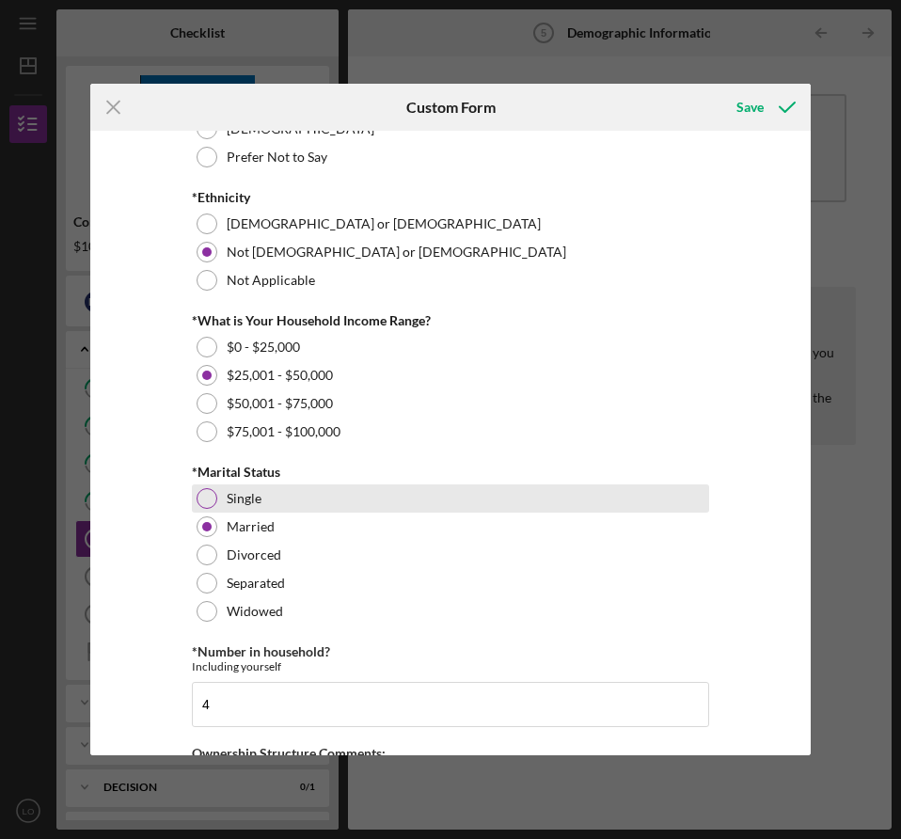
scroll to position [572, 0]
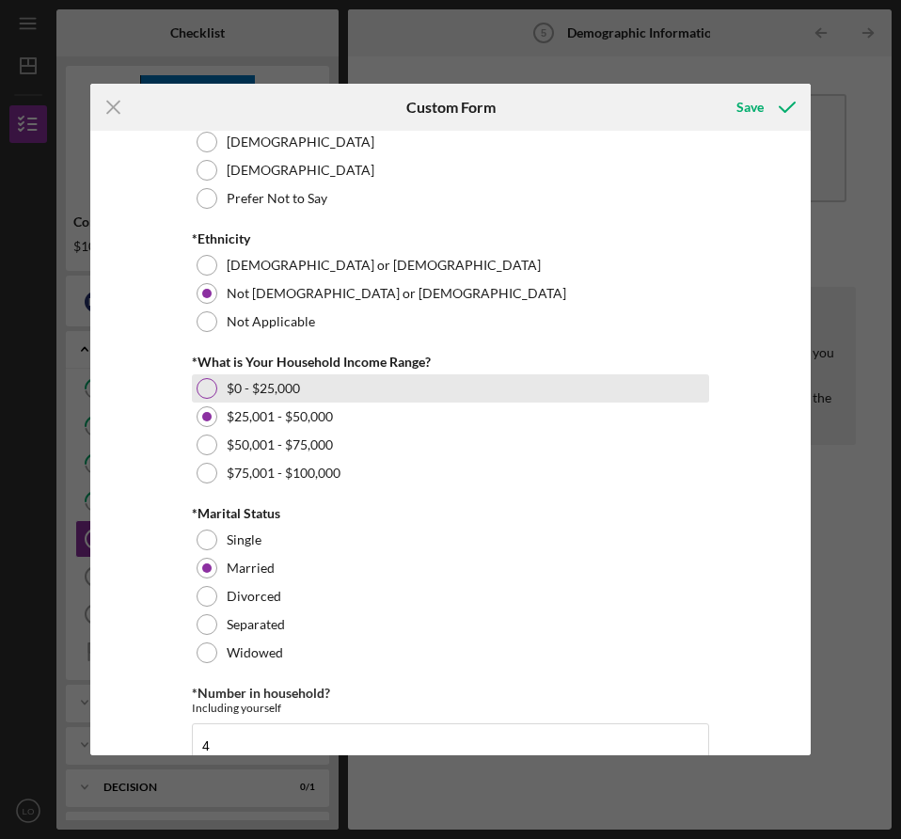
click at [297, 387] on label "$0 - $25,000" at bounding box center [263, 388] width 73 height 15
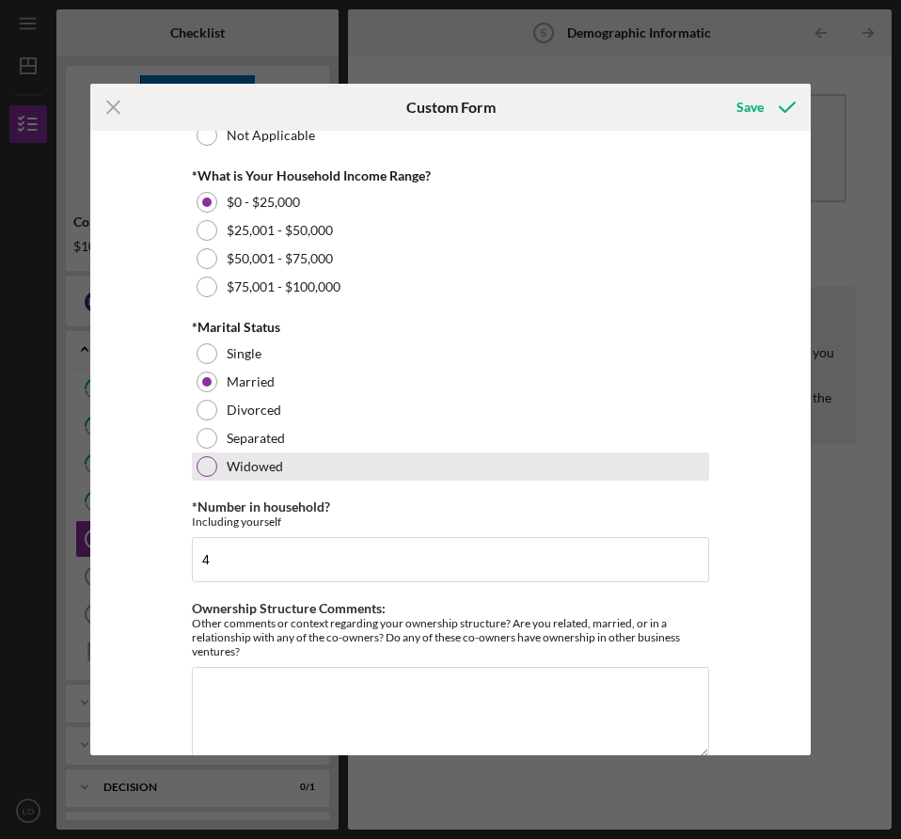
scroll to position [791, 0]
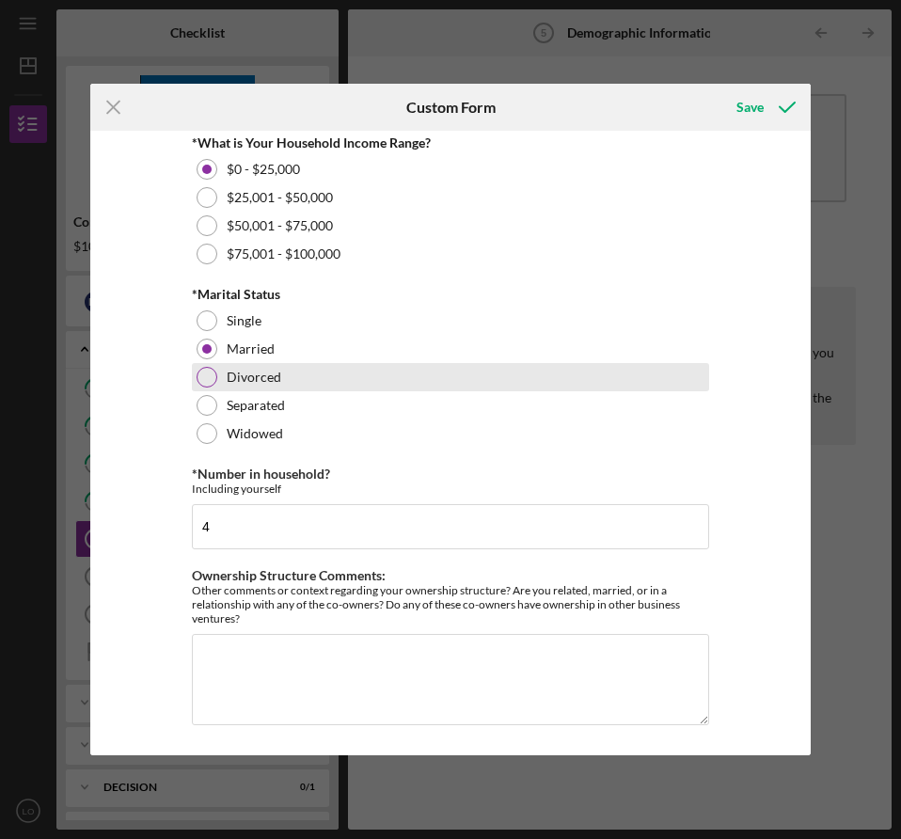
drag, startPoint x: 733, startPoint y: 105, endPoint x: 532, endPoint y: 369, distance: 331.3
click at [533, 368] on form "Icon/Menu Close Custom Form Save YOUR DEMOGRAPHIC INFORMATION *Race [DEMOGRAPHI…" at bounding box center [450, 419] width 720 height 671
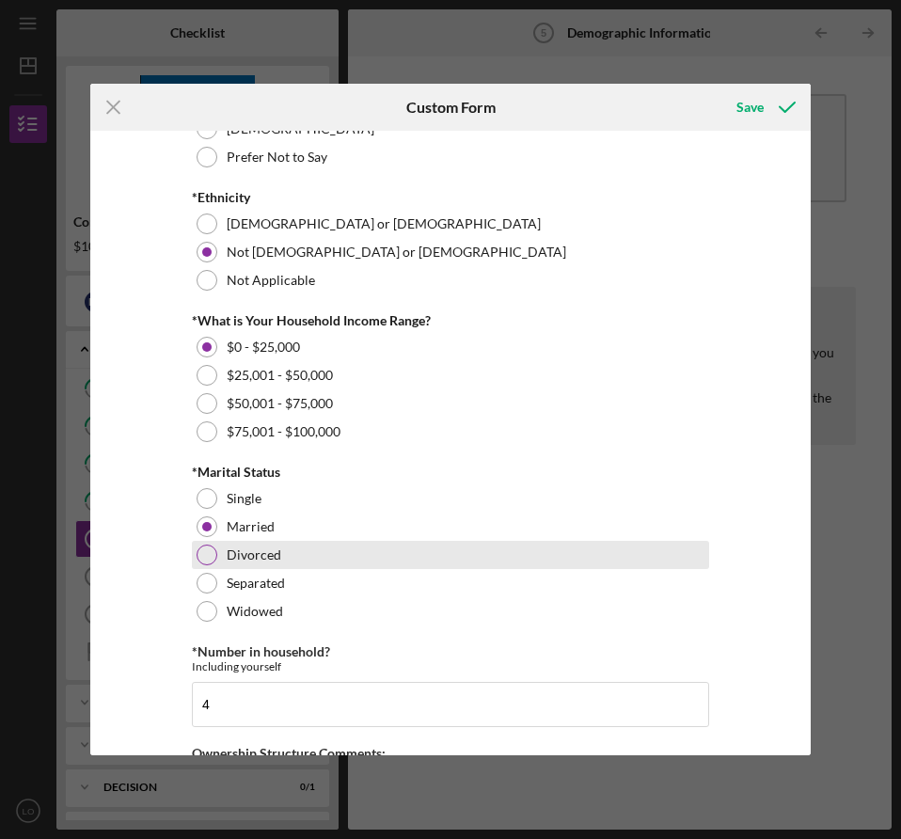
scroll to position [572, 0]
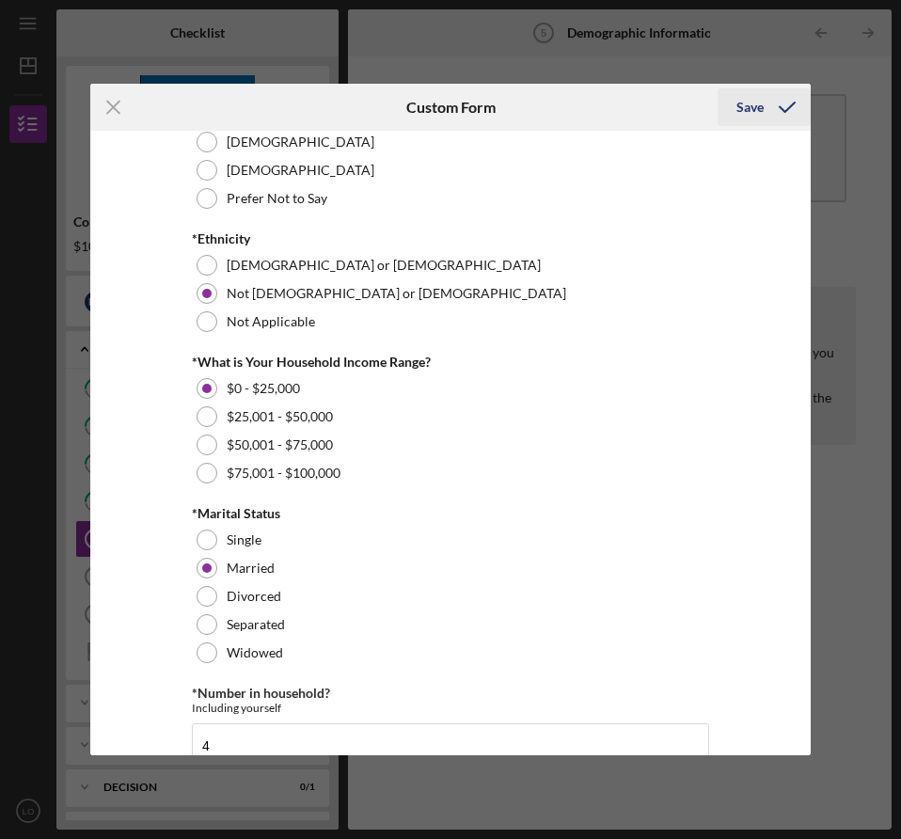
click at [755, 109] on div "Save" at bounding box center [749, 107] width 27 height 38
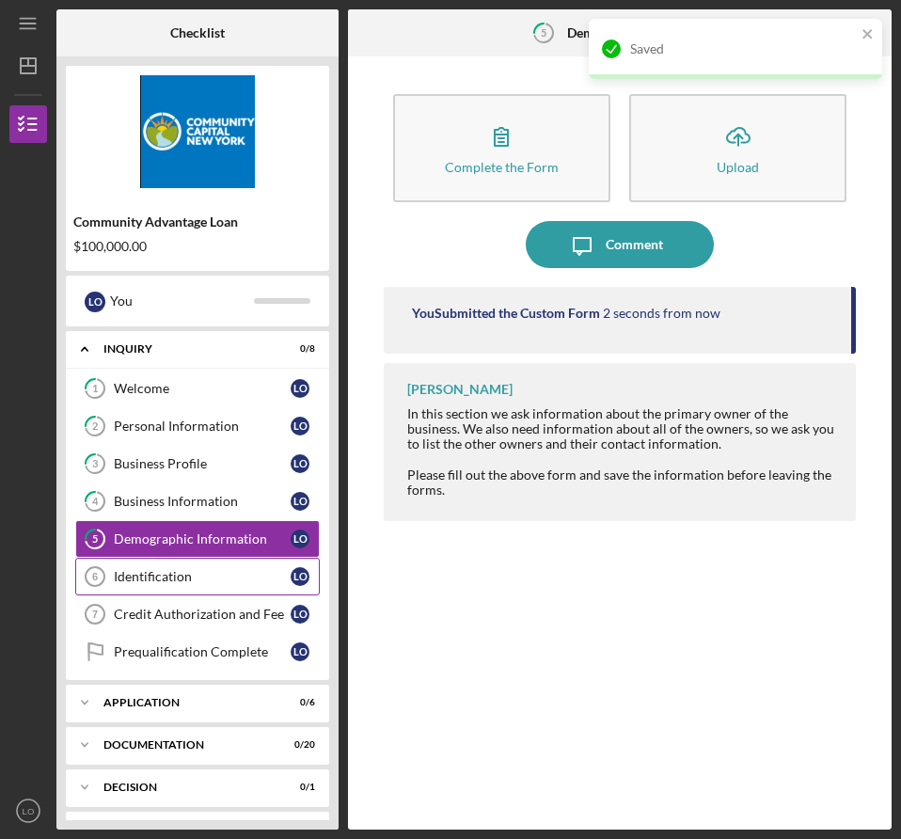
click at [207, 587] on link "Identification 6 Identification L O" at bounding box center [197, 577] width 244 height 38
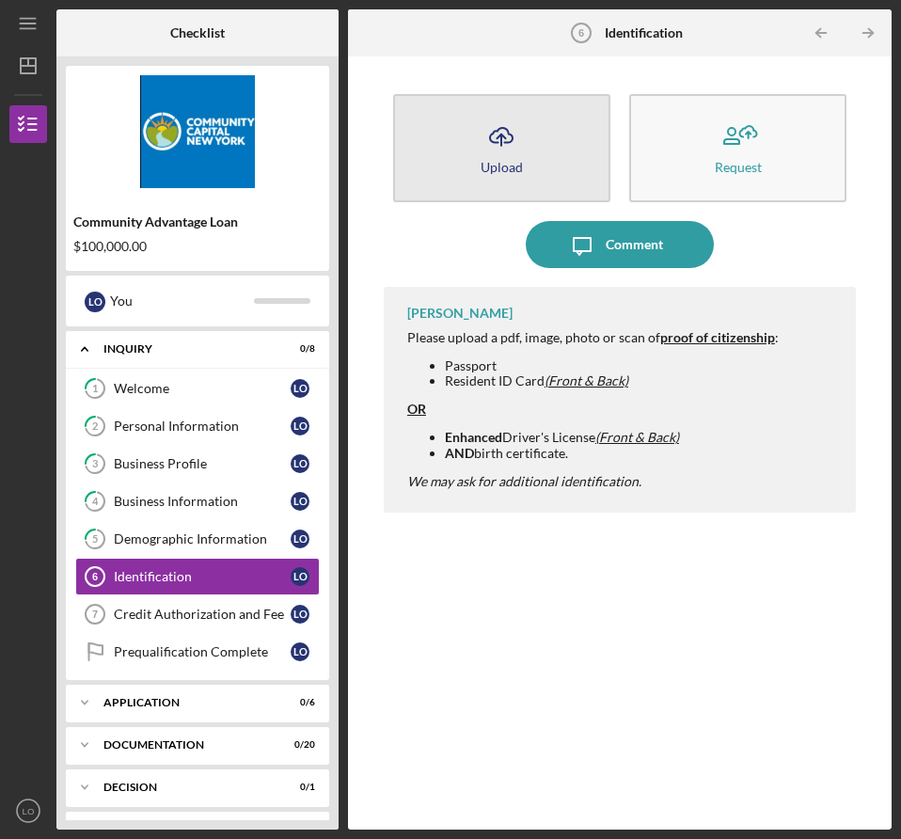
click at [523, 151] on icon "Icon/Upload" at bounding box center [501, 136] width 47 height 47
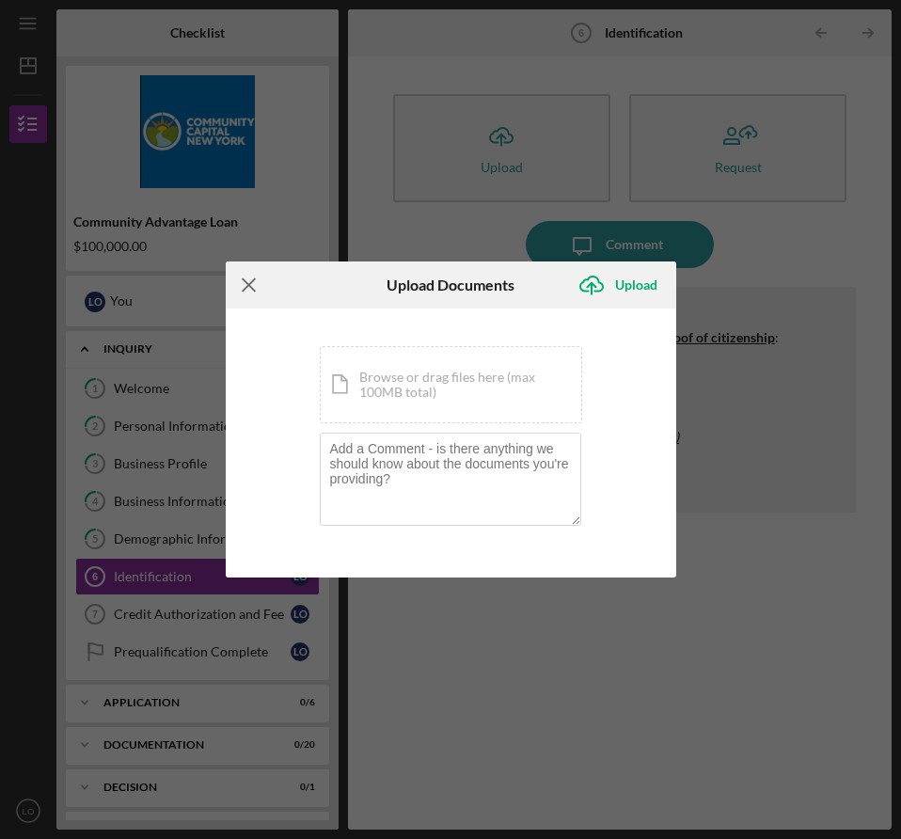
click at [255, 291] on line at bounding box center [249, 285] width 12 height 12
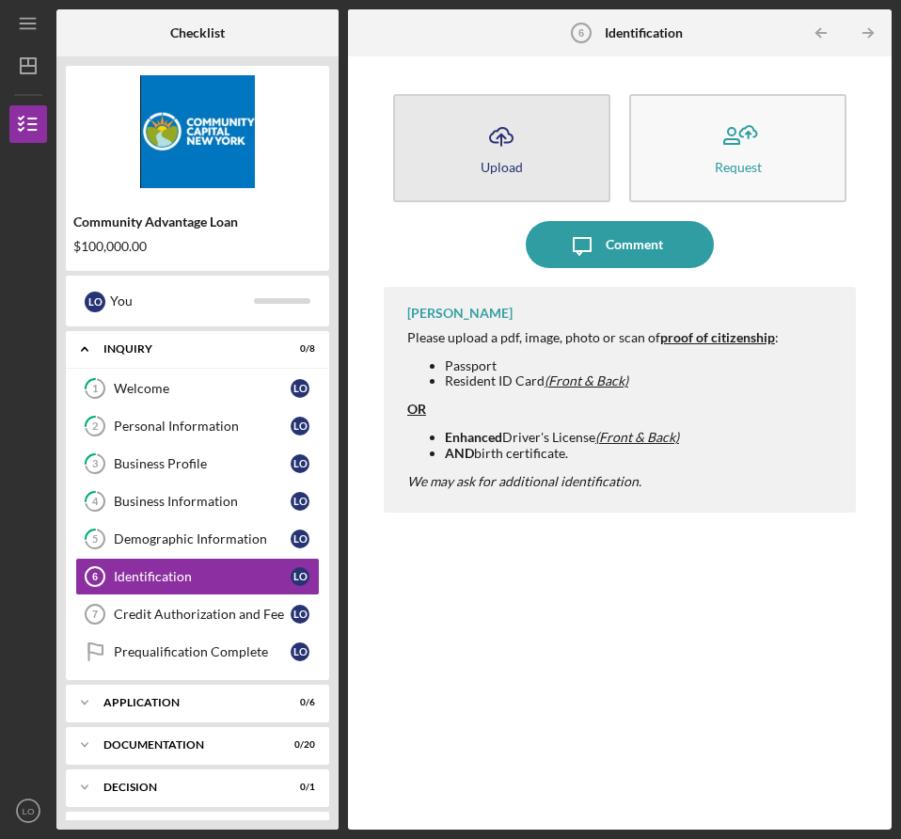
click at [494, 196] on button "Icon/Upload Upload" at bounding box center [501, 148] width 217 height 108
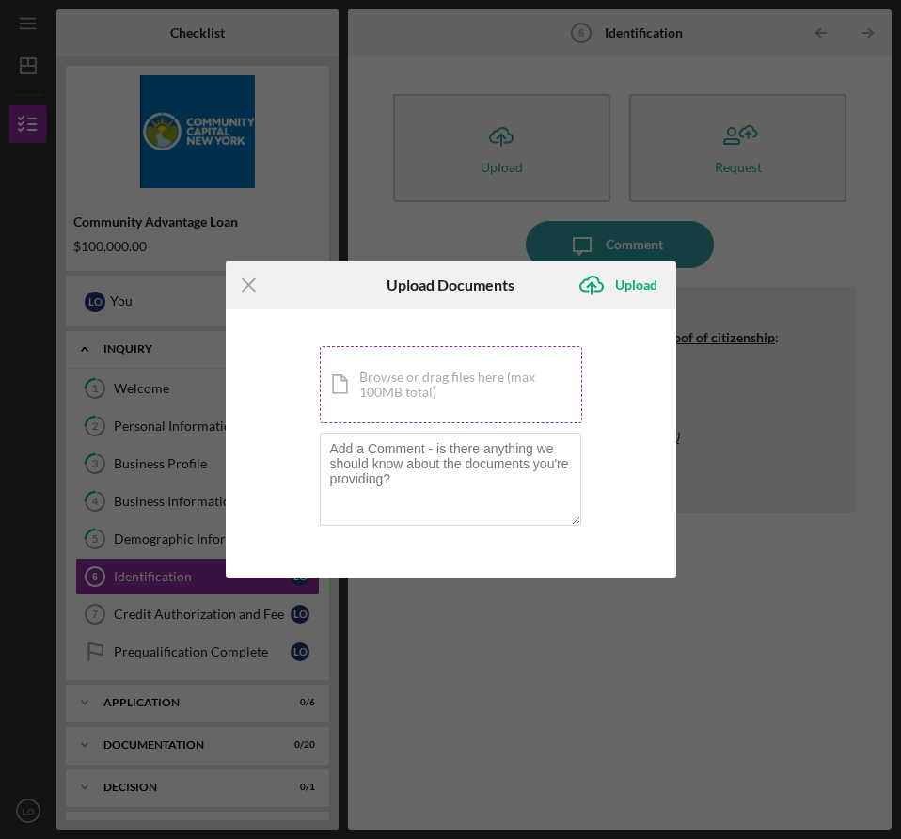
click at [407, 398] on div "Icon/Document Browse or drag files here (max 100MB total) Tap to choose files o…" at bounding box center [451, 384] width 262 height 77
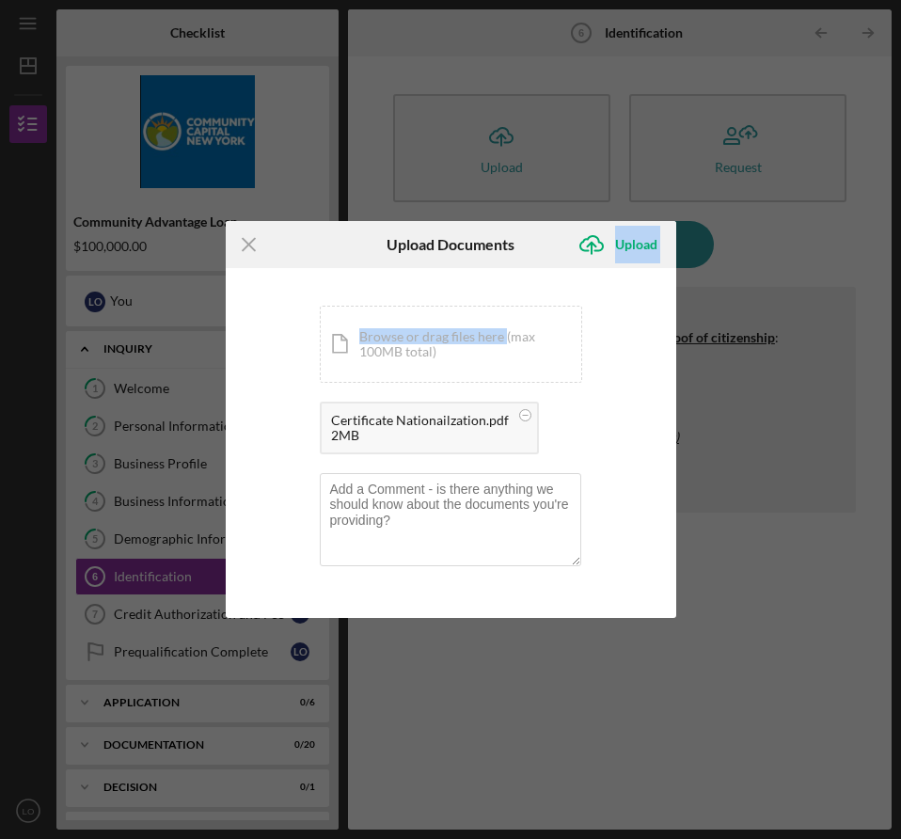
drag, startPoint x: 524, startPoint y: 237, endPoint x: 501, endPoint y: 287, distance: 54.7
click at [501, 287] on form "Icon/Menu Close Upload Documents Icon/Upload Upload You're uploading documents …" at bounding box center [451, 419] width 450 height 397
click at [245, 249] on icon "Icon/Menu Close" at bounding box center [249, 244] width 47 height 47
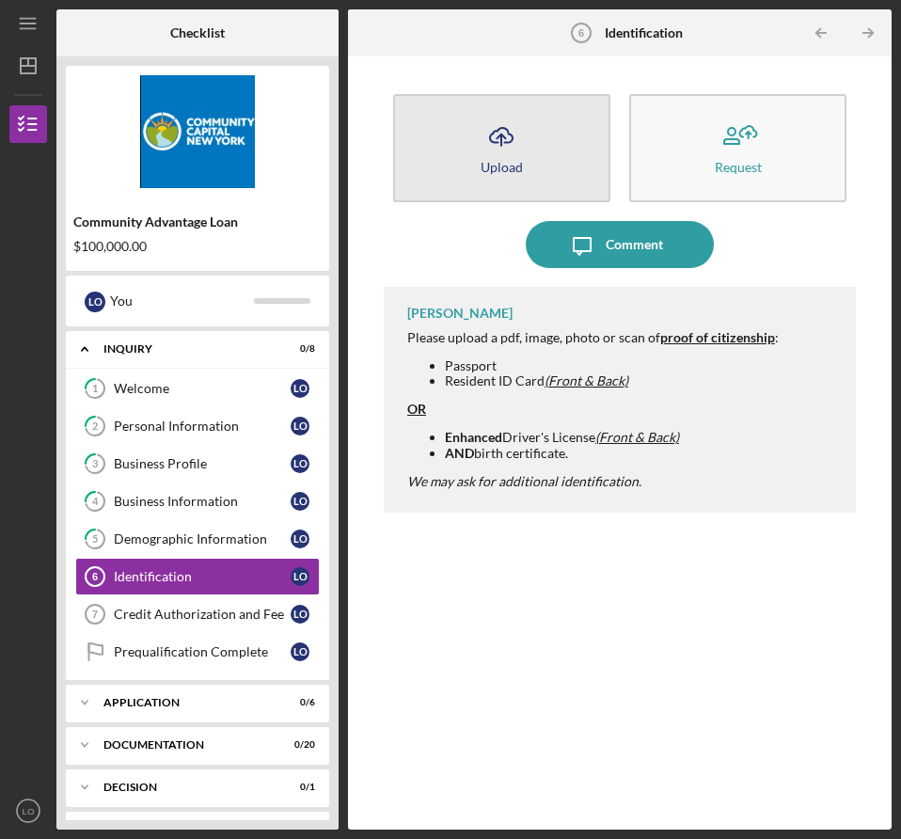
click at [545, 169] on button "Icon/Upload Upload" at bounding box center [501, 148] width 217 height 108
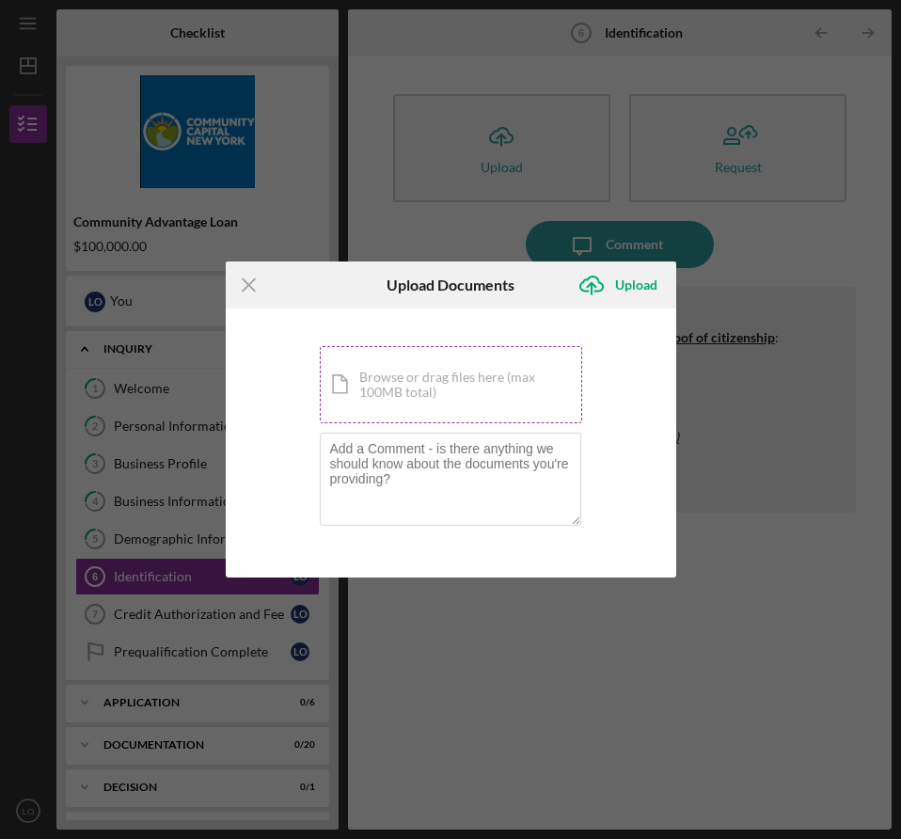
click at [423, 404] on div "Icon/Document Browse or drag files here (max 100MB total) Tap to choose files o…" at bounding box center [451, 384] width 262 height 77
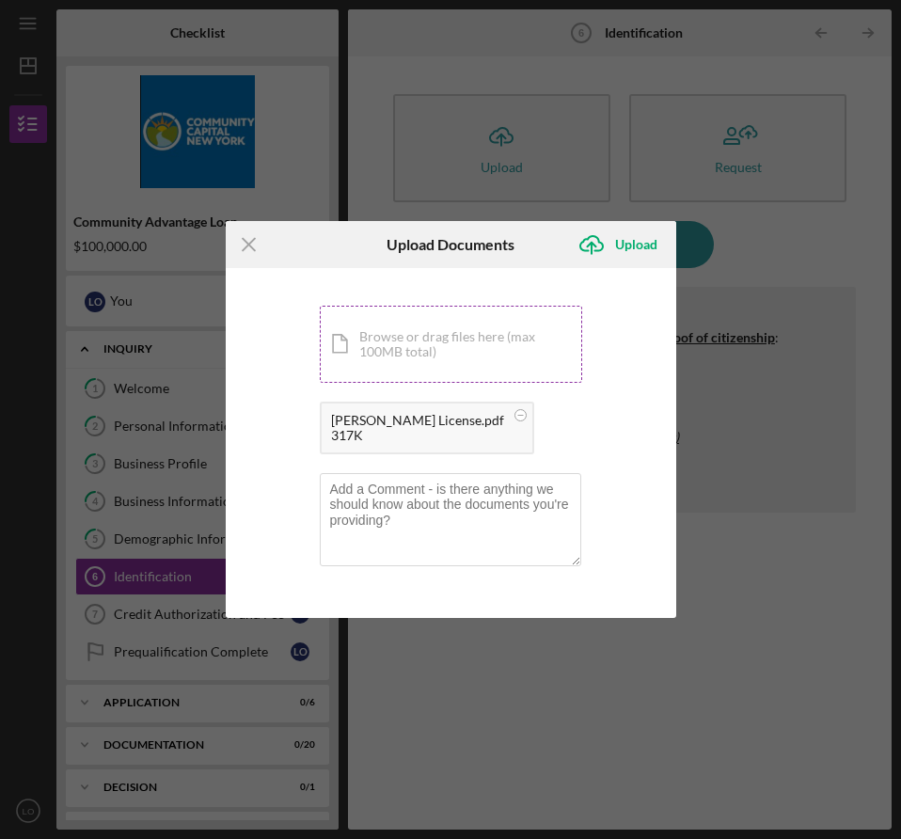
click at [391, 350] on div "Icon/Document Browse or drag files here (max 100MB total) Tap to choose files o…" at bounding box center [451, 344] width 262 height 77
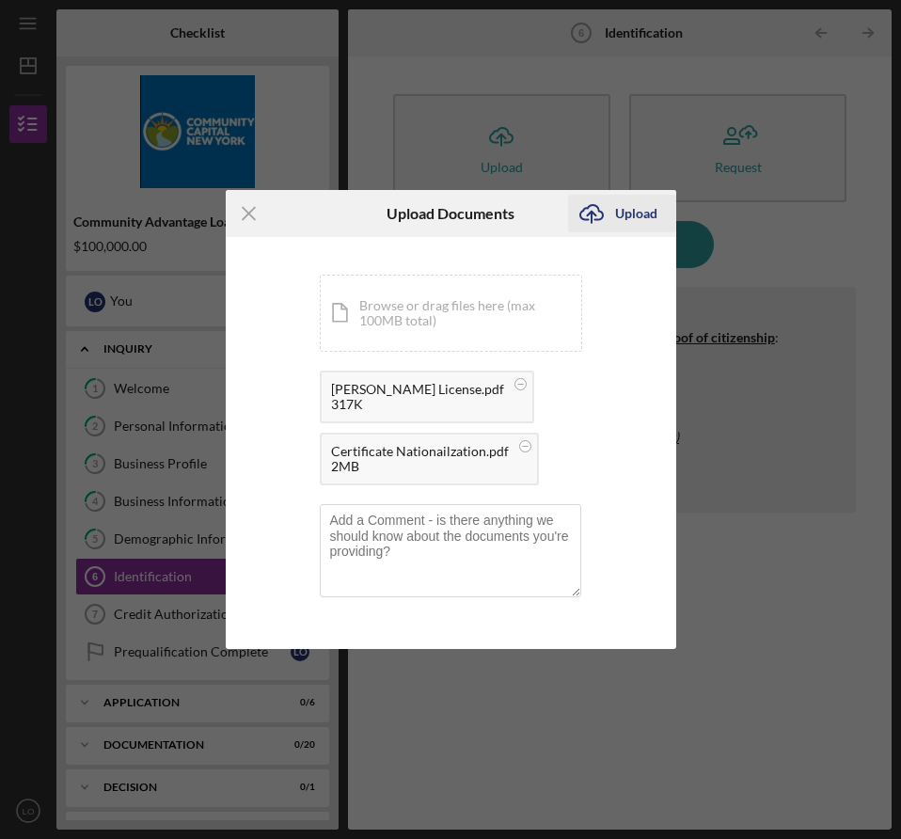
click at [624, 211] on div "Upload" at bounding box center [636, 214] width 42 height 38
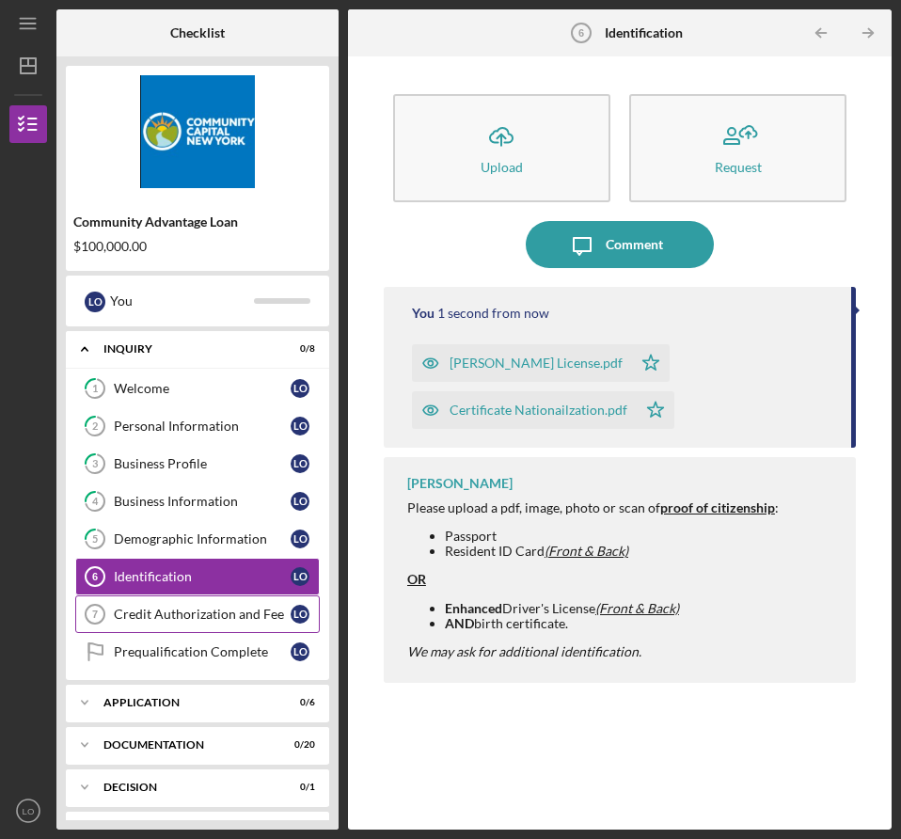
click at [139, 606] on link "Credit Authorization and Fee 7 Credit Authorization and Fee L O" at bounding box center [197, 614] width 244 height 38
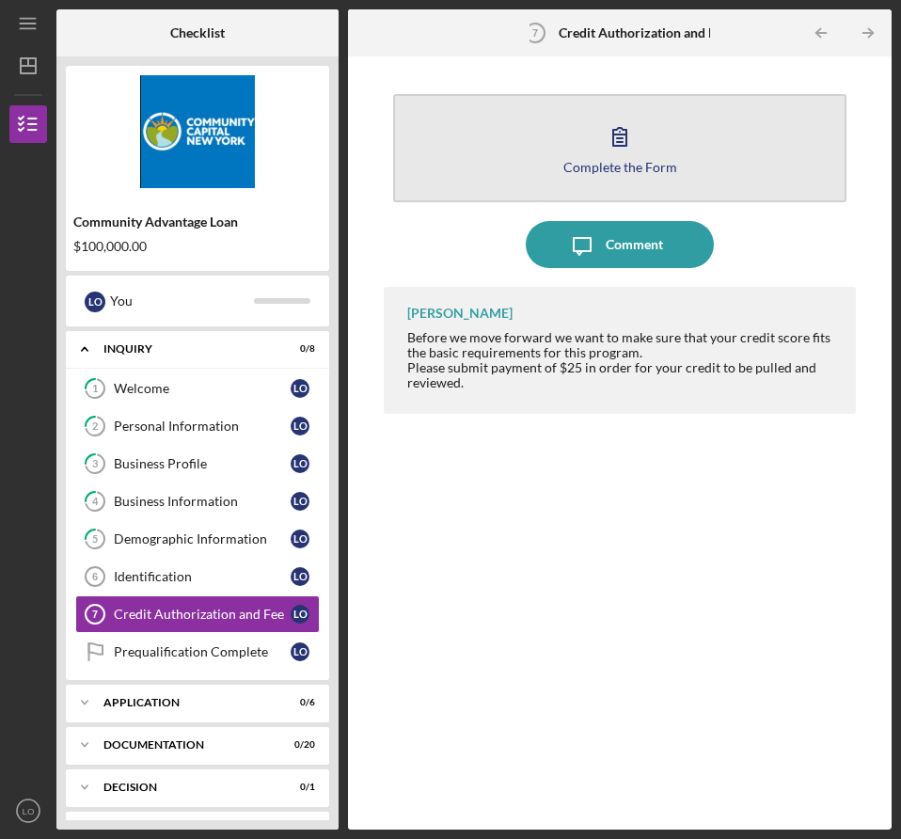
click at [573, 183] on button "Complete the Form Form" at bounding box center [619, 148] width 453 height 108
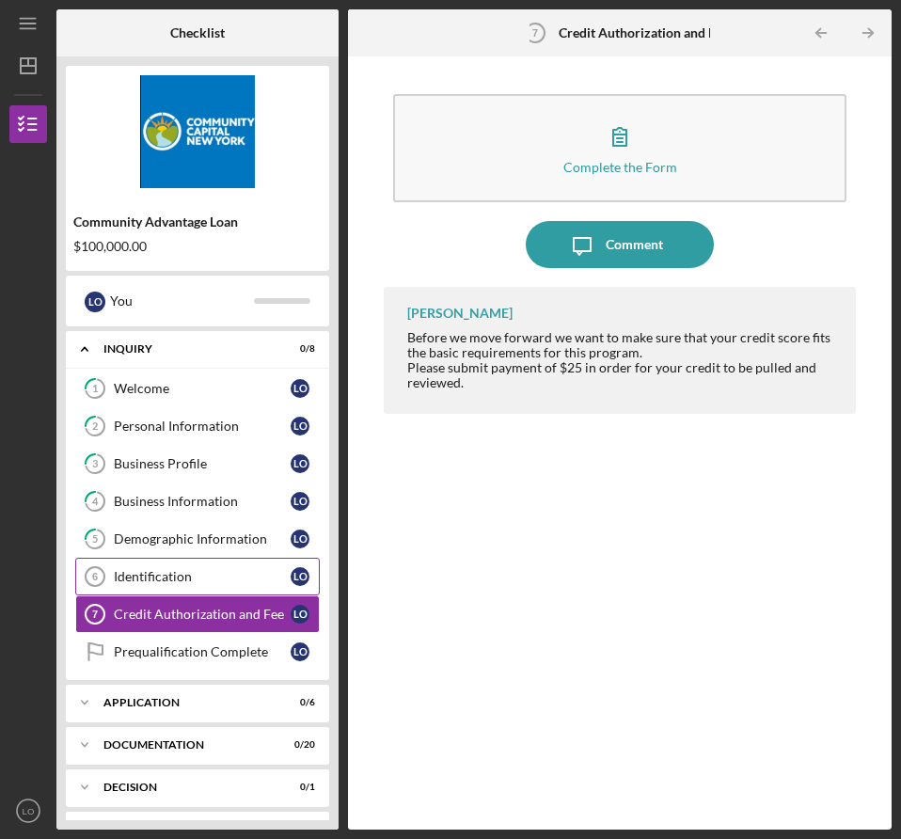
click at [213, 586] on link "Identification 6 Identification L O" at bounding box center [197, 577] width 244 height 38
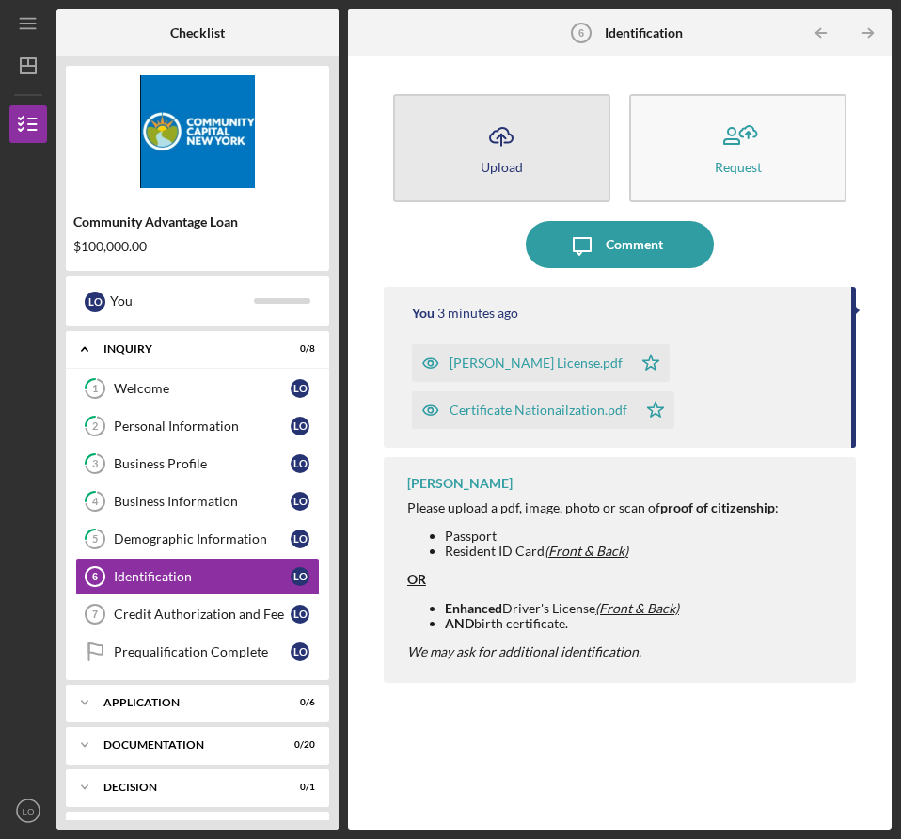
click at [475, 190] on button "Icon/Upload Upload" at bounding box center [501, 148] width 217 height 108
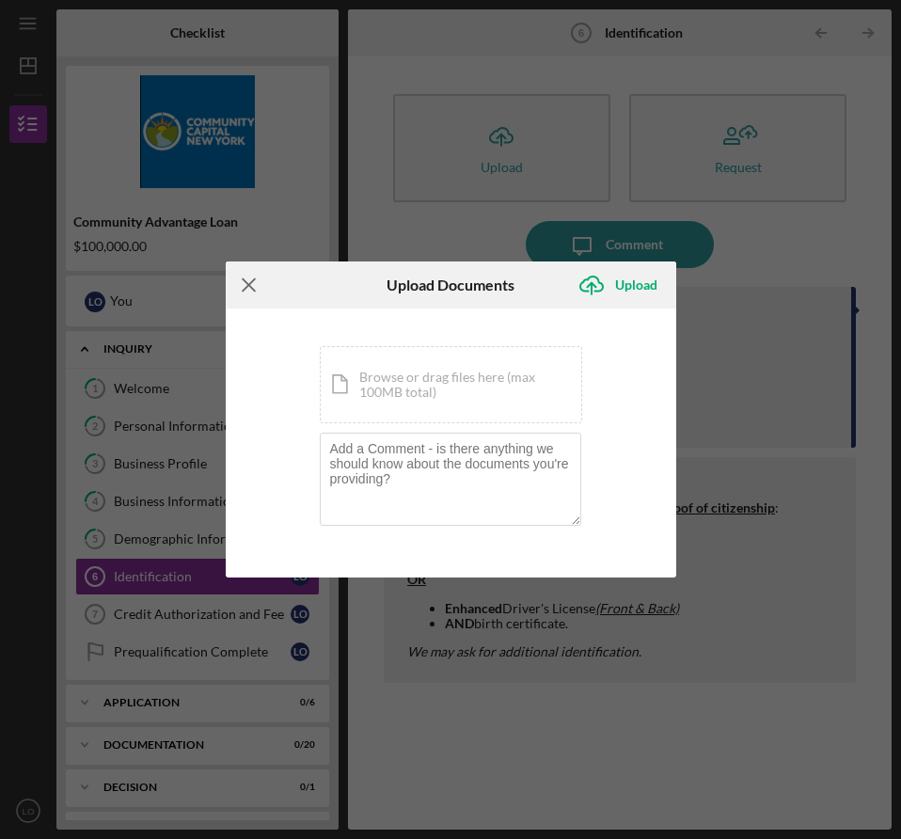
click at [254, 291] on line at bounding box center [249, 285] width 12 height 12
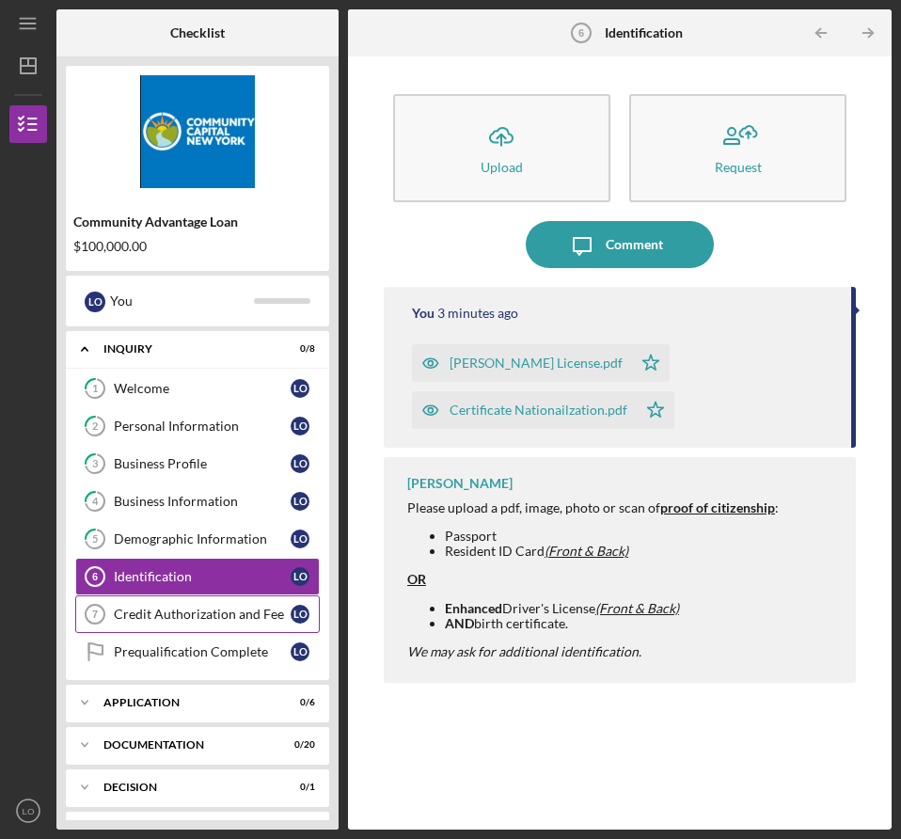
click at [220, 616] on div "Credit Authorization and Fee" at bounding box center [202, 613] width 177 height 15
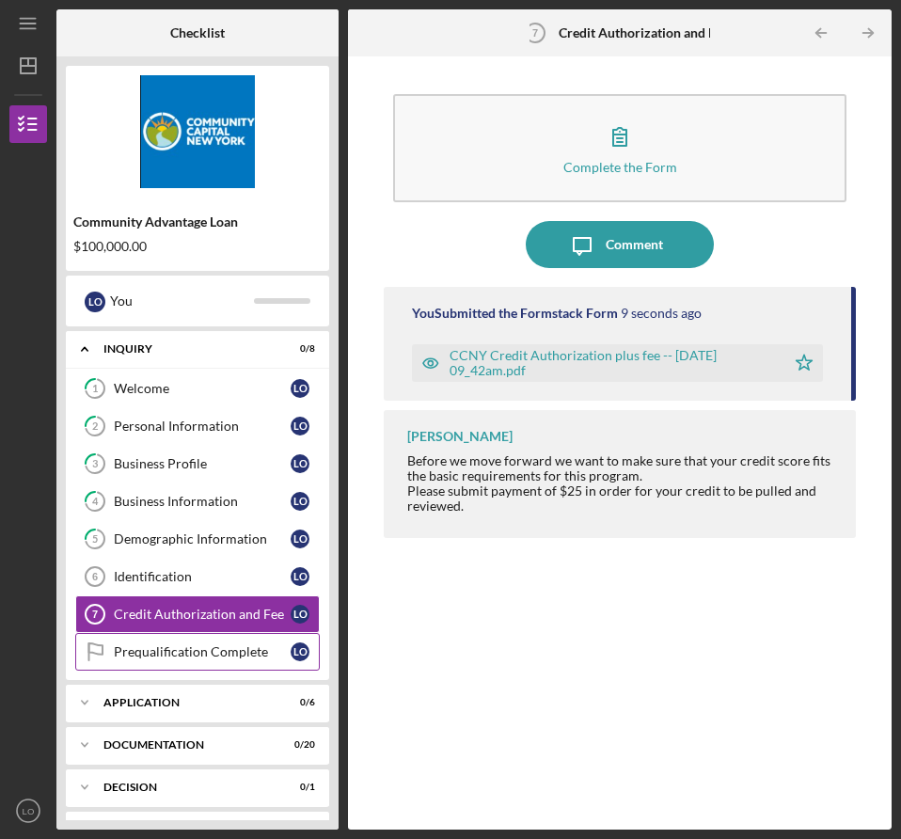
click at [212, 661] on link "Prequalification Complete Prequalification Complete L O" at bounding box center [197, 652] width 244 height 38
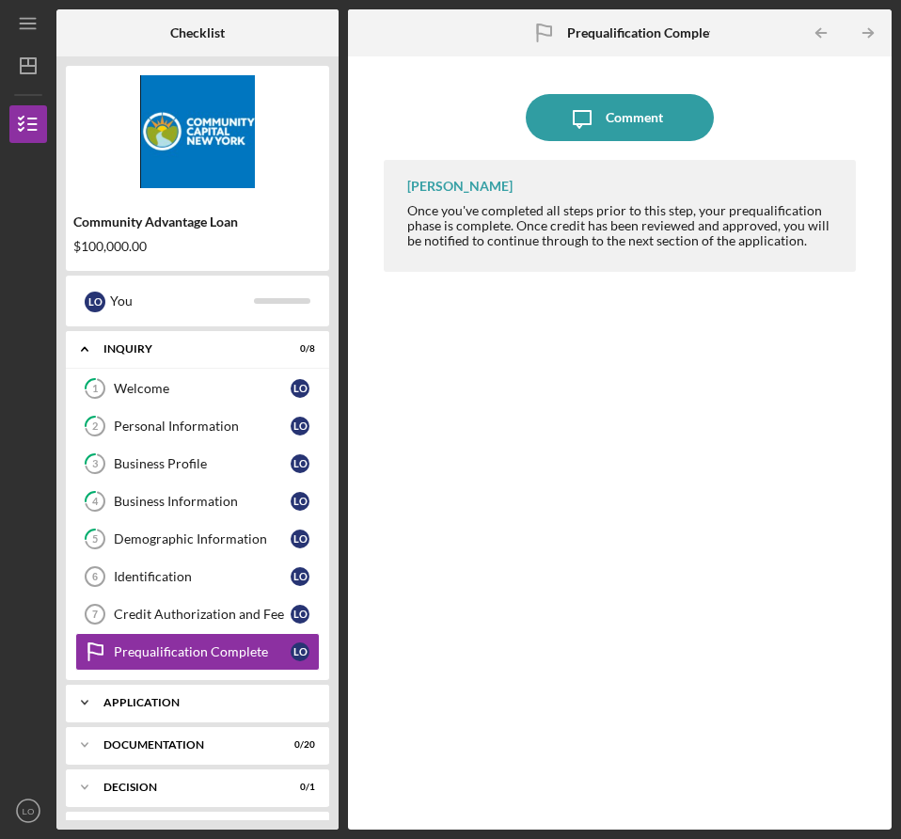
click at [137, 706] on div "Application" at bounding box center [204, 702] width 202 height 11
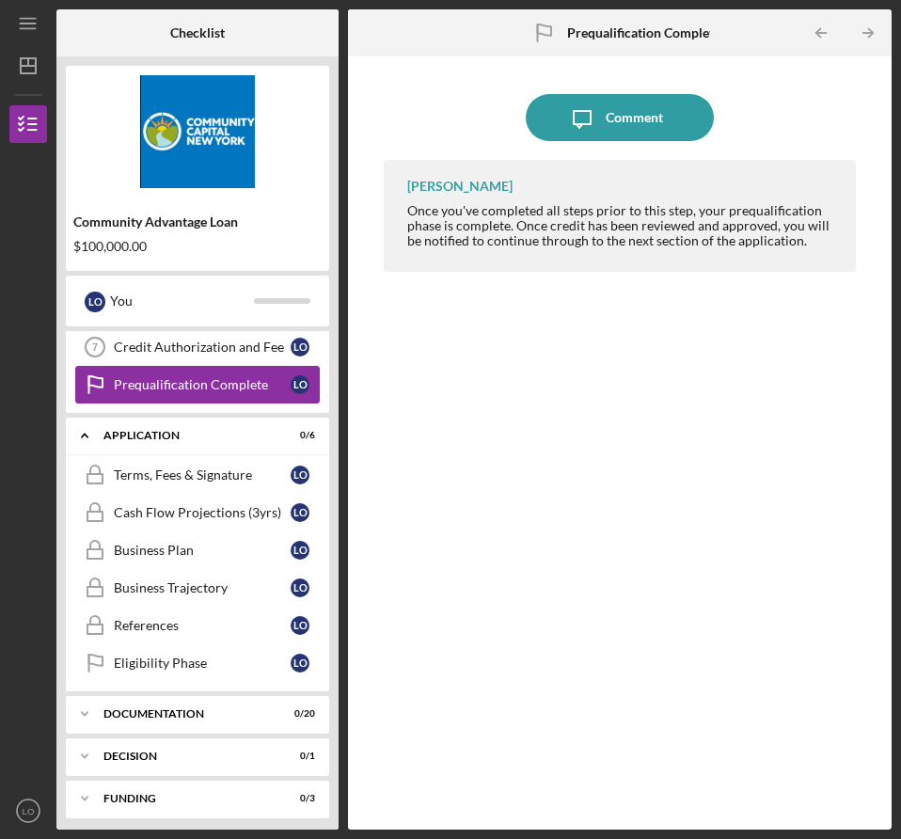
scroll to position [317, 0]
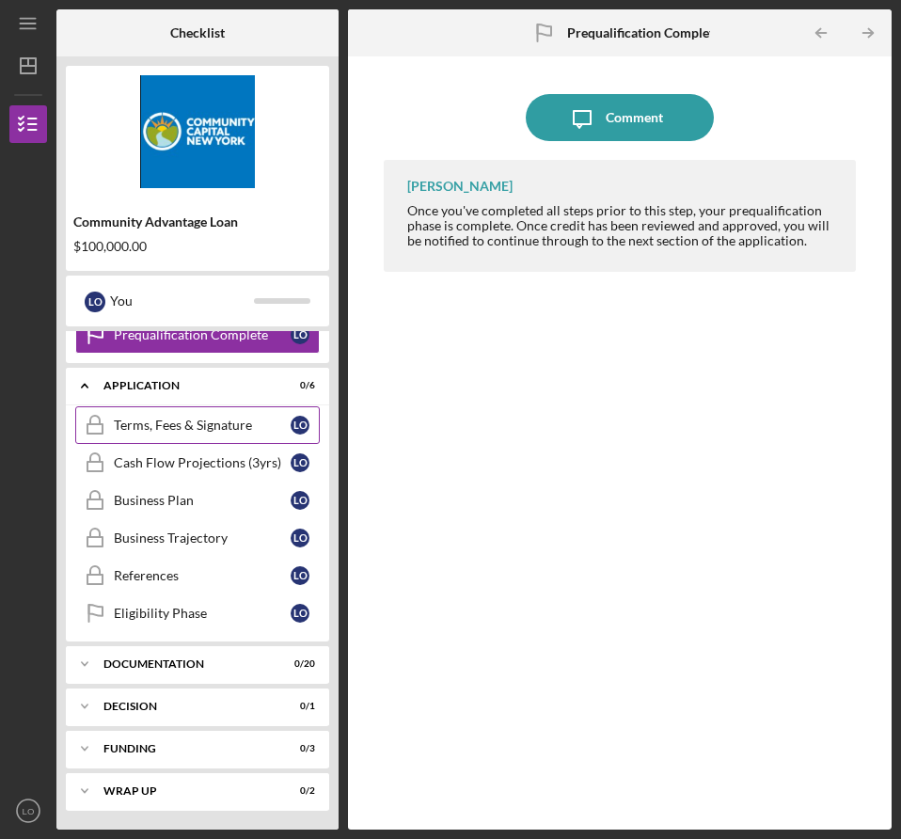
click at [219, 422] on div "Terms, Fees & Signature" at bounding box center [202, 424] width 177 height 15
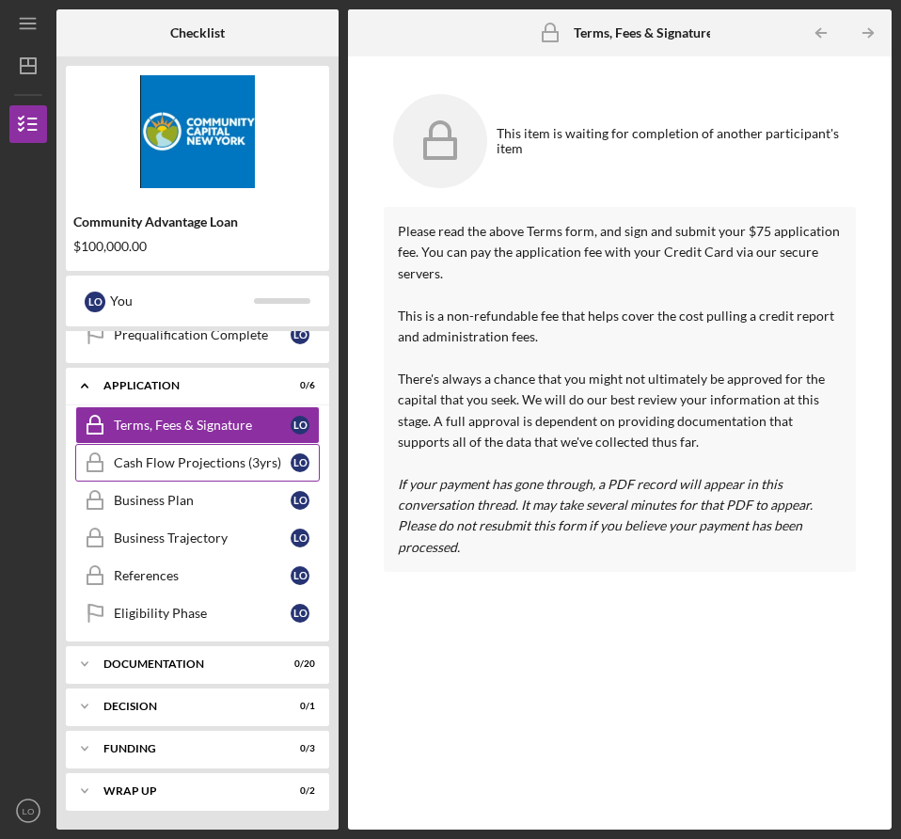
click at [201, 465] on div "Cash Flow Projections (3yrs)" at bounding box center [202, 462] width 177 height 15
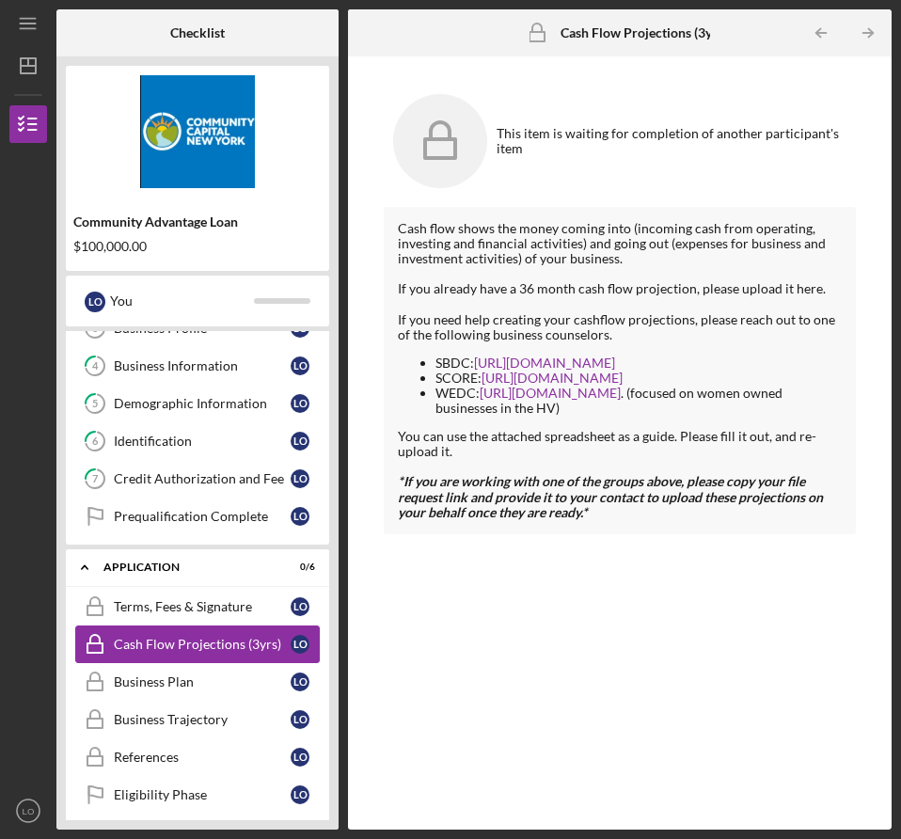
scroll to position [98, 0]
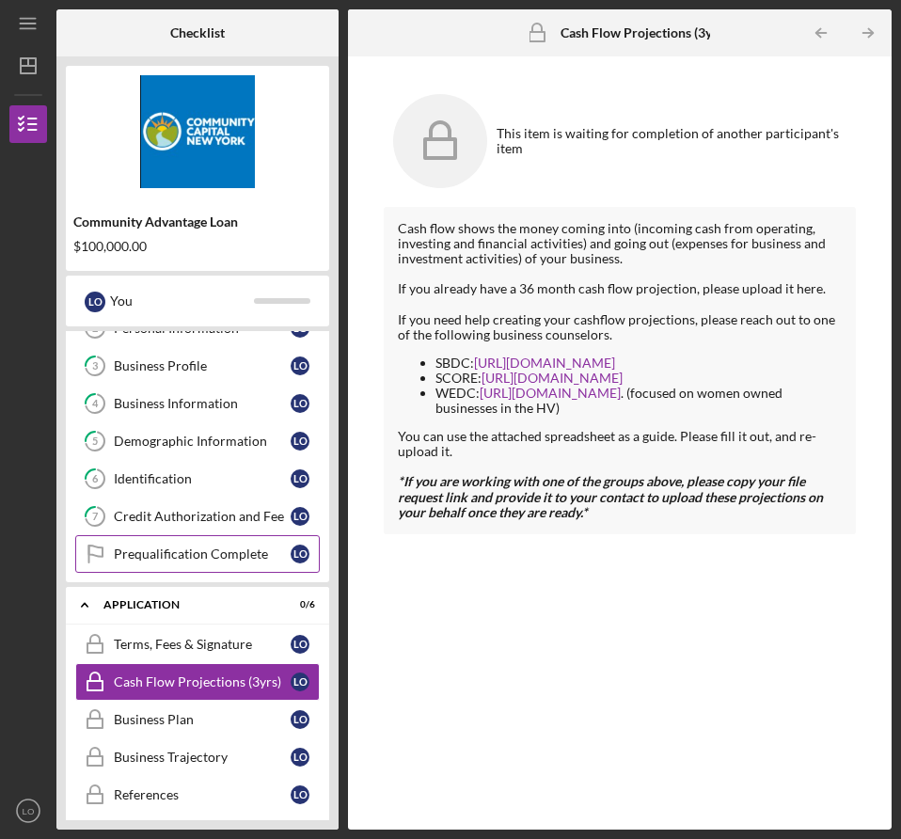
click at [197, 547] on div "Prequalification Complete" at bounding box center [202, 553] width 177 height 15
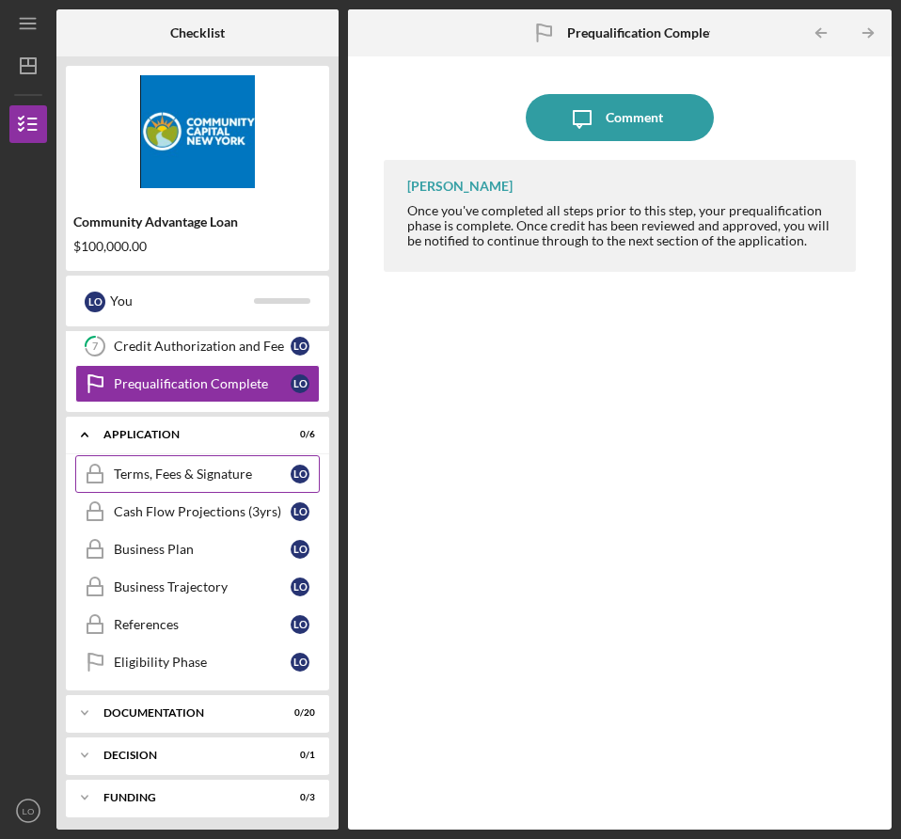
scroll to position [317, 0]
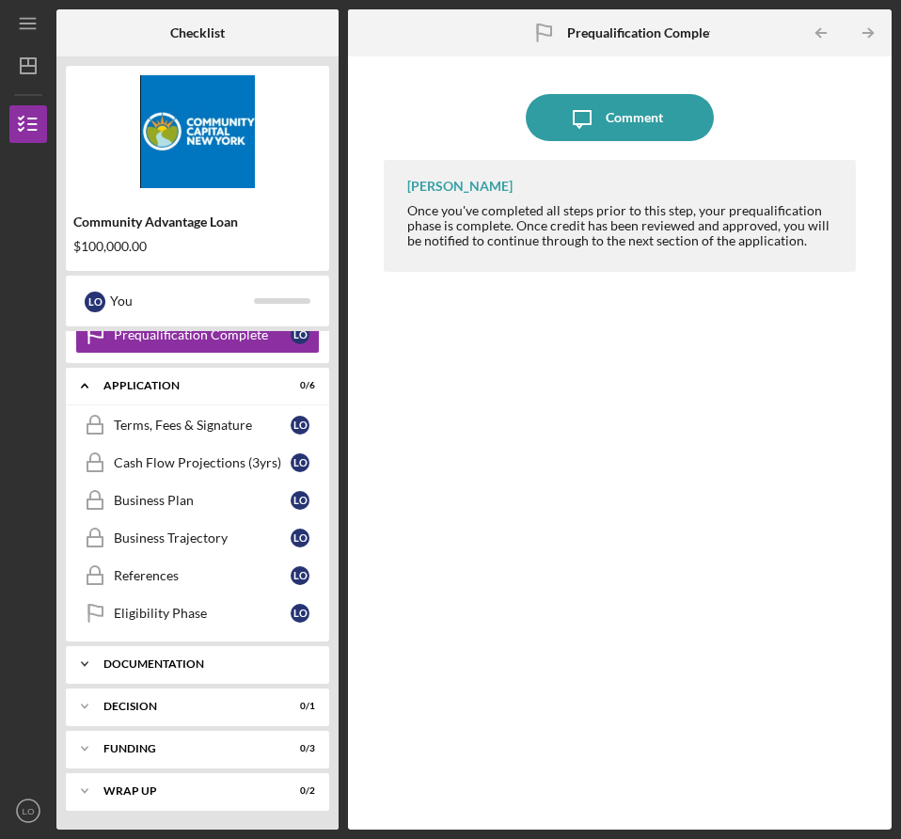
click at [204, 650] on div "Icon/Expander Documentation 0 / 20" at bounding box center [197, 664] width 263 height 38
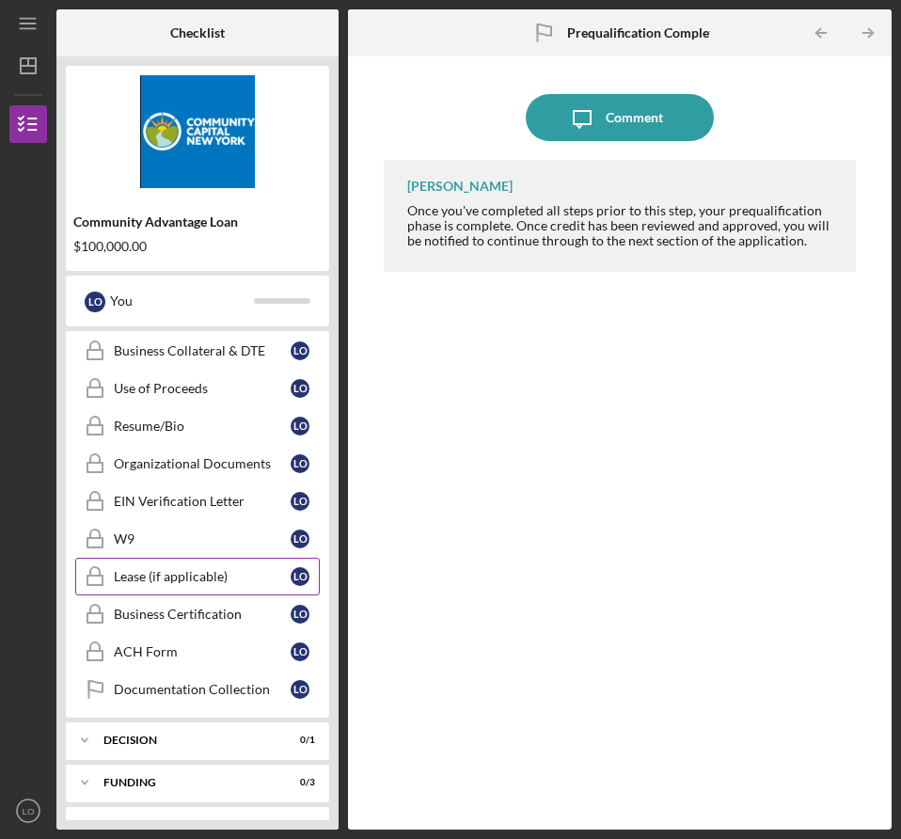
scroll to position [1079, 0]
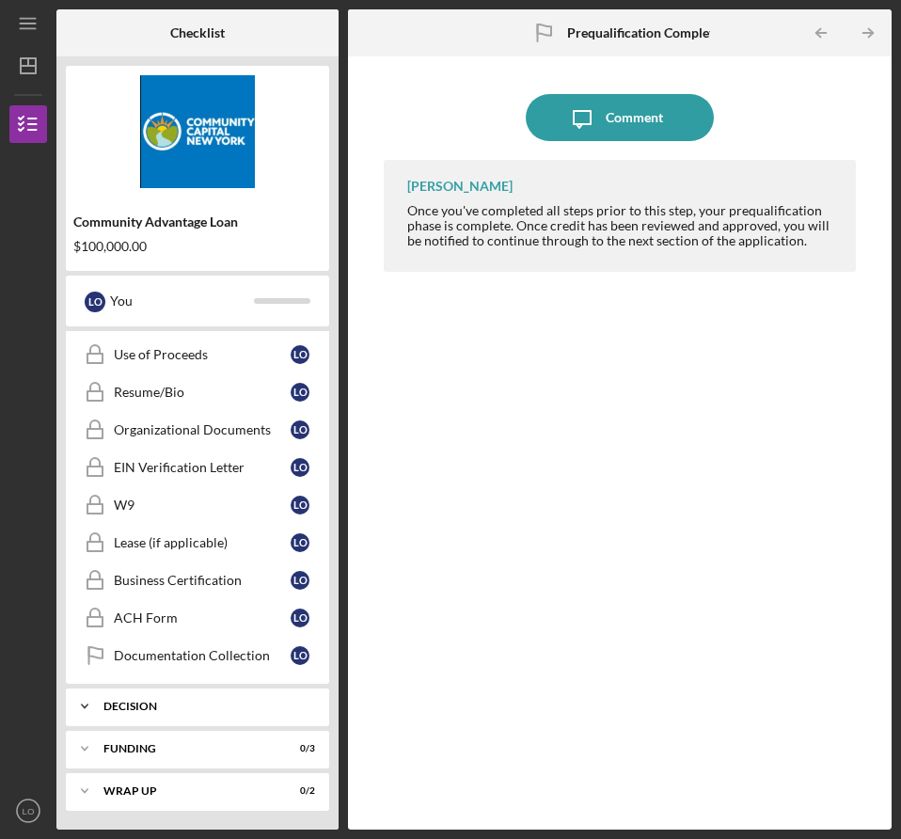
click at [174, 714] on div "Icon/Expander Decision 0 / 1" at bounding box center [197, 706] width 263 height 38
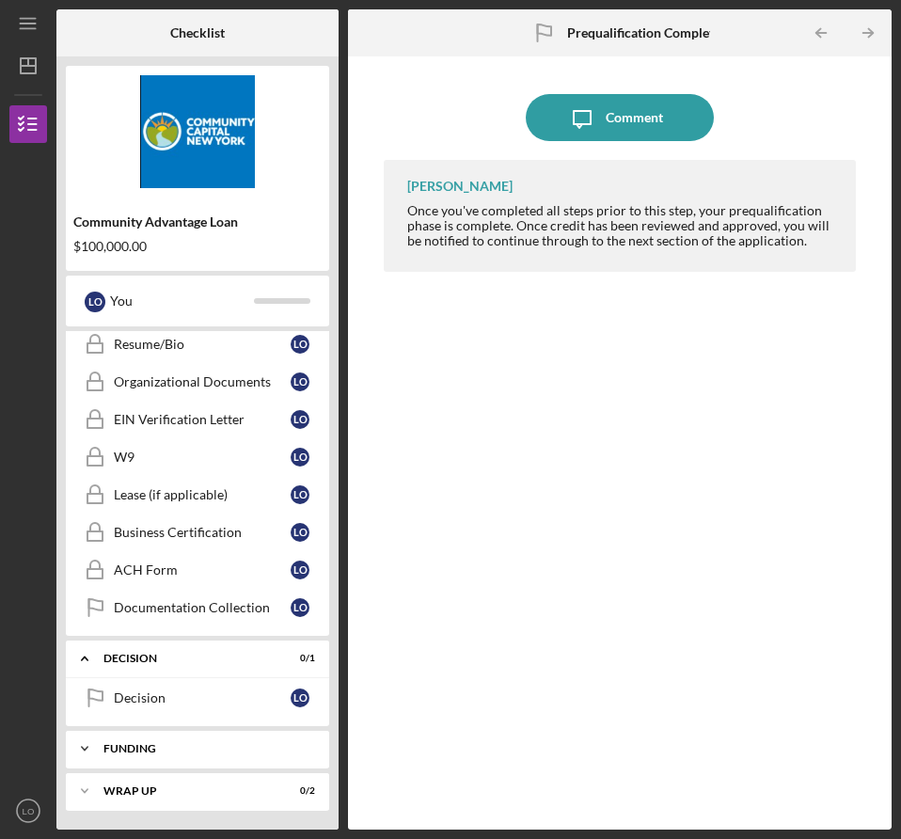
click at [205, 734] on div "Icon/Expander Funding 0 / 3" at bounding box center [197, 749] width 263 height 38
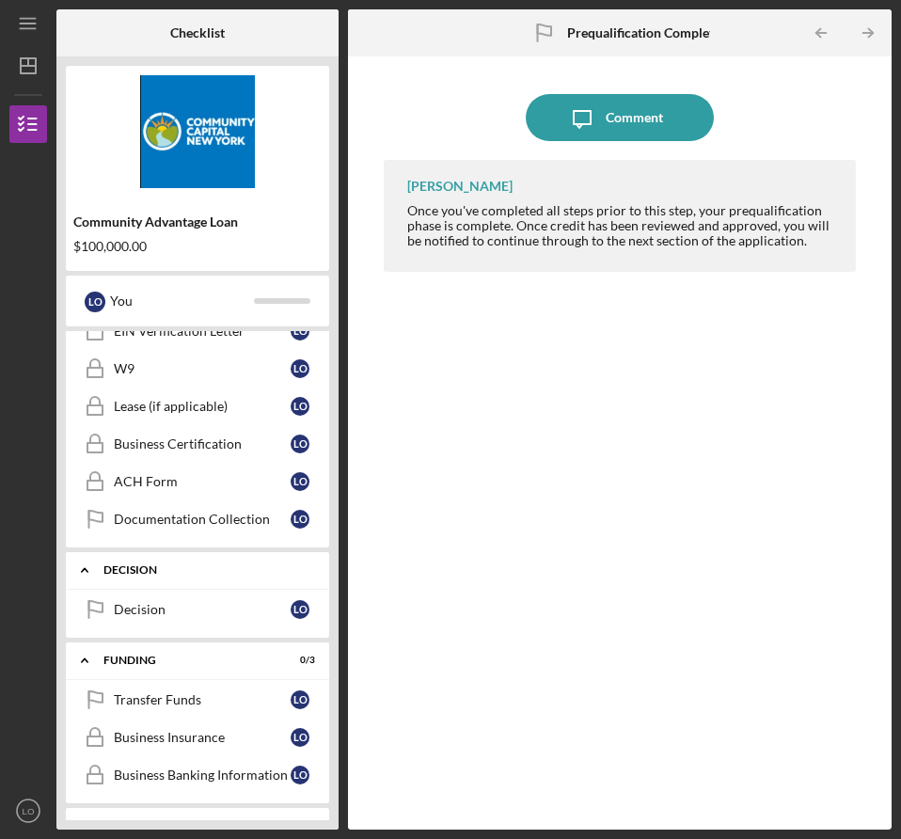
scroll to position [1250, 0]
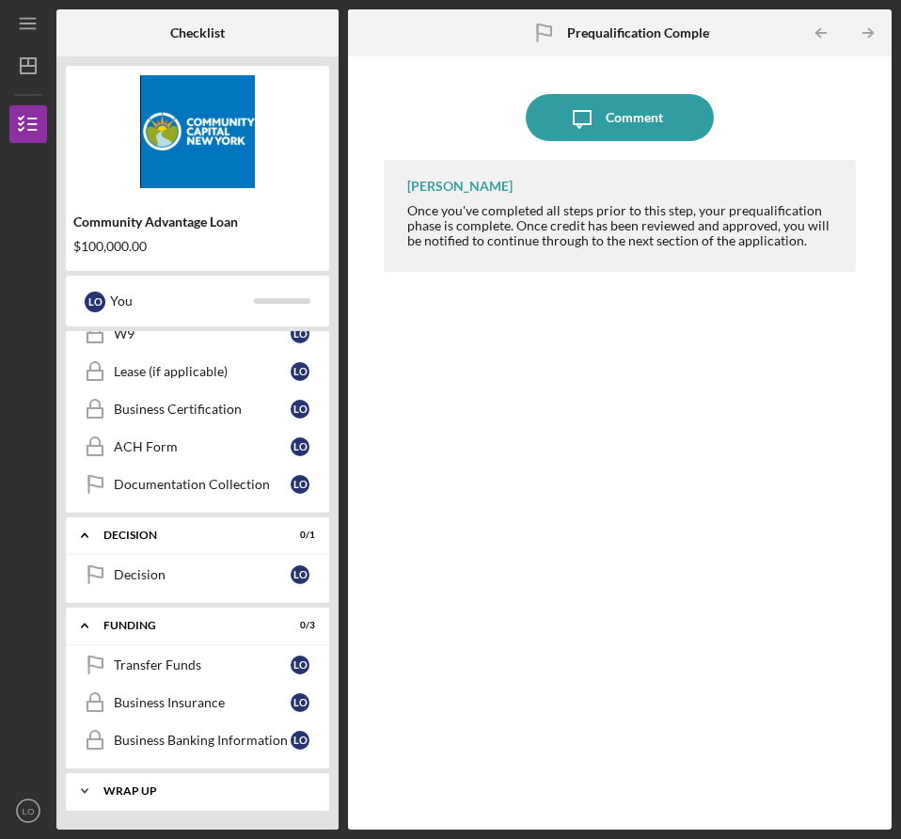
click at [223, 776] on div "Icon/Expander Wrap up 0 / 2" at bounding box center [197, 791] width 263 height 38
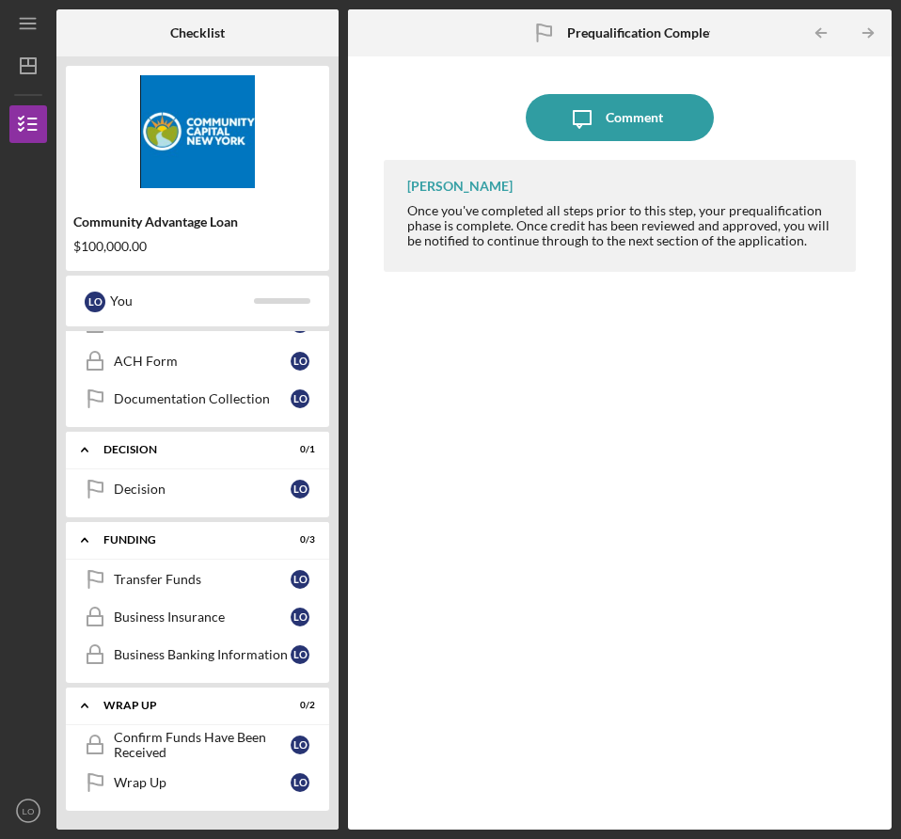
scroll to position [0, 0]
